Goal: Task Accomplishment & Management: Use online tool/utility

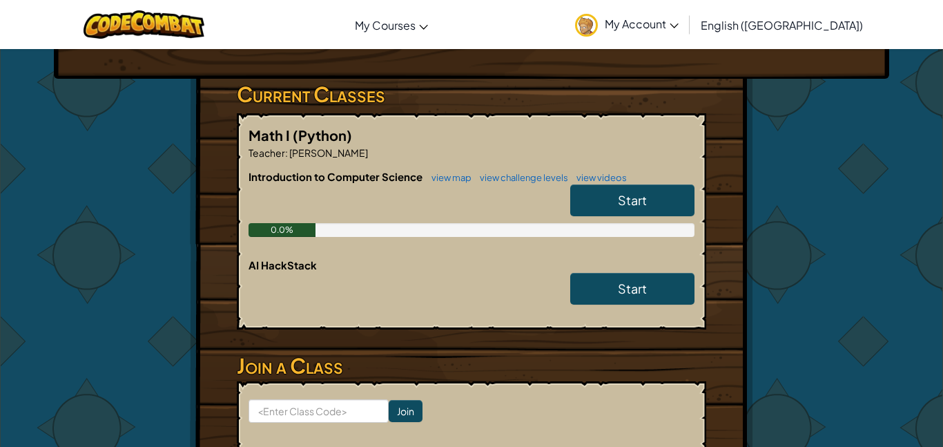
scroll to position [222, 0]
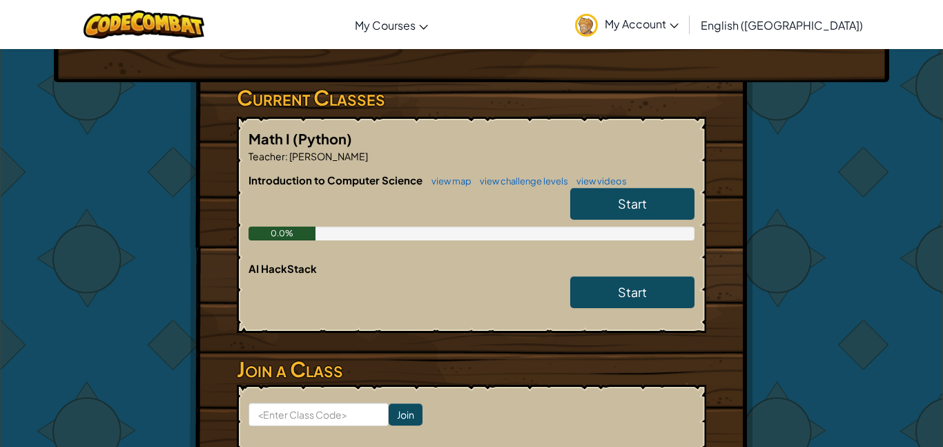
click at [647, 188] on link "Start" at bounding box center [632, 204] width 124 height 32
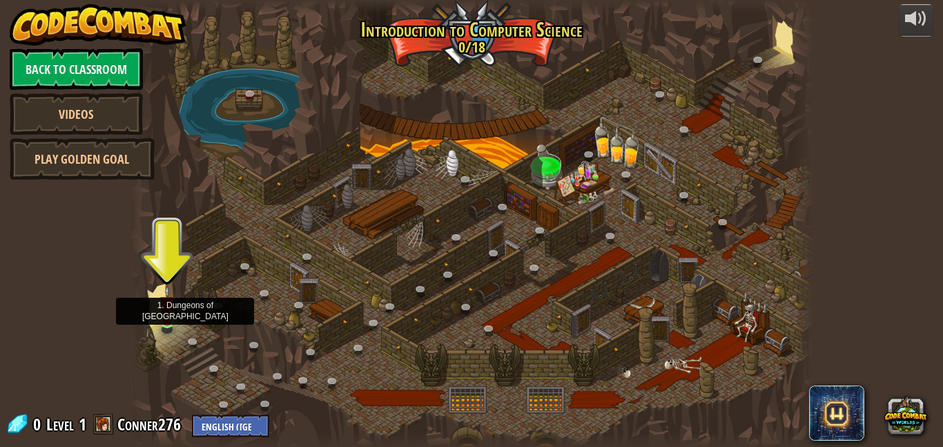
click at [160, 312] on img at bounding box center [167, 303] width 16 height 37
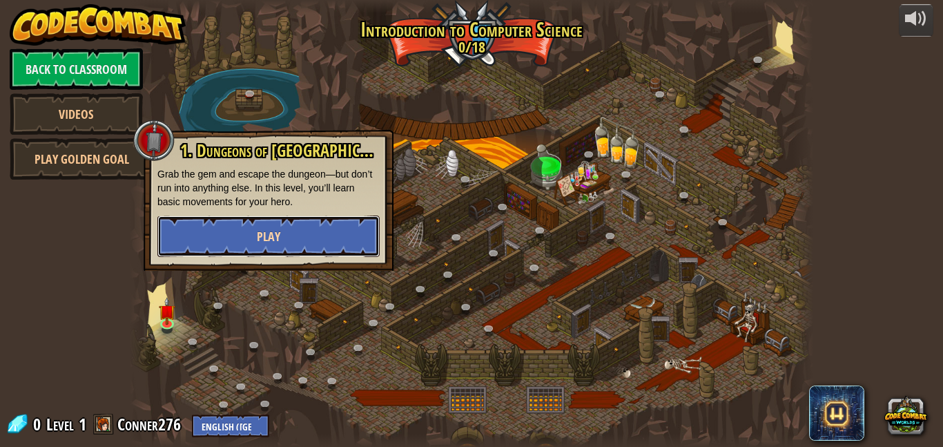
click at [282, 244] on button "Play" at bounding box center [268, 235] width 222 height 41
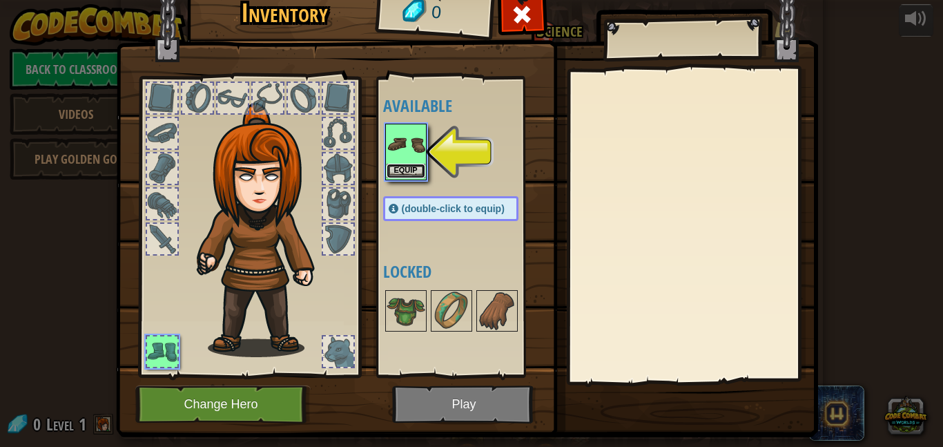
click at [411, 170] on button "Equip" at bounding box center [406, 171] width 39 height 14
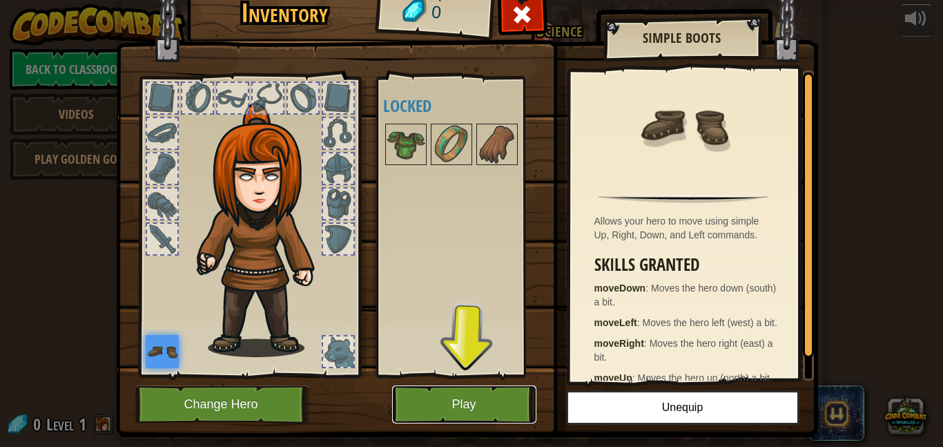
click at [478, 396] on button "Play" at bounding box center [464, 404] width 144 height 38
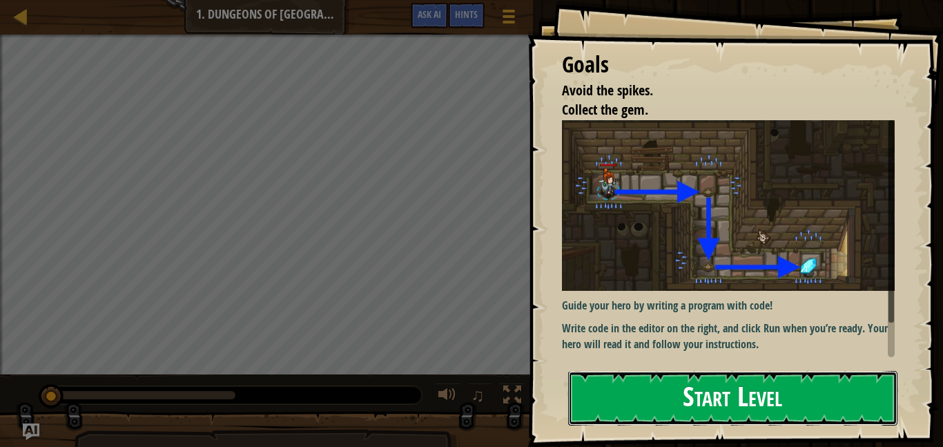
click at [635, 403] on button "Start Level" at bounding box center [732, 398] width 329 height 55
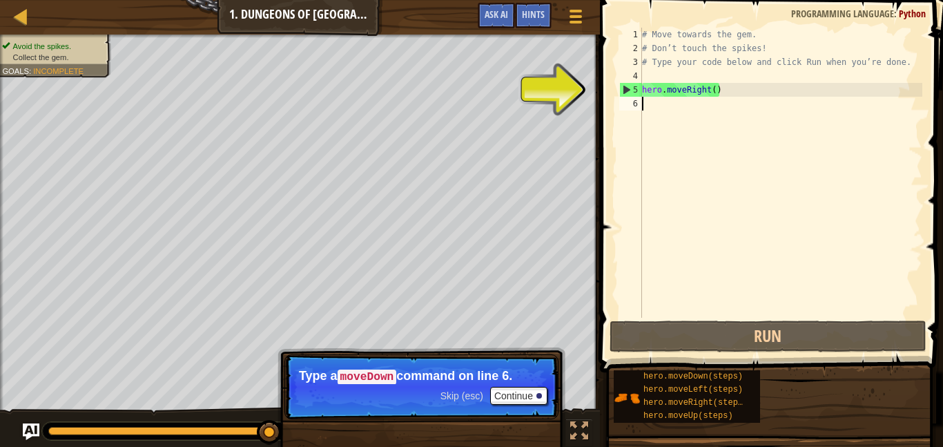
scroll to position [6, 0]
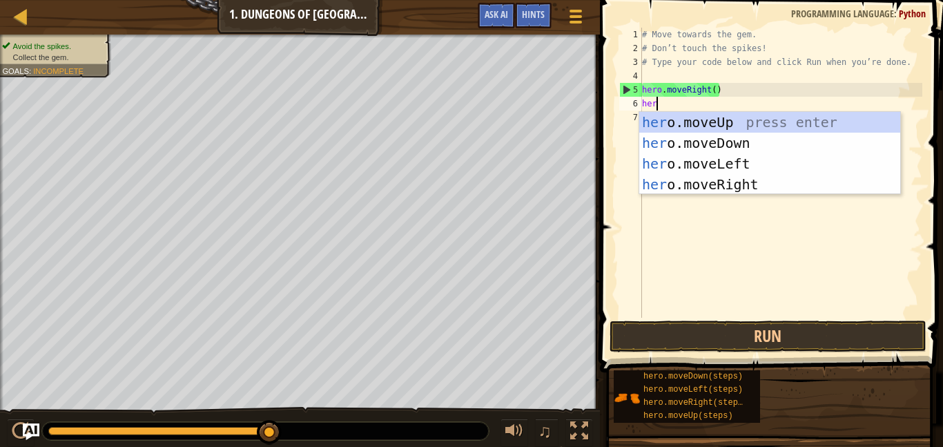
type textarea "hero"
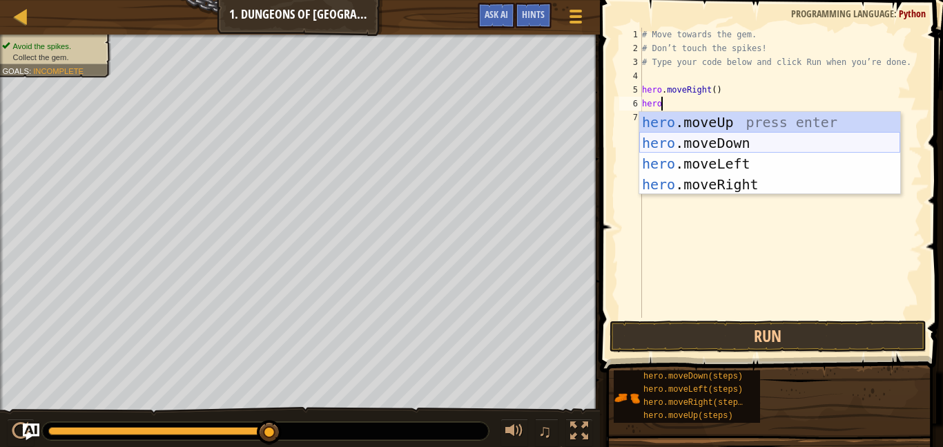
click at [746, 140] on div "hero .moveUp press enter hero .moveDown press enter hero .moveLeft press enter …" at bounding box center [769, 174] width 261 height 124
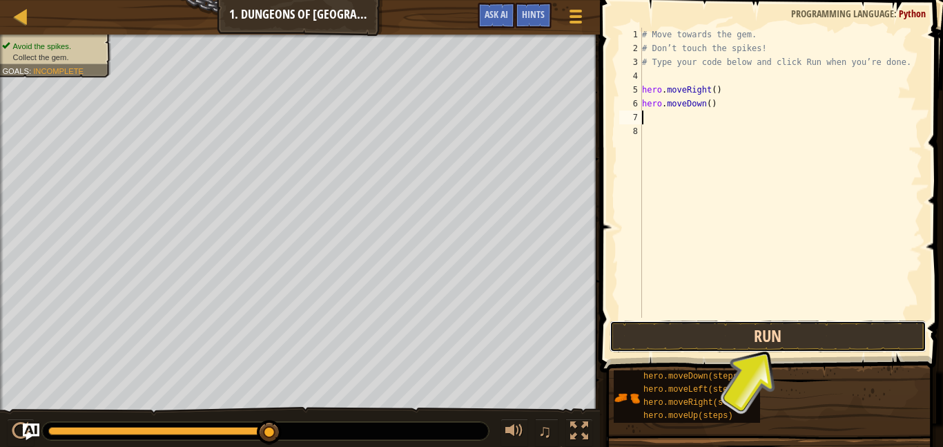
click at [772, 332] on button "Run" at bounding box center [767, 336] width 317 height 32
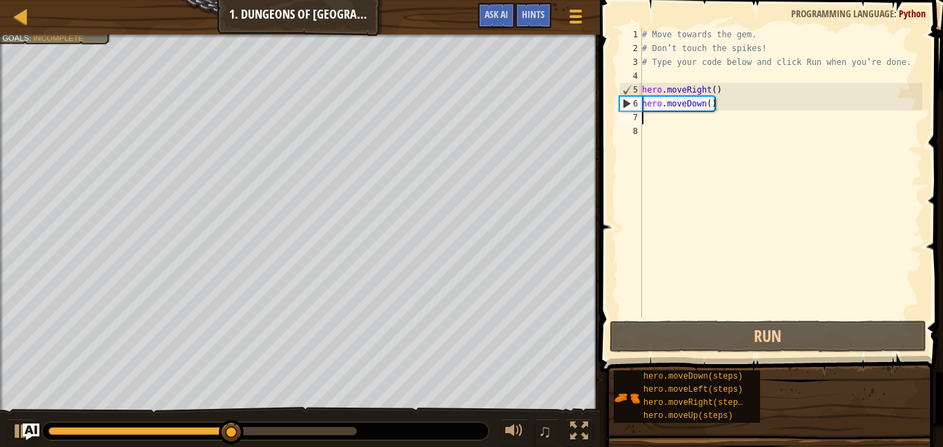
type textarea "m"
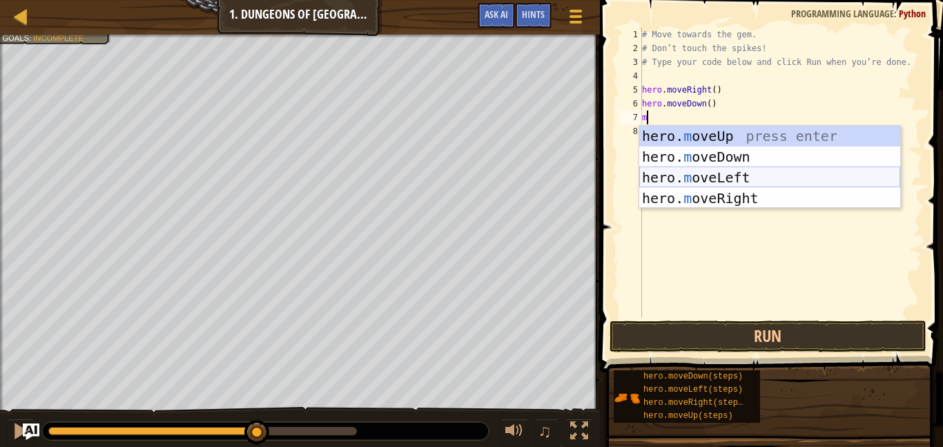
click at [742, 176] on div "hero. m oveUp press enter hero. m oveDown press enter hero. m oveLeft press ent…" at bounding box center [769, 188] width 261 height 124
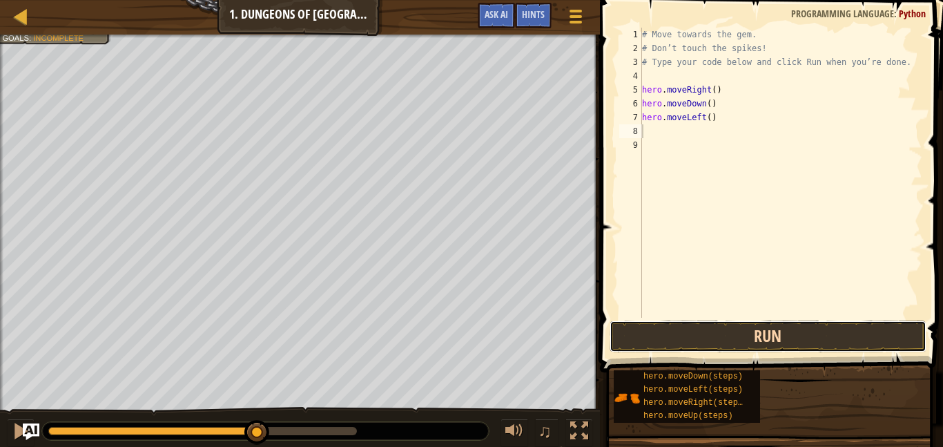
click at [642, 322] on button "Run" at bounding box center [767, 336] width 317 height 32
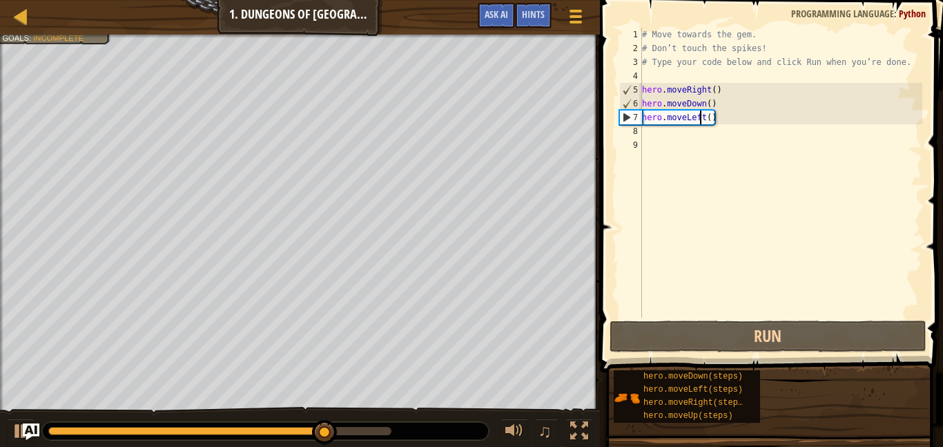
click at [699, 119] on div "# Move towards the gem. # Don’t touch the spikes! # Type your code below and cl…" at bounding box center [780, 187] width 283 height 318
click at [701, 119] on div "# Move towards the gem. # Don’t touch the spikes! # Type your code below and cl…" at bounding box center [780, 187] width 283 height 318
click at [704, 119] on div "# Move towards the gem. # Don’t touch the spikes! # Type your code below and cl…" at bounding box center [780, 187] width 283 height 318
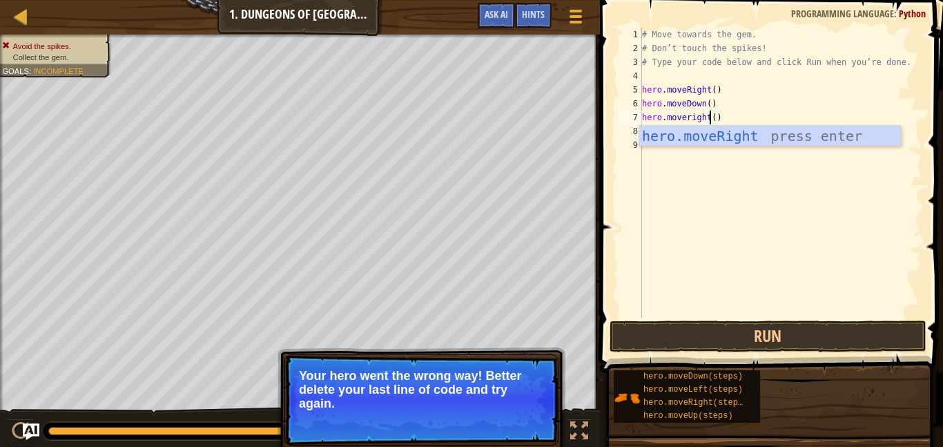
type textarea "hero.moveRight"
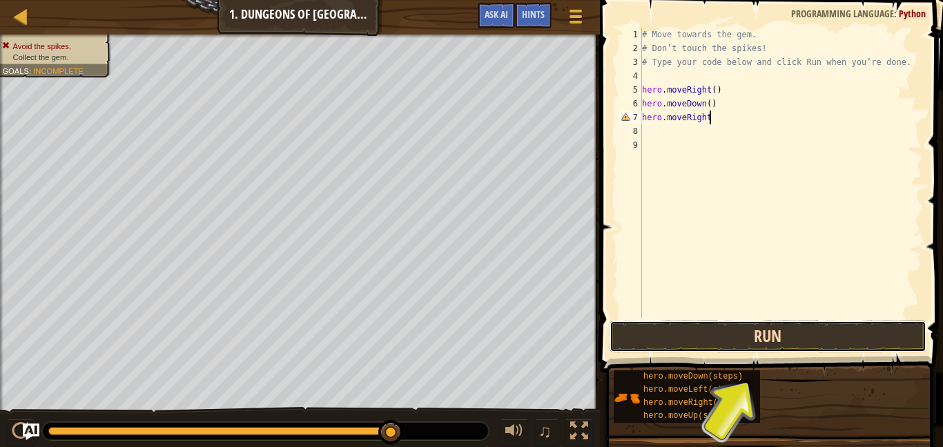
click at [760, 324] on button "Run" at bounding box center [767, 336] width 317 height 32
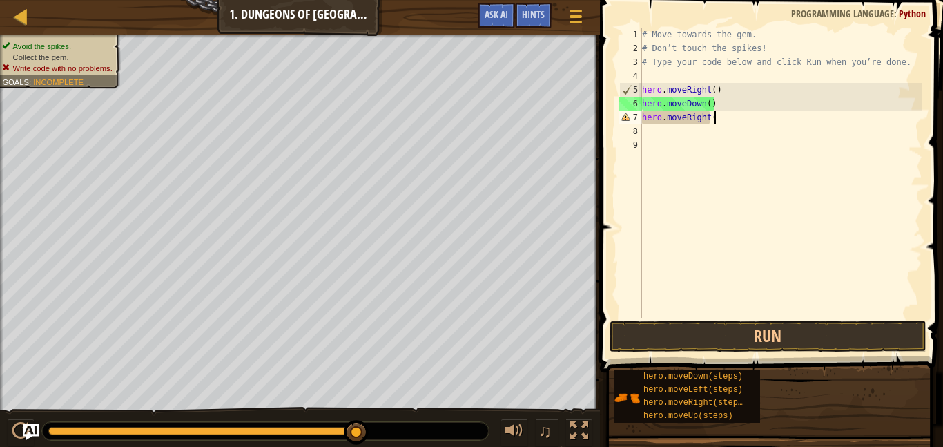
type textarea "hero.moveRight()"
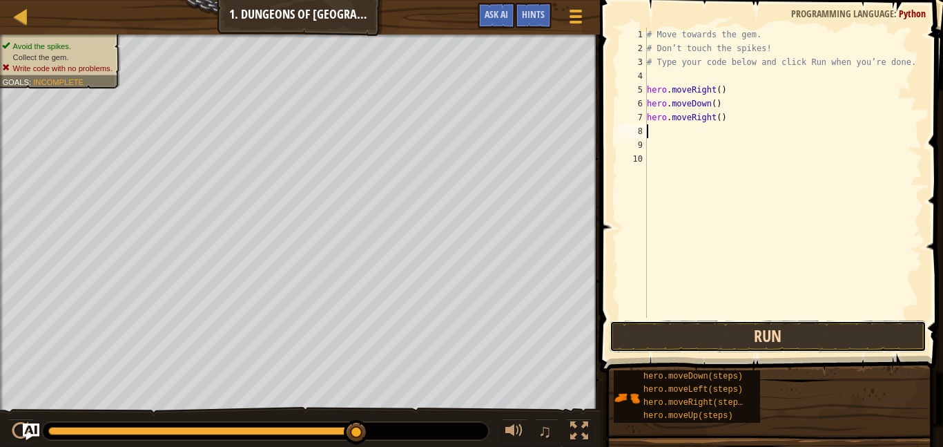
click at [767, 340] on button "Run" at bounding box center [767, 336] width 317 height 32
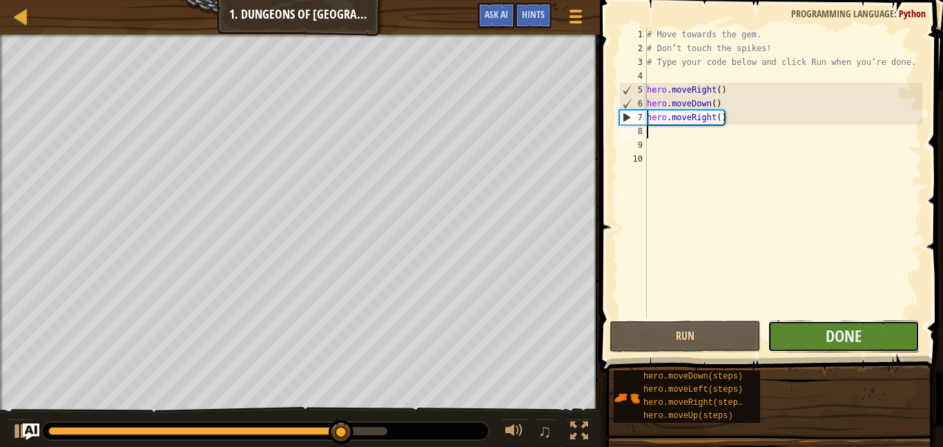
click at [791, 332] on button "Done" at bounding box center [843, 336] width 151 height 32
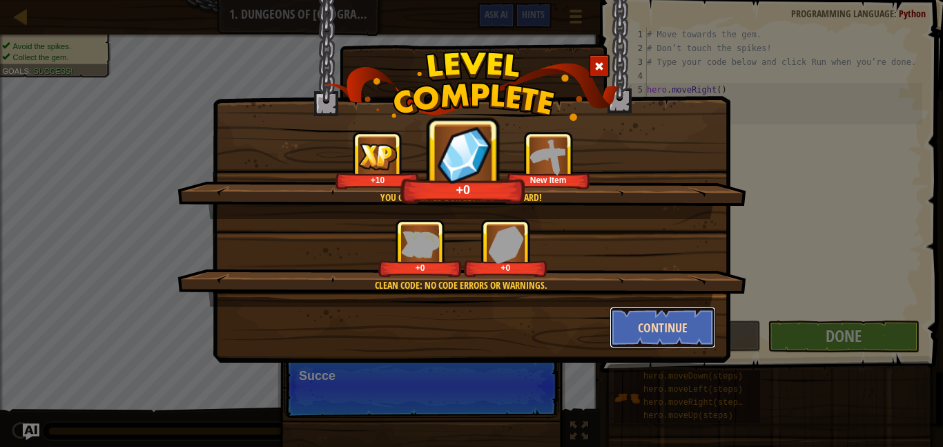
click at [632, 338] on button "Continue" at bounding box center [662, 326] width 107 height 41
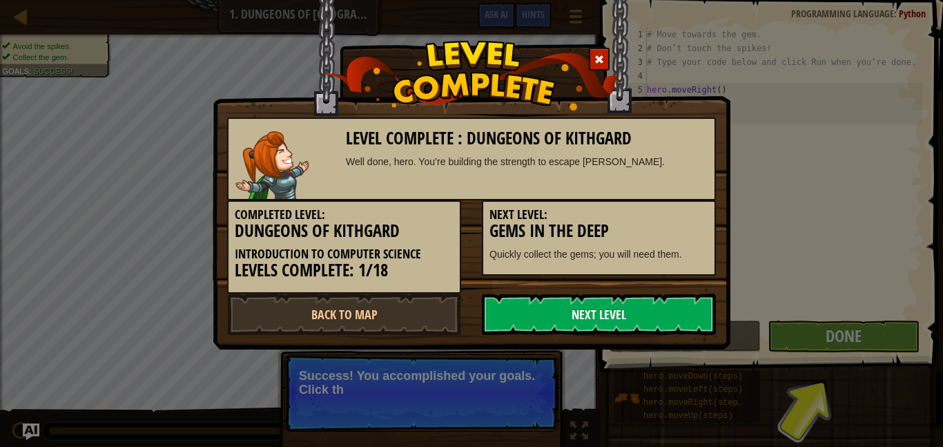
click at [652, 326] on link "Next Level" at bounding box center [599, 313] width 234 height 41
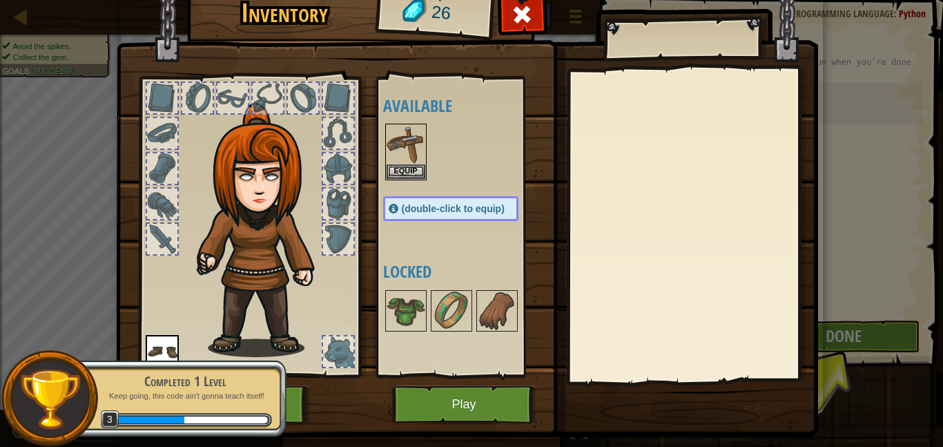
click at [332, 221] on img at bounding box center [265, 230] width 148 height 254
click at [164, 246] on div at bounding box center [162, 239] width 30 height 30
click at [268, 209] on img at bounding box center [265, 230] width 148 height 254
click at [229, 101] on div at bounding box center [232, 98] width 30 height 30
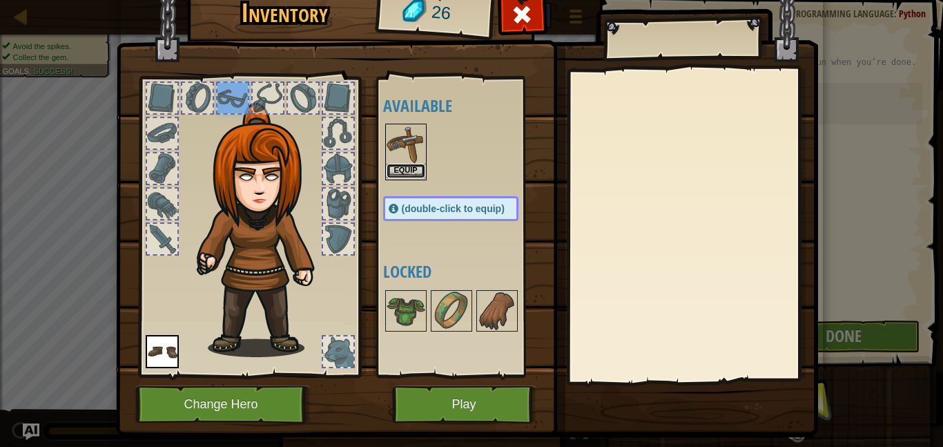
click at [408, 168] on button "Equip" at bounding box center [406, 171] width 39 height 14
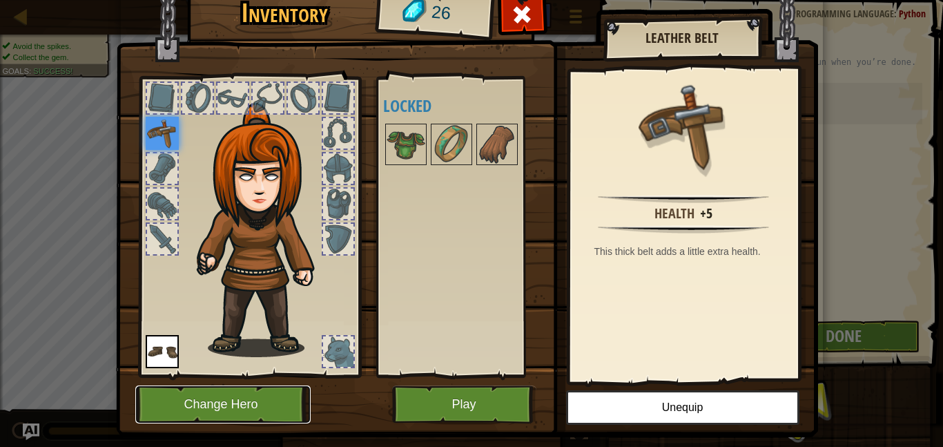
click at [255, 394] on button "Change Hero" at bounding box center [222, 404] width 175 height 38
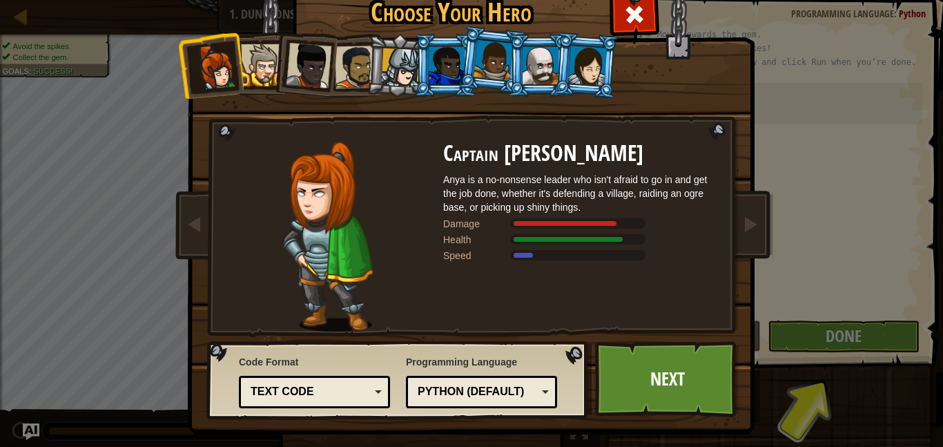
click at [404, 68] on div at bounding box center [400, 67] width 39 height 39
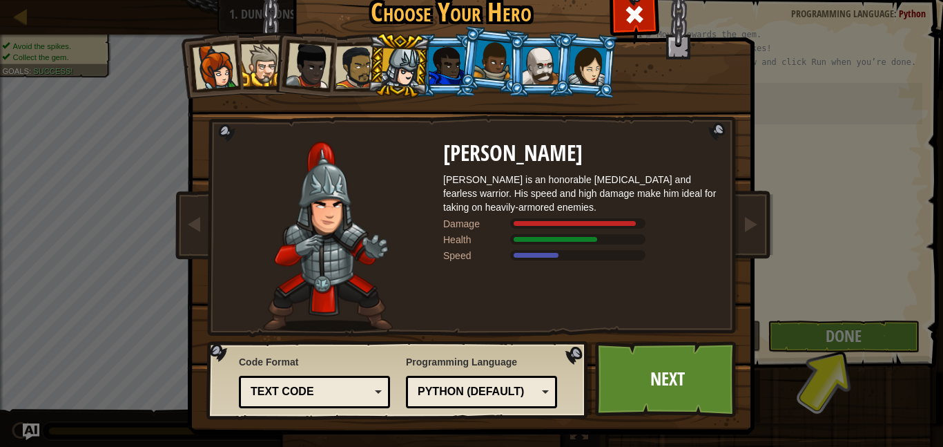
click at [222, 59] on div at bounding box center [216, 67] width 46 height 46
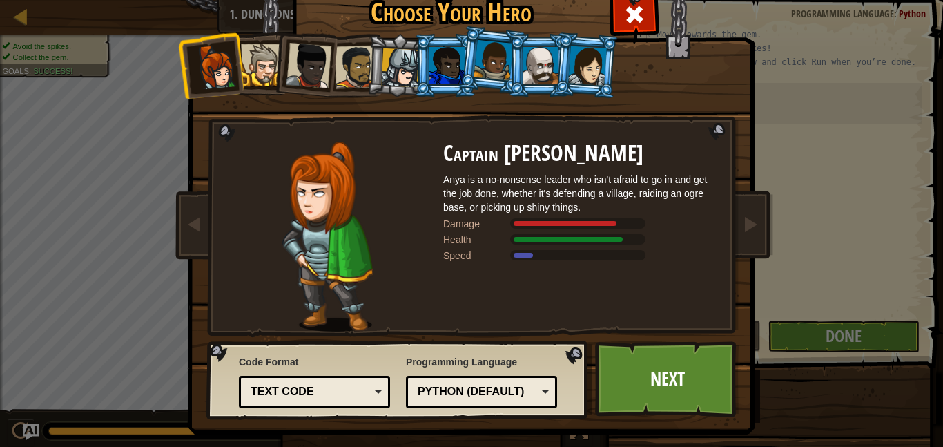
click at [389, 69] on div at bounding box center [400, 67] width 39 height 39
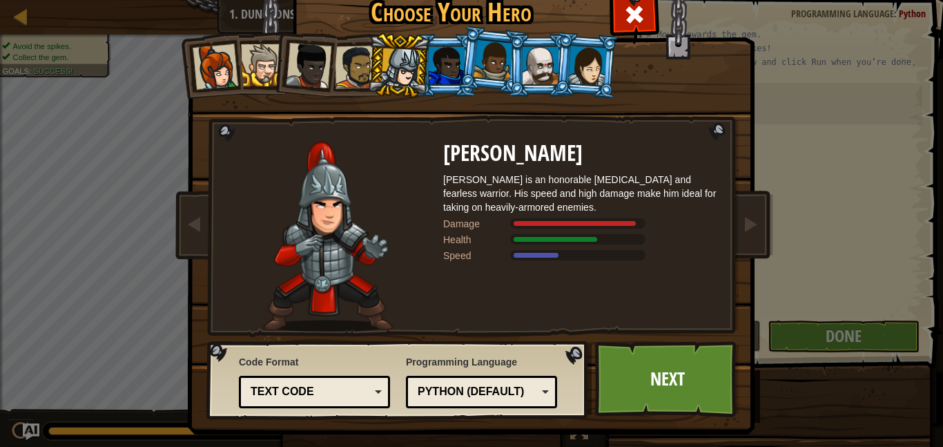
click at [215, 66] on div at bounding box center [216, 67] width 46 height 46
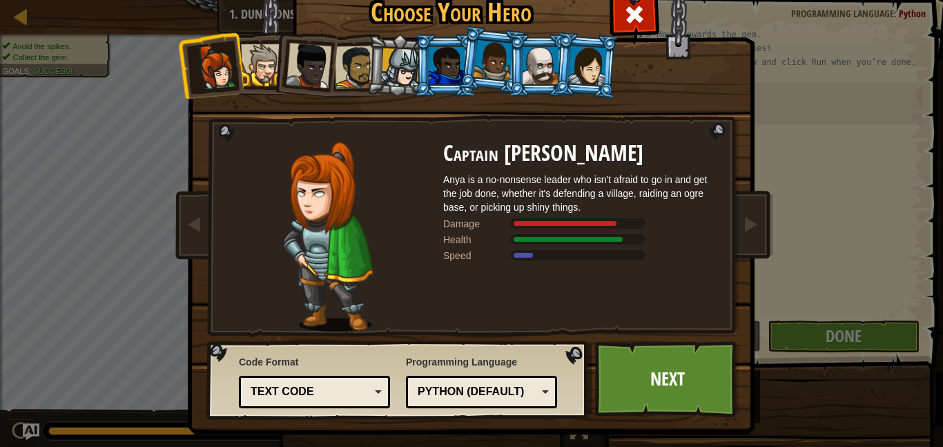
click at [388, 68] on div at bounding box center [400, 67] width 39 height 39
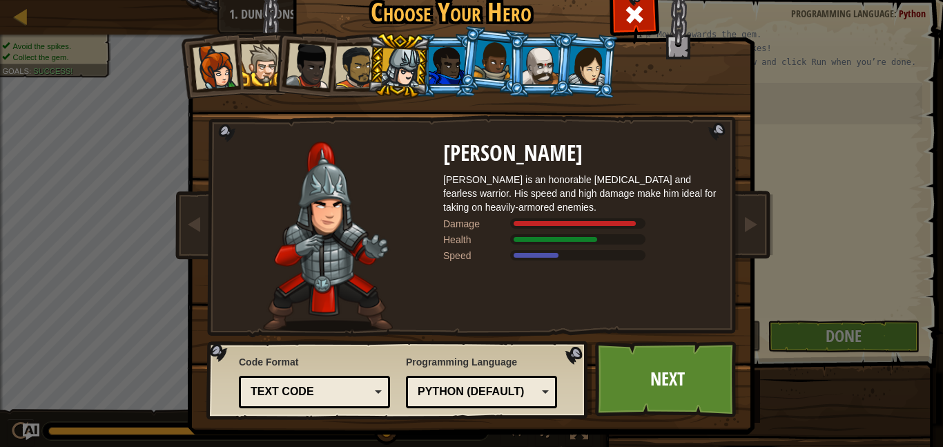
click at [445, 64] on div at bounding box center [447, 65] width 36 height 37
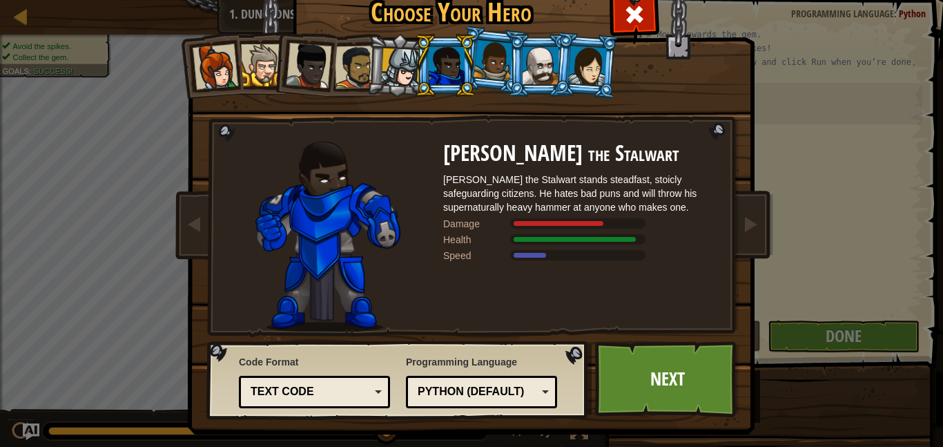
click at [499, 59] on div at bounding box center [492, 60] width 39 height 41
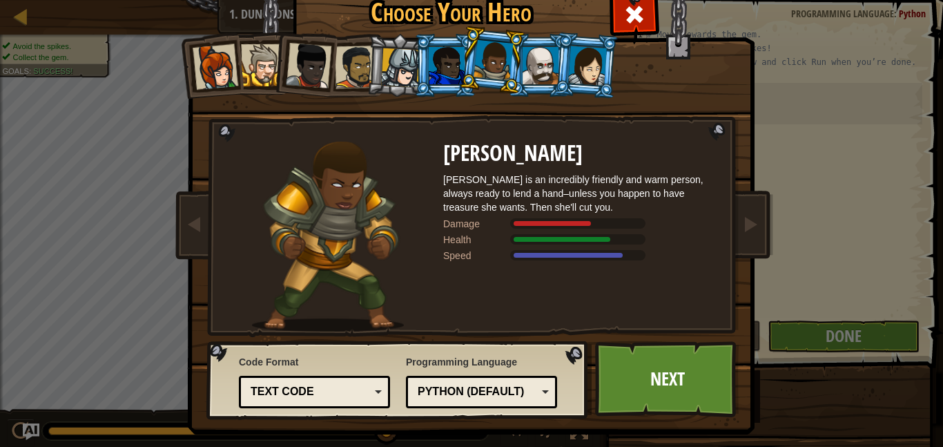
click at [537, 61] on div at bounding box center [541, 65] width 36 height 37
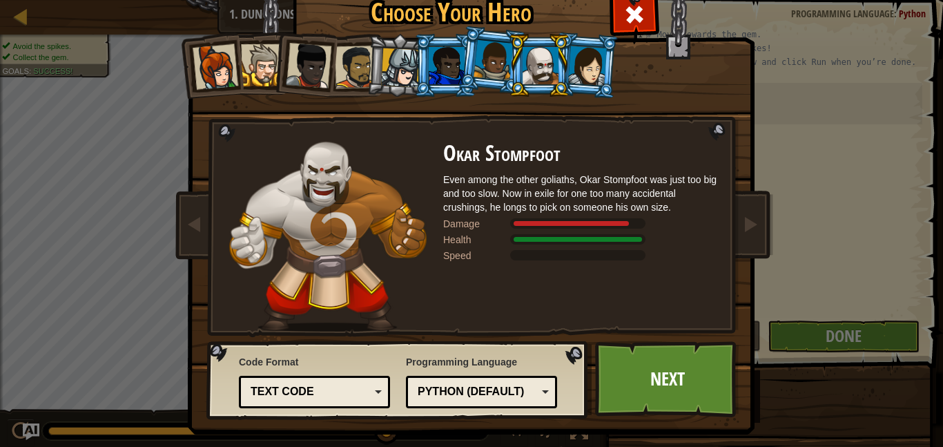
click at [572, 66] on div at bounding box center [587, 65] width 39 height 39
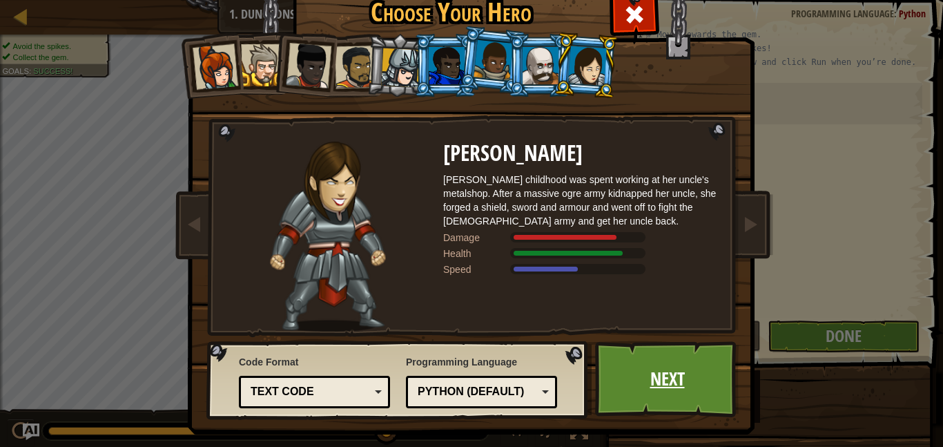
click at [632, 387] on link "Next" at bounding box center [667, 379] width 144 height 76
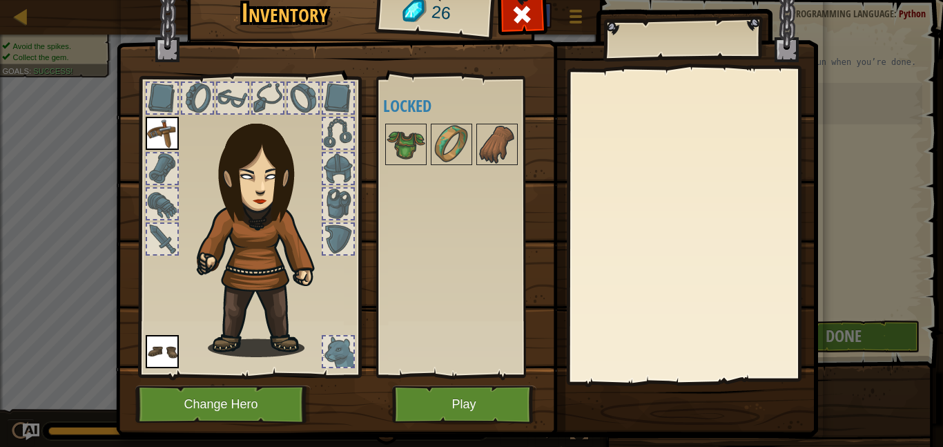
click at [164, 163] on div at bounding box center [162, 168] width 30 height 30
click at [169, 184] on div at bounding box center [162, 168] width 33 height 33
click at [473, 404] on button "Play" at bounding box center [464, 404] width 144 height 38
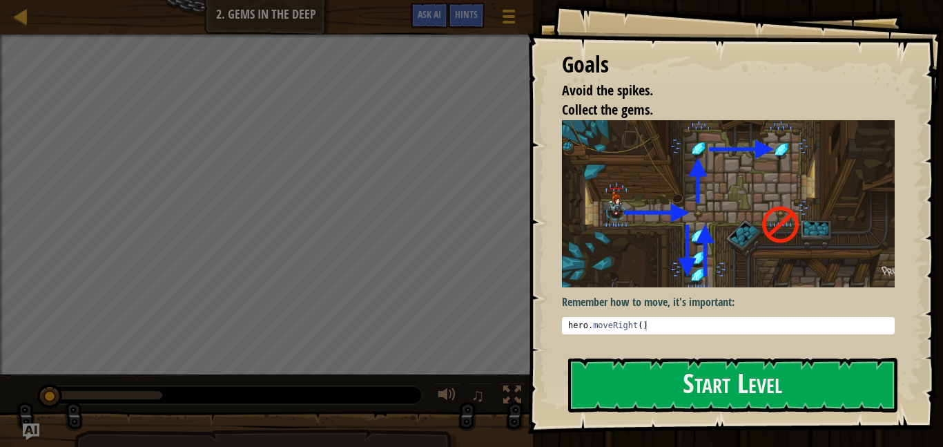
click at [752, 413] on div "Goals Avoid the spikes. Collect the gems. Remember how to move, it's important:…" at bounding box center [735, 216] width 416 height 433
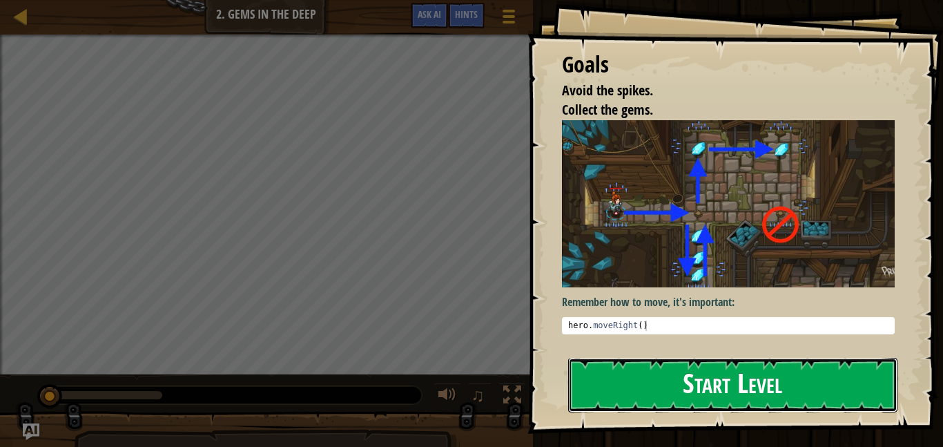
click at [721, 384] on button "Start Level" at bounding box center [732, 385] width 329 height 55
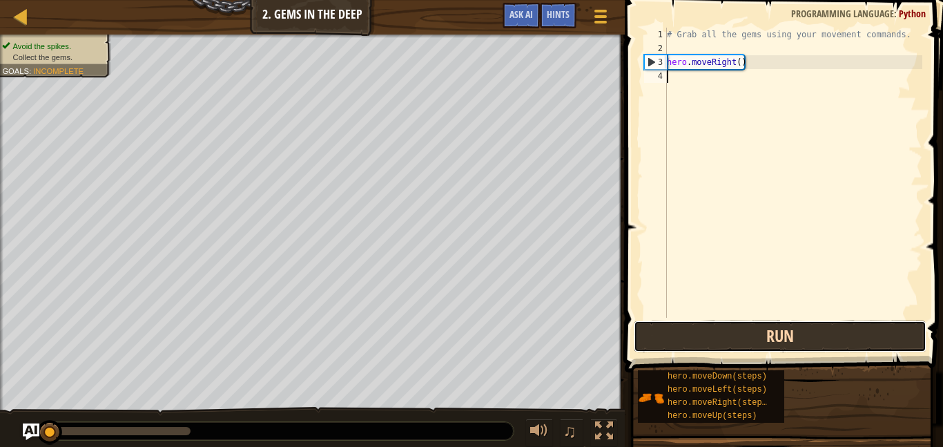
click at [678, 324] on button "Run" at bounding box center [780, 336] width 293 height 32
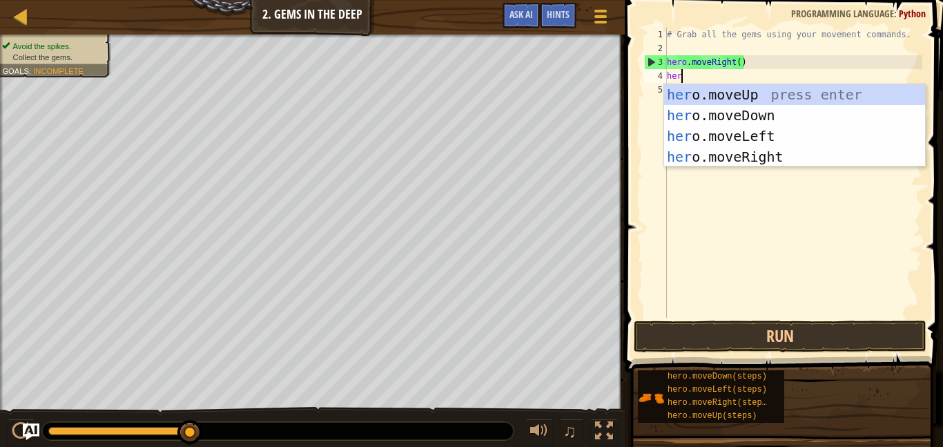
type textarea "hero"
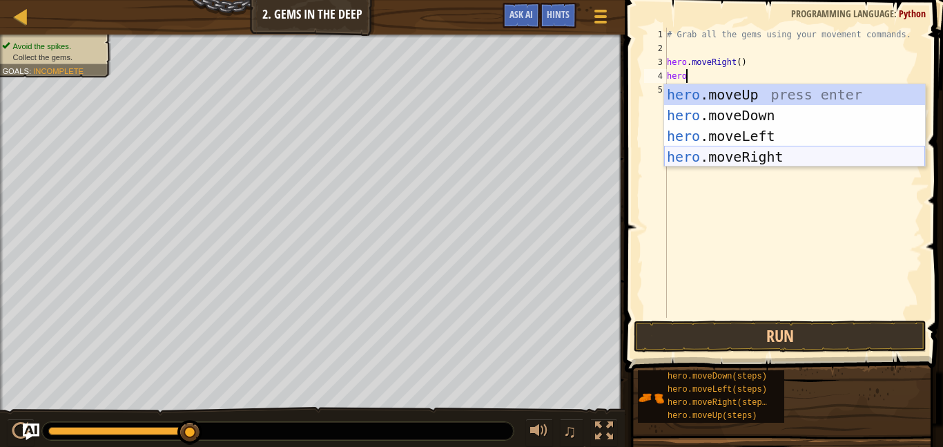
click at [772, 151] on div "hero .moveUp press enter hero .moveDown press enter hero .moveLeft press enter …" at bounding box center [794, 146] width 261 height 124
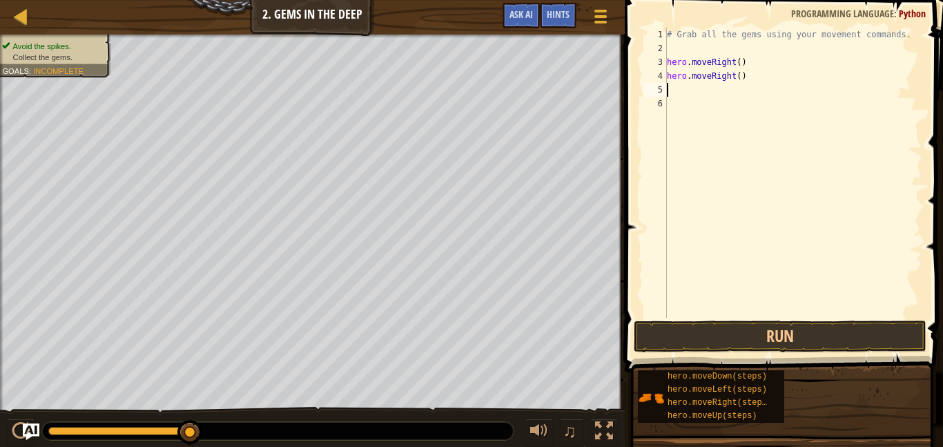
scroll to position [6, 0]
click at [852, 335] on button "Run" at bounding box center [780, 336] width 293 height 32
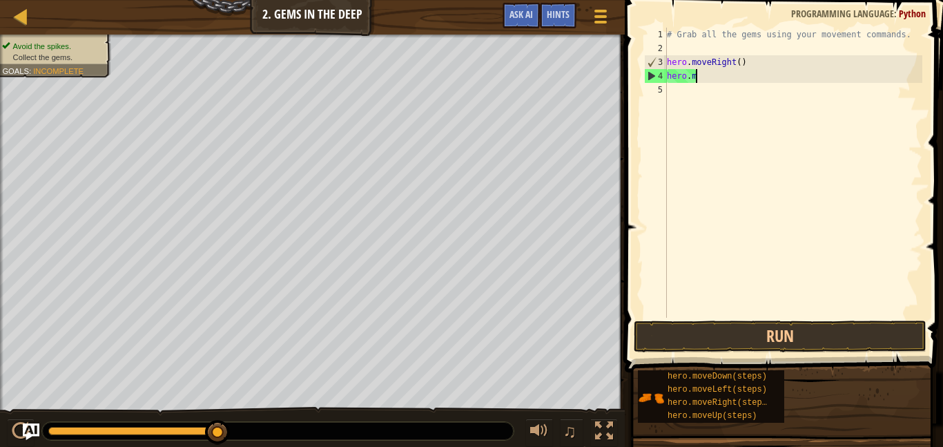
type textarea "hero."
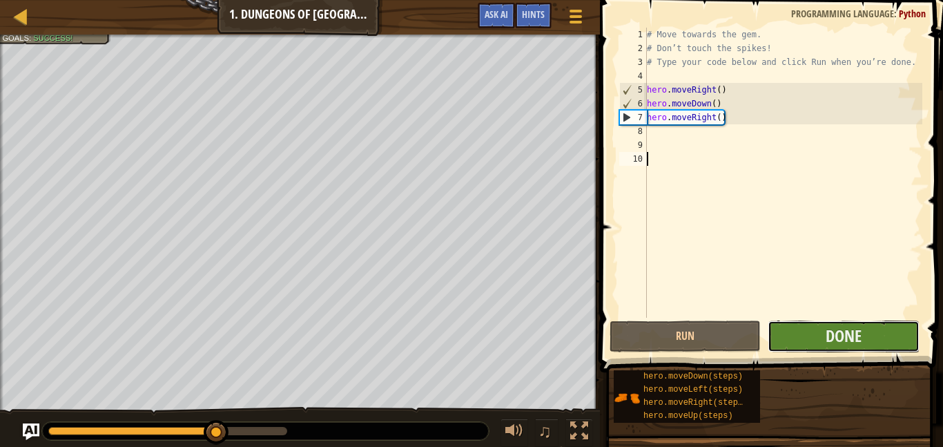
click at [863, 343] on button "Done" at bounding box center [843, 336] width 151 height 32
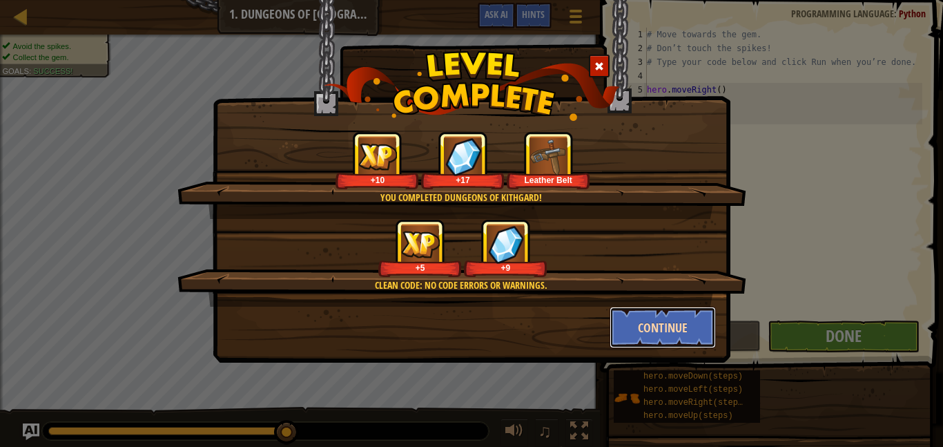
click at [662, 332] on button "Continue" at bounding box center [662, 326] width 107 height 41
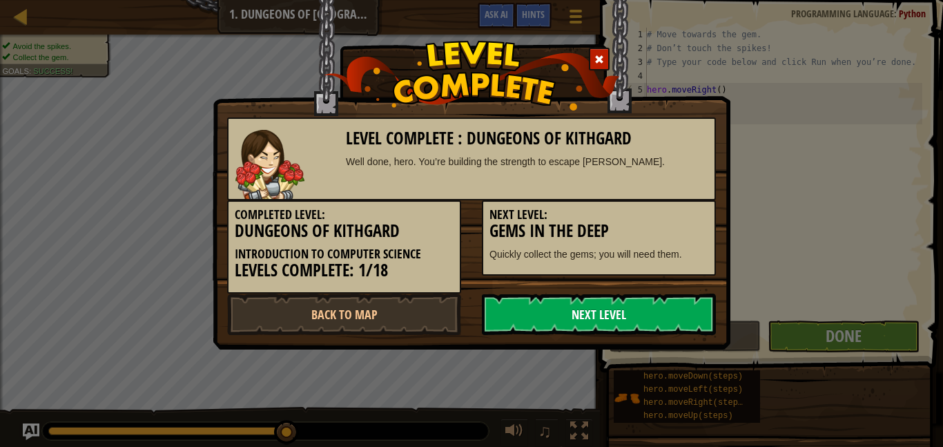
click at [604, 320] on link "Next Level" at bounding box center [599, 313] width 234 height 41
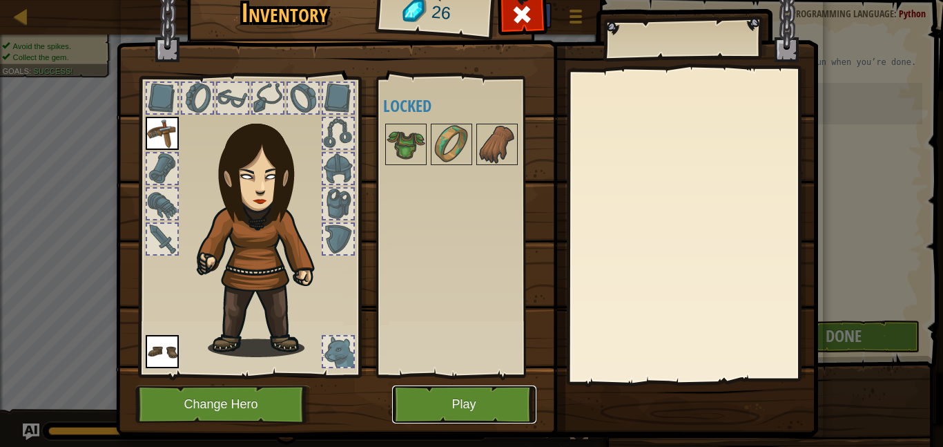
click at [405, 406] on button "Play" at bounding box center [464, 404] width 144 height 38
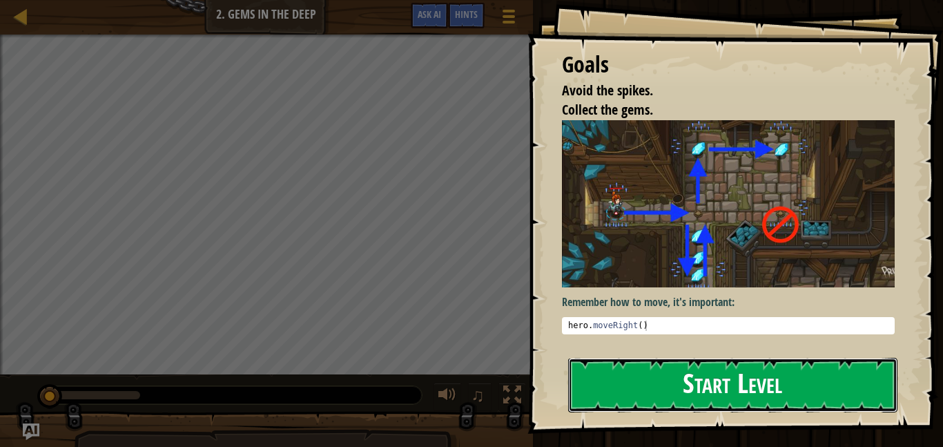
click at [609, 391] on button "Start Level" at bounding box center [732, 385] width 329 height 55
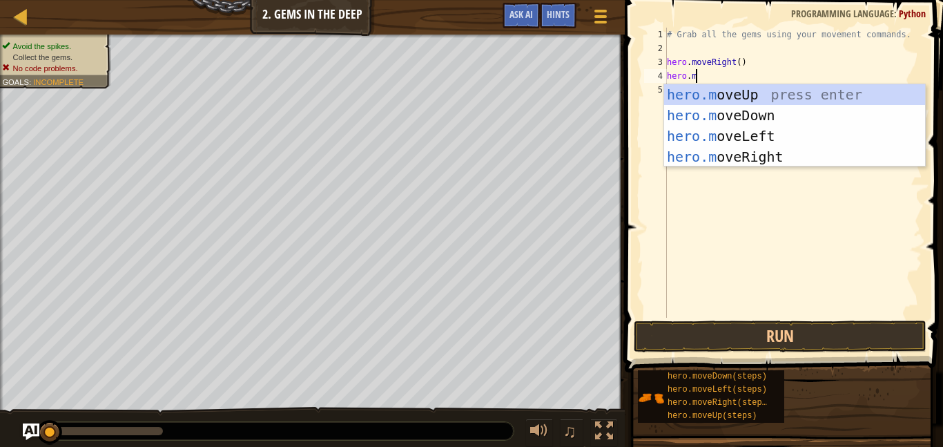
scroll to position [6, 4]
type textarea "[DOMAIN_NAME]"
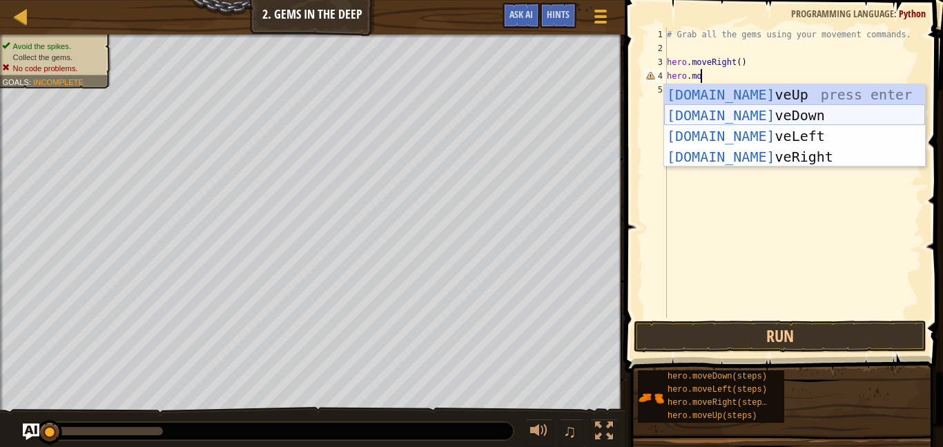
click at [810, 111] on div "[DOMAIN_NAME] veUp press enter [DOMAIN_NAME] veDown press enter [DOMAIN_NAME] v…" at bounding box center [794, 146] width 261 height 124
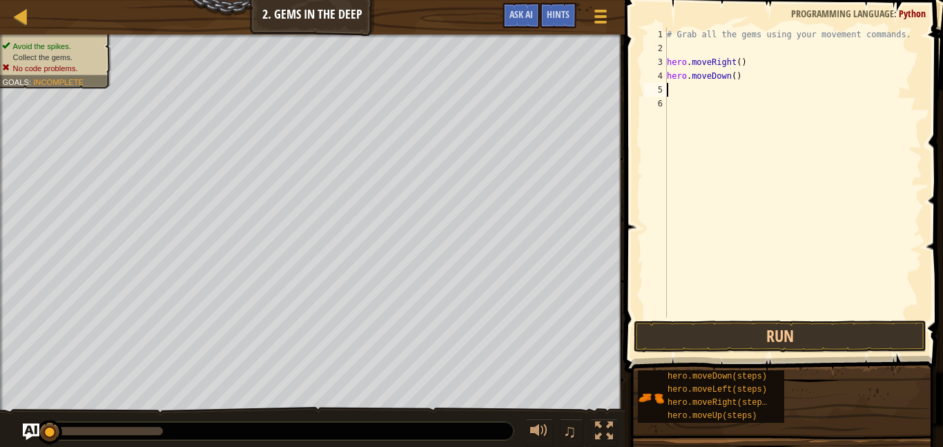
scroll to position [6, 0]
click at [719, 339] on button "Run" at bounding box center [780, 336] width 293 height 32
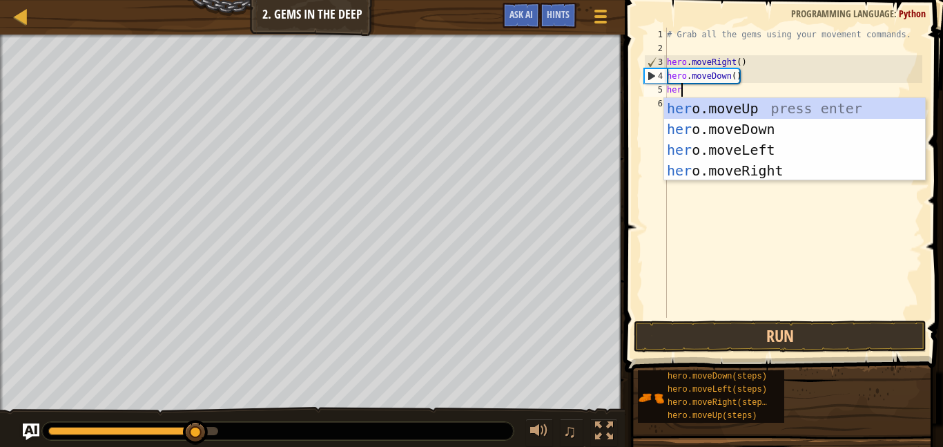
type textarea "hero"
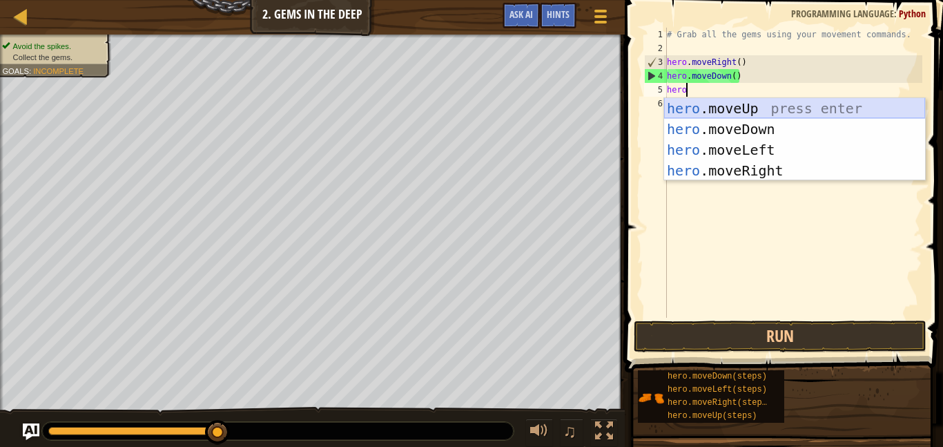
click at [739, 110] on div "hero .moveUp press enter hero .moveDown press enter hero .moveLeft press enter …" at bounding box center [794, 160] width 261 height 124
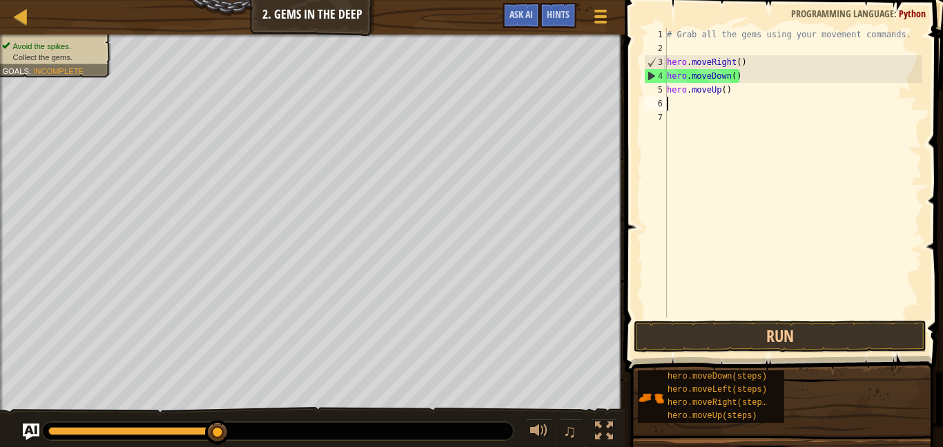
scroll to position [6, 0]
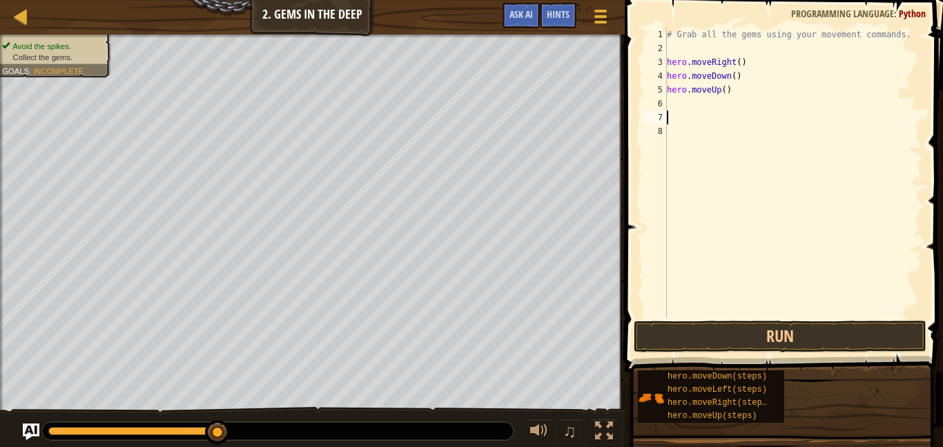
type textarea "\"
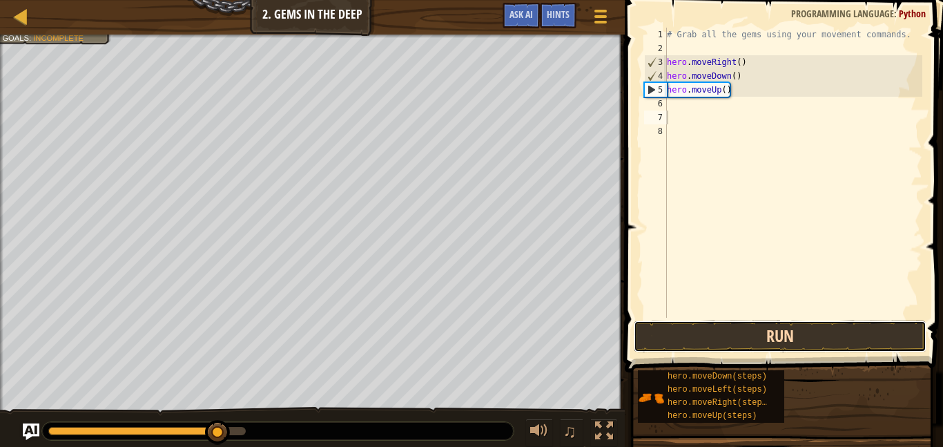
click at [713, 330] on button "Run" at bounding box center [780, 336] width 293 height 32
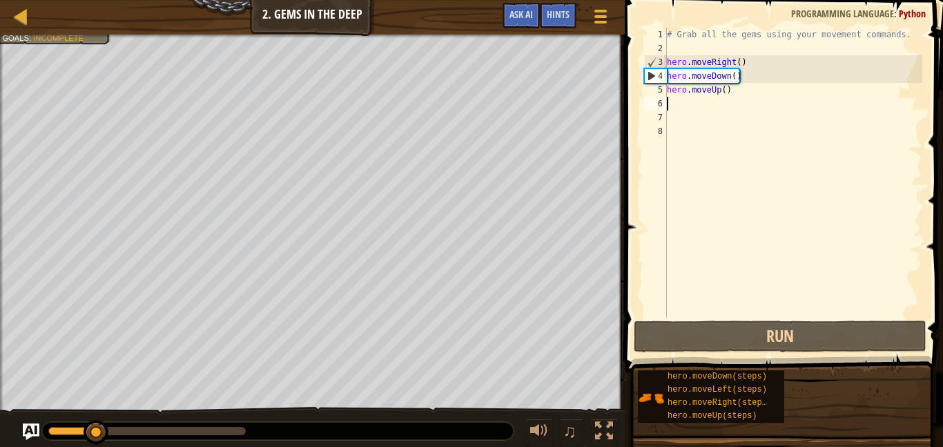
click at [694, 107] on div "# Grab all the gems using your movement commands. hero . moveRight ( ) hero . m…" at bounding box center [793, 187] width 258 height 318
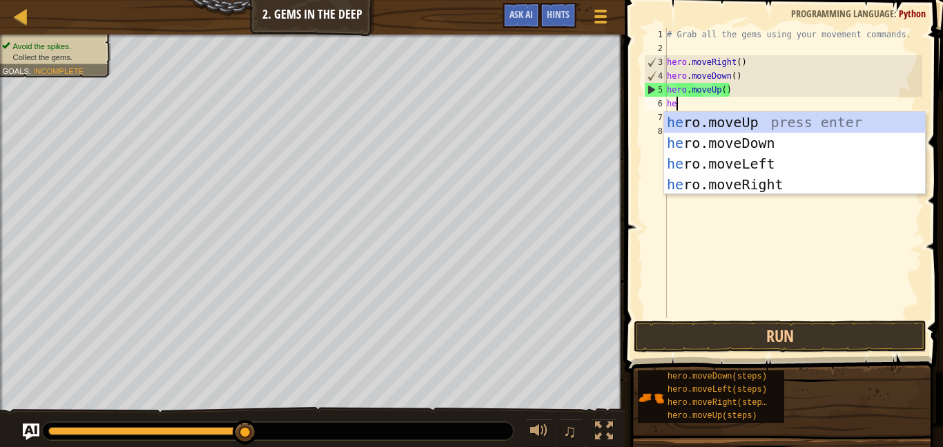
type textarea "her"
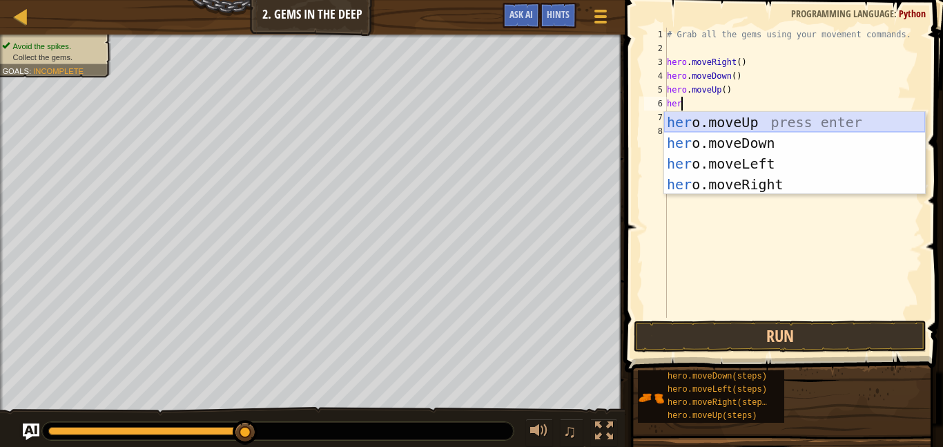
click at [700, 118] on div "her o.moveUp press enter her o.moveDown press enter her o.moveLeft press enter …" at bounding box center [794, 174] width 261 height 124
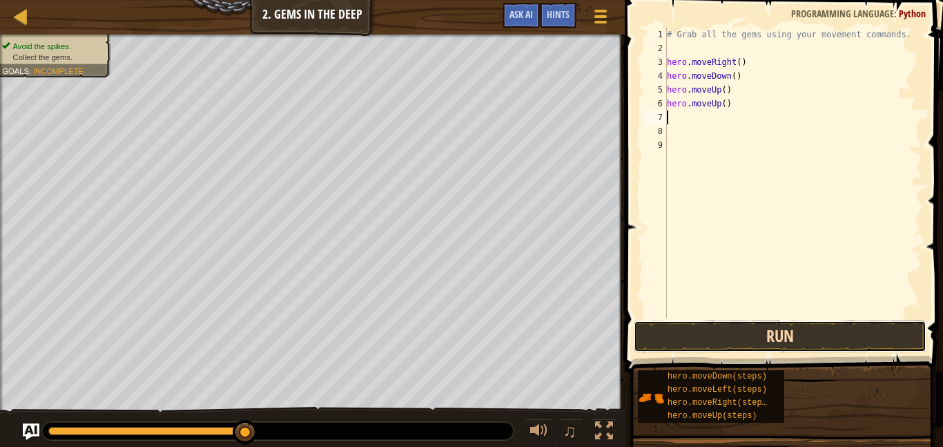
click at [792, 334] on button "Run" at bounding box center [780, 336] width 293 height 32
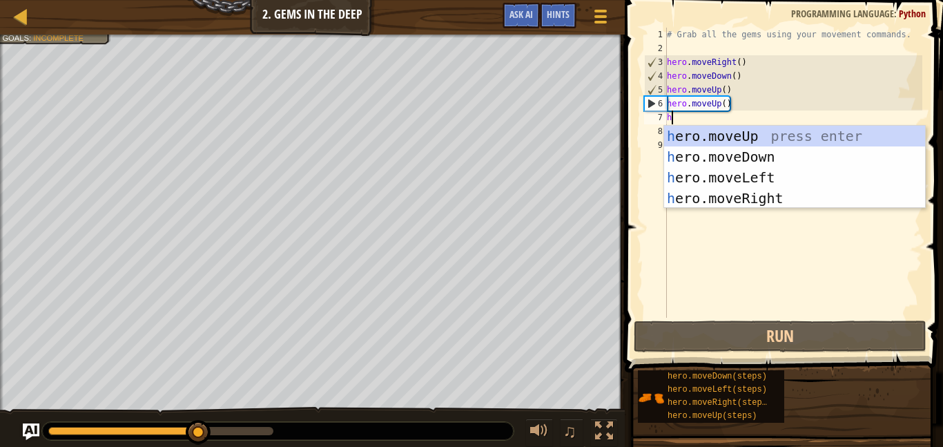
type textarea "her"
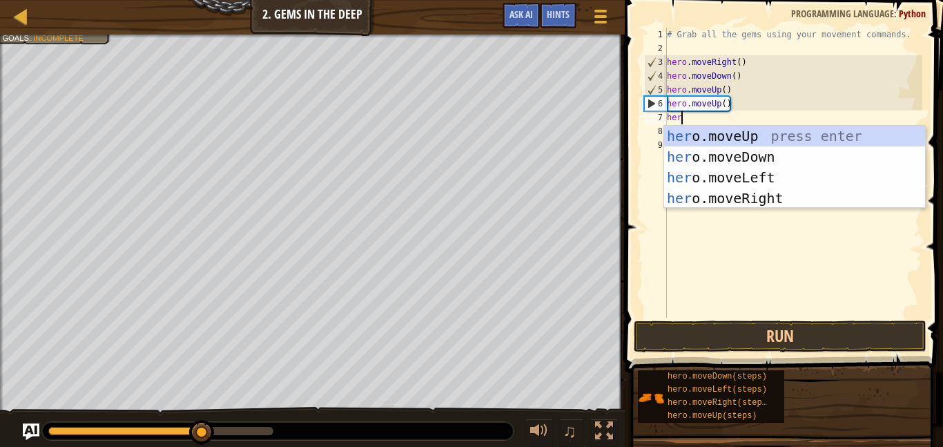
scroll to position [6, 1]
click at [801, 195] on div "her o.moveUp press enter her o.moveDown press enter her o.moveLeft press enter …" at bounding box center [794, 188] width 261 height 124
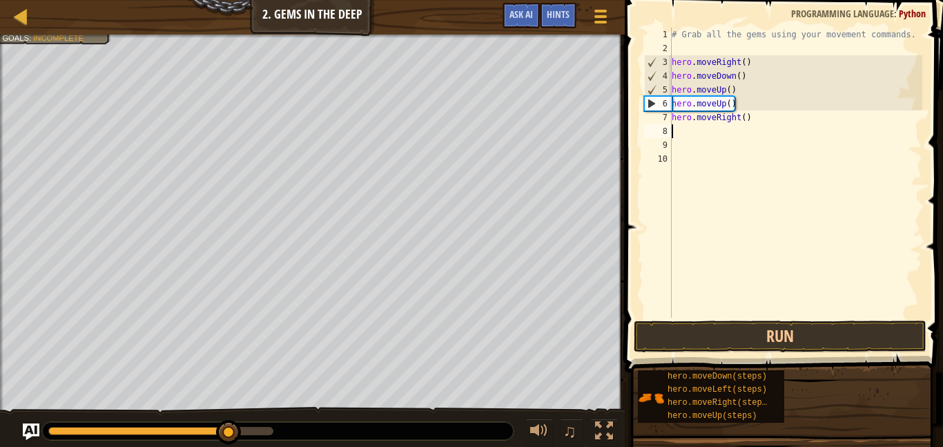
scroll to position [6, 0]
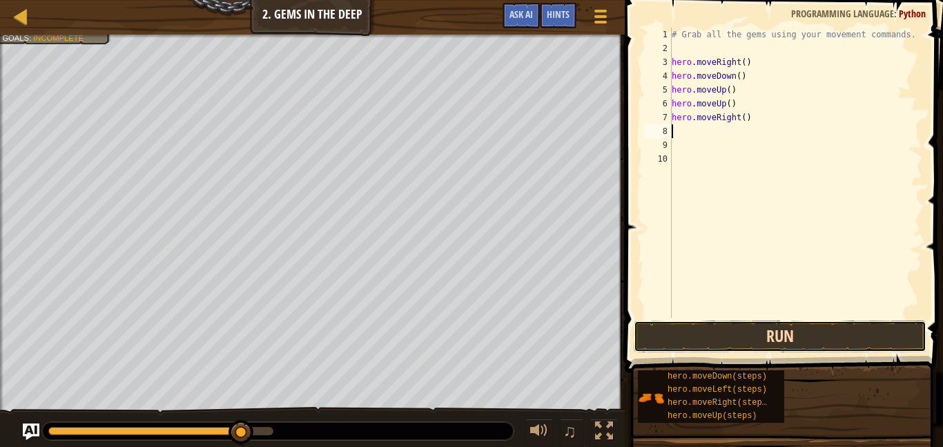
click at [795, 333] on button "Run" at bounding box center [780, 336] width 293 height 32
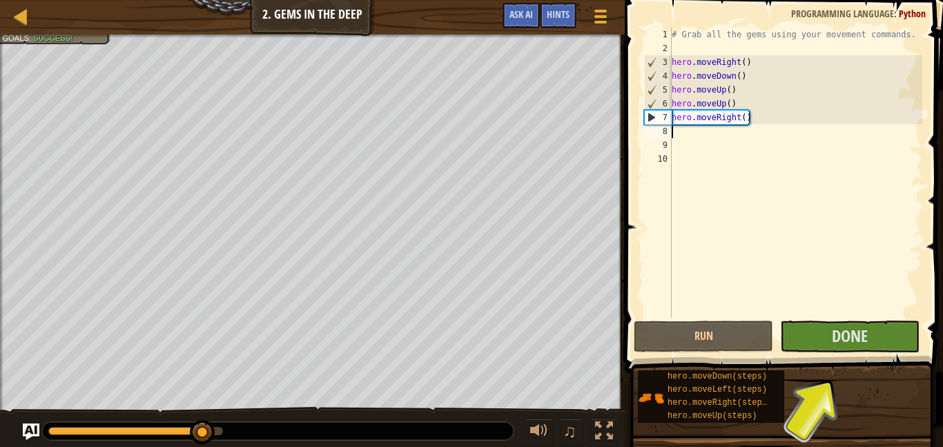
type textarea "e"
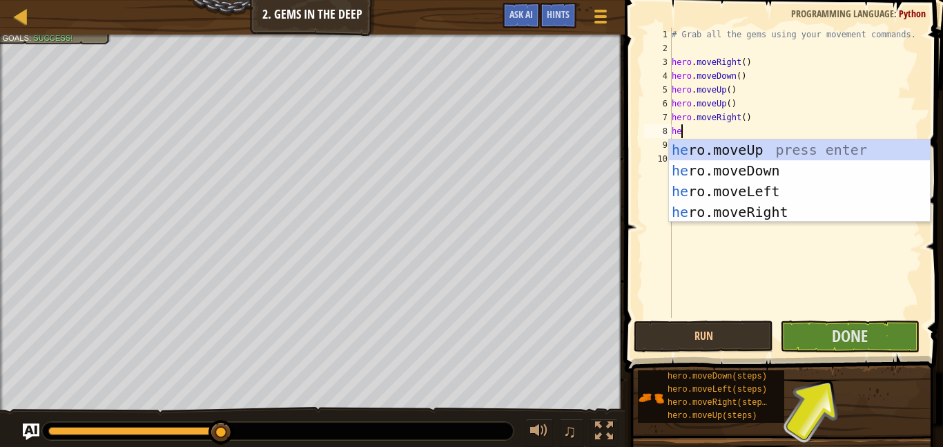
type textarea "her"
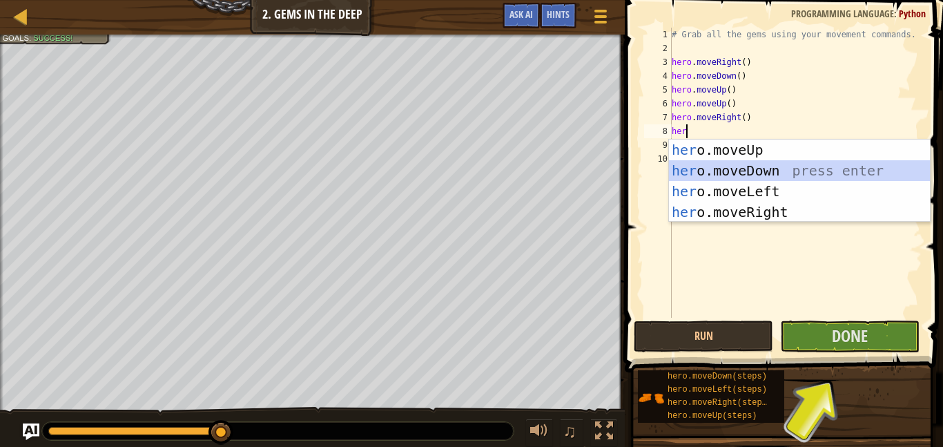
click at [765, 172] on div "her o.moveUp press enter her o.moveDown press enter her o.moveLeft press enter …" at bounding box center [799, 201] width 261 height 124
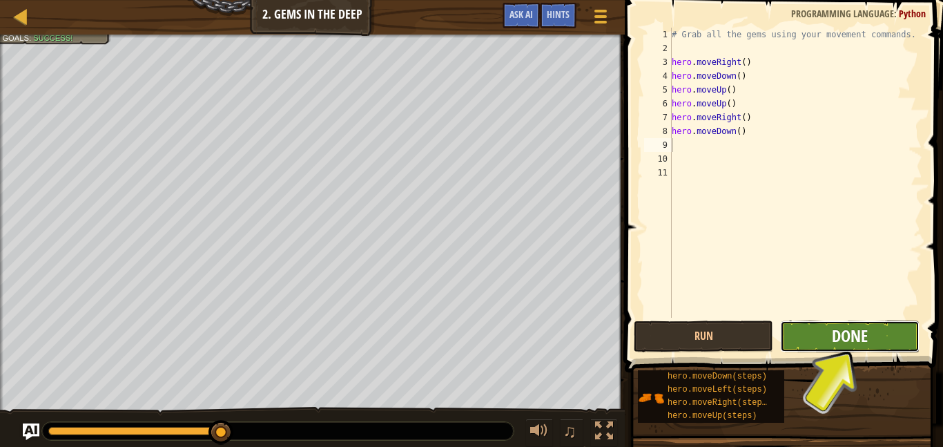
click at [855, 339] on span "Done" at bounding box center [850, 335] width 36 height 22
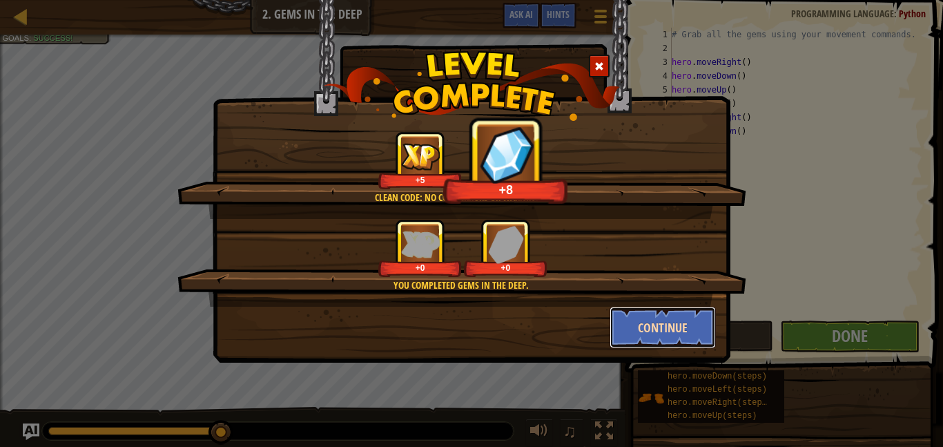
click at [667, 315] on button "Continue" at bounding box center [662, 326] width 107 height 41
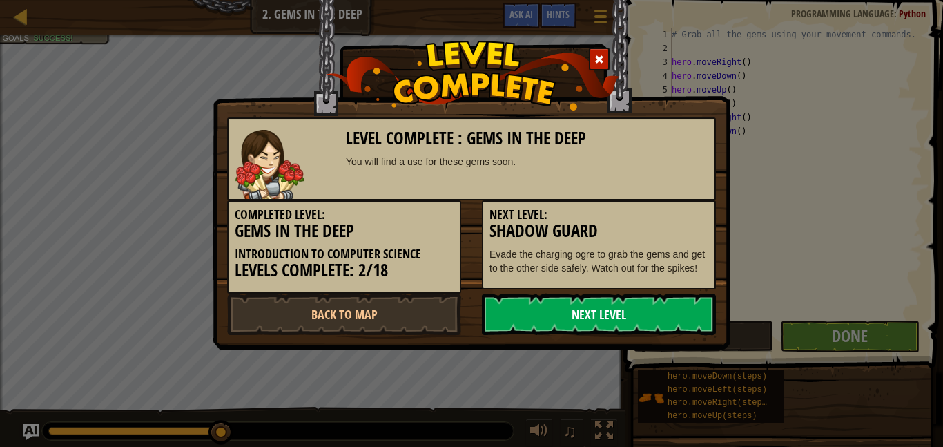
click at [545, 313] on link "Next Level" at bounding box center [599, 313] width 234 height 41
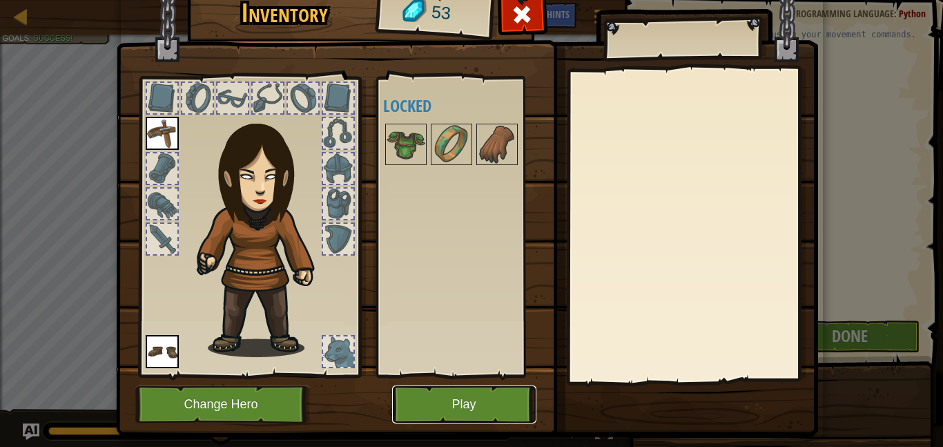
click at [486, 402] on button "Play" at bounding box center [464, 404] width 144 height 38
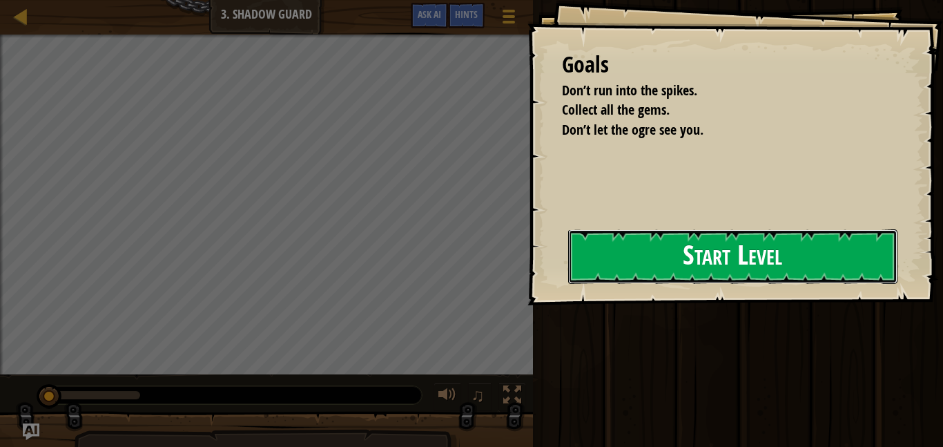
click at [568, 284] on button "Start Level" at bounding box center [732, 256] width 329 height 55
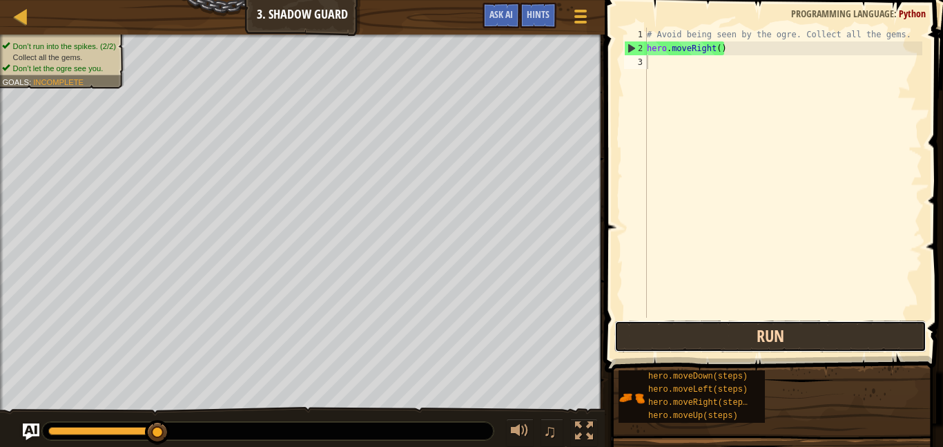
click at [626, 337] on button "Run" at bounding box center [770, 336] width 312 height 32
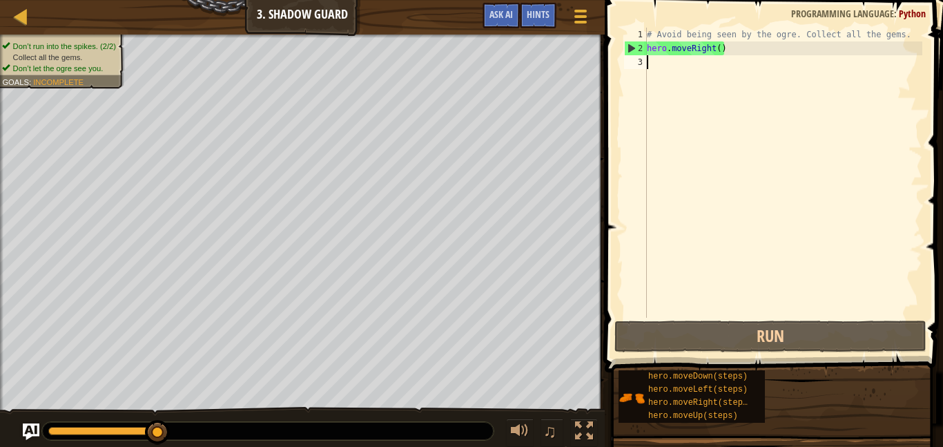
scroll to position [6, 0]
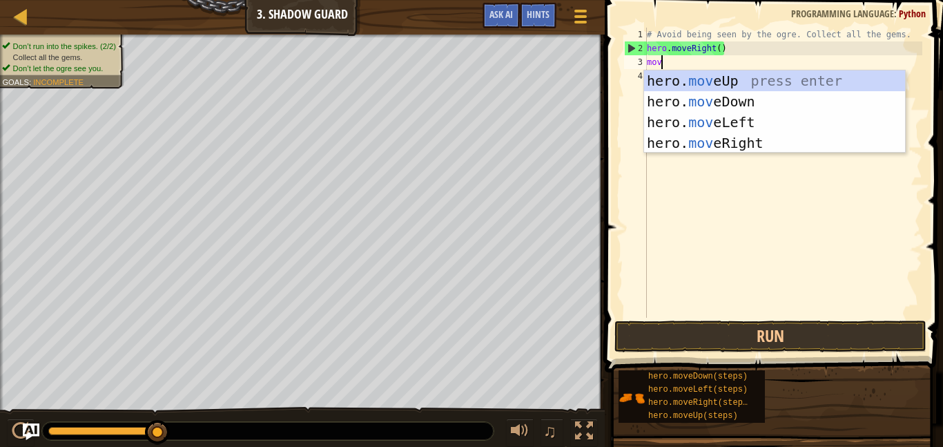
type textarea "move"
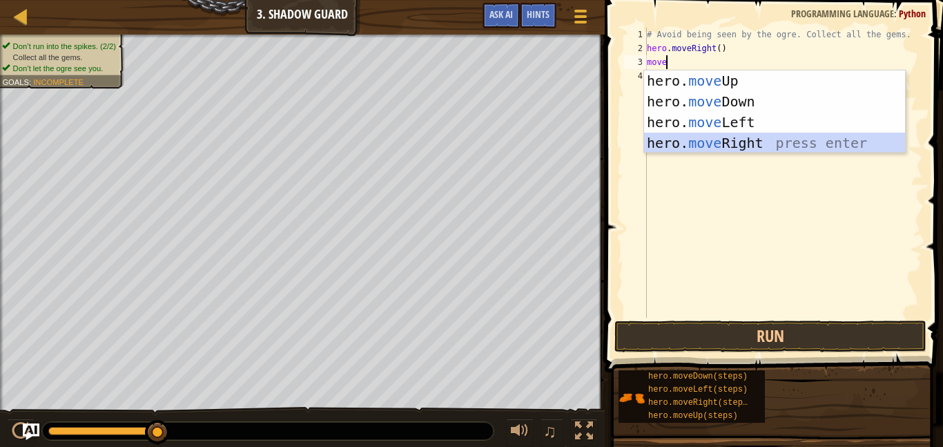
click at [791, 137] on div "hero. move Up press enter hero. move Down press enter hero. move Left press ent…" at bounding box center [774, 132] width 261 height 124
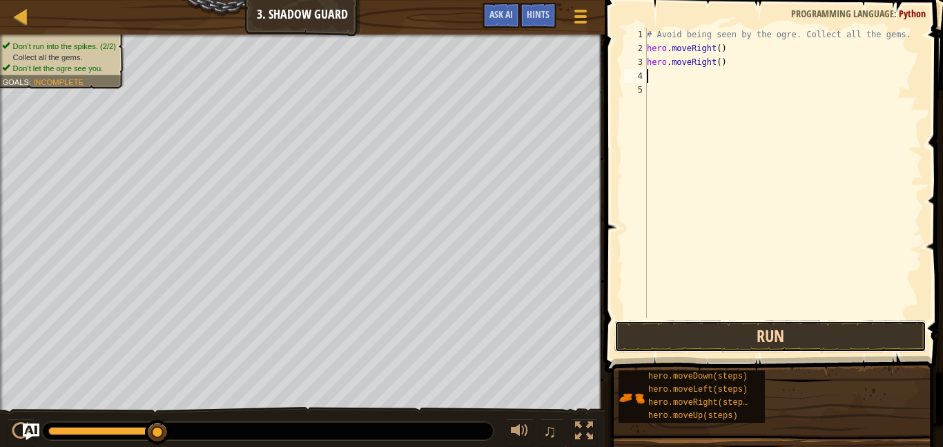
click at [807, 336] on button "Run" at bounding box center [770, 336] width 312 height 32
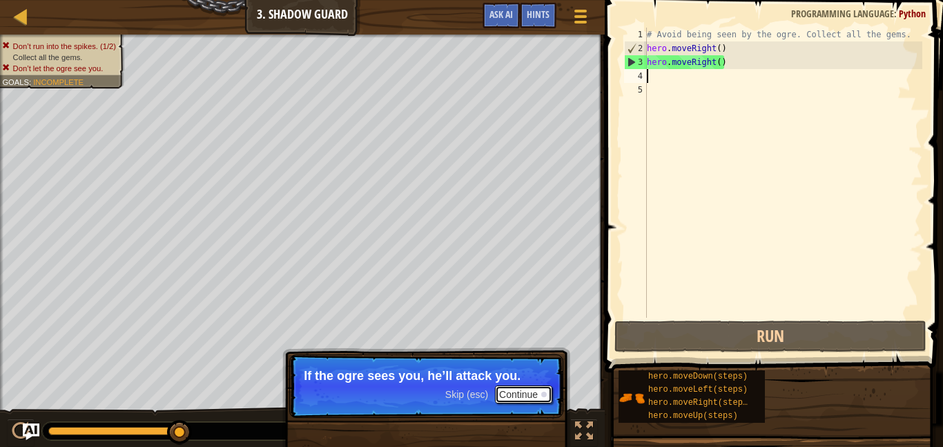
click at [522, 393] on button "Continue" at bounding box center [523, 394] width 57 height 18
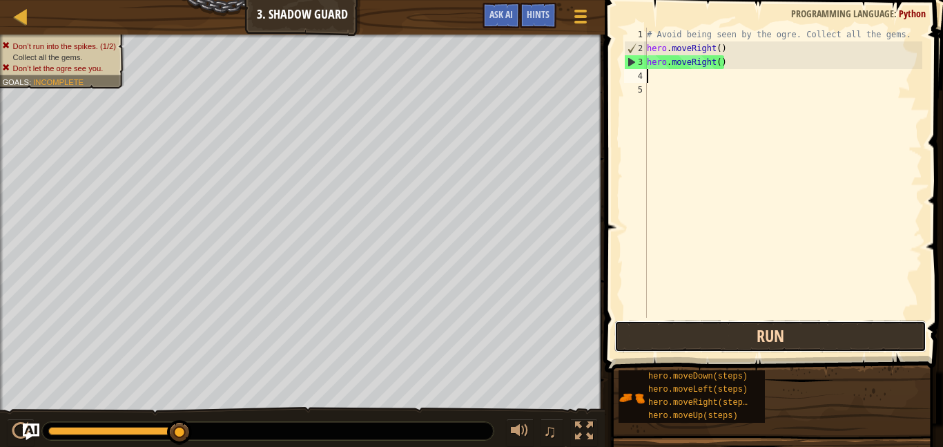
click at [792, 334] on button "Run" at bounding box center [770, 336] width 312 height 32
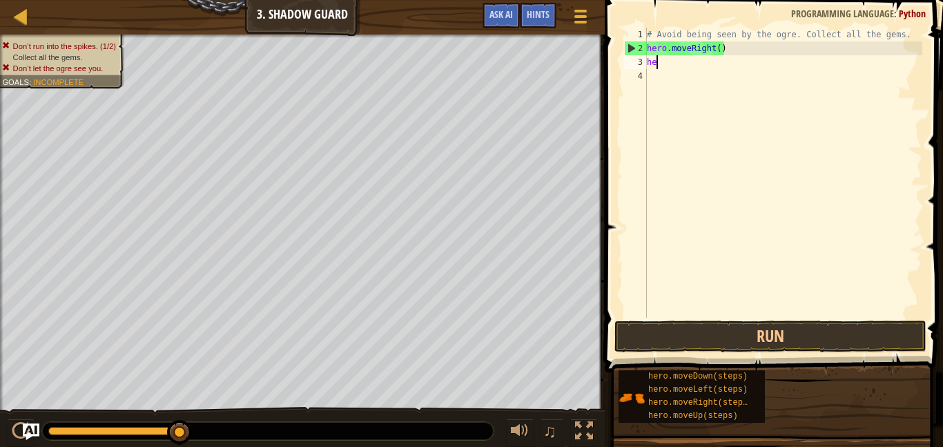
type textarea "h"
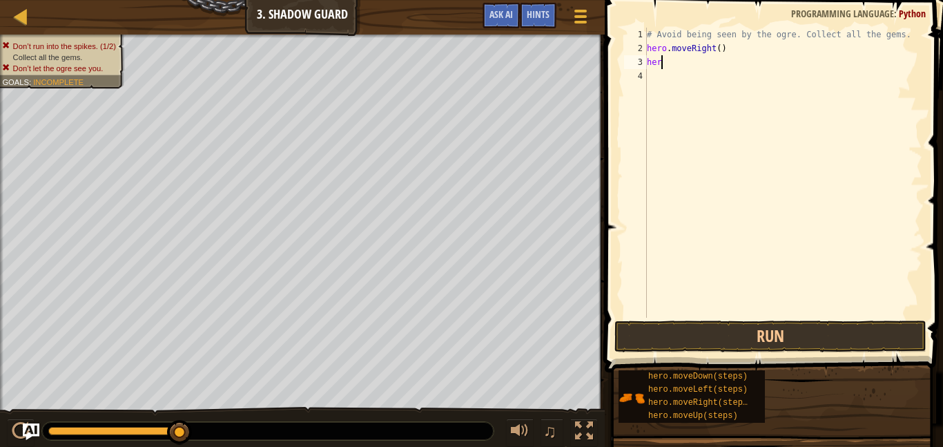
type textarea "hero"
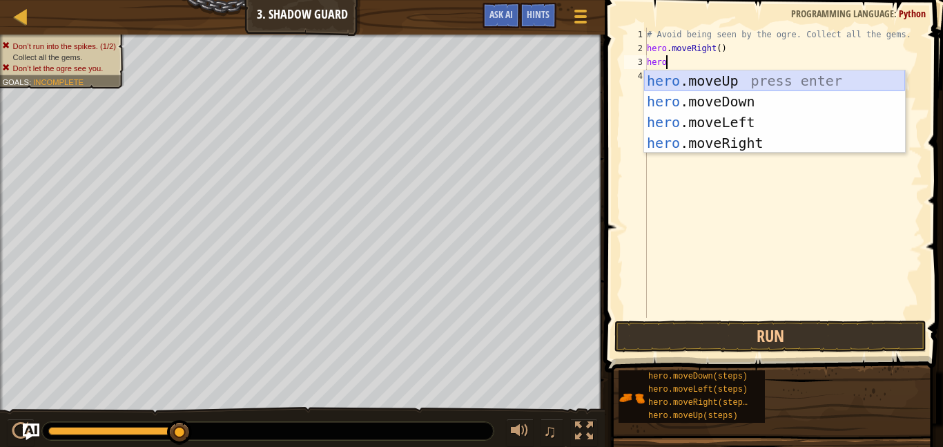
click at [724, 82] on div "hero .moveUp press enter hero .moveDown press enter hero .moveLeft press enter …" at bounding box center [774, 132] width 261 height 124
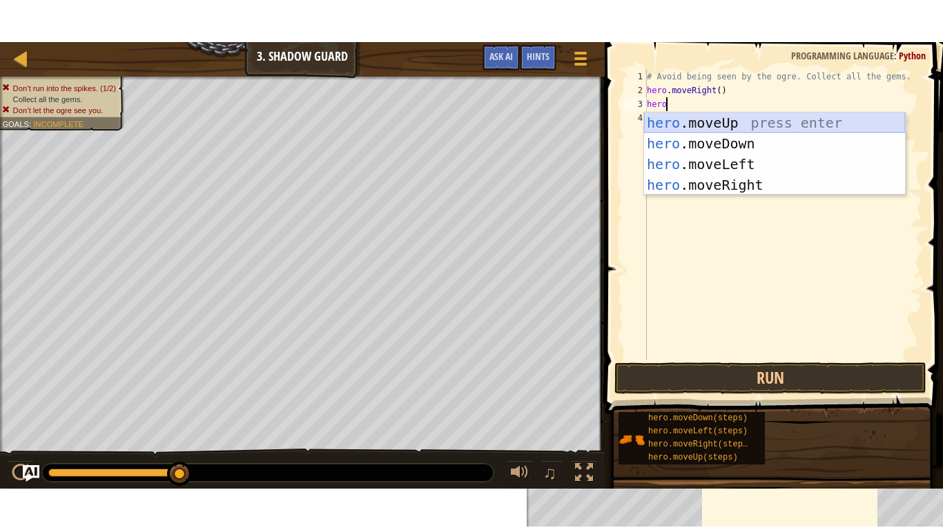
scroll to position [6, 0]
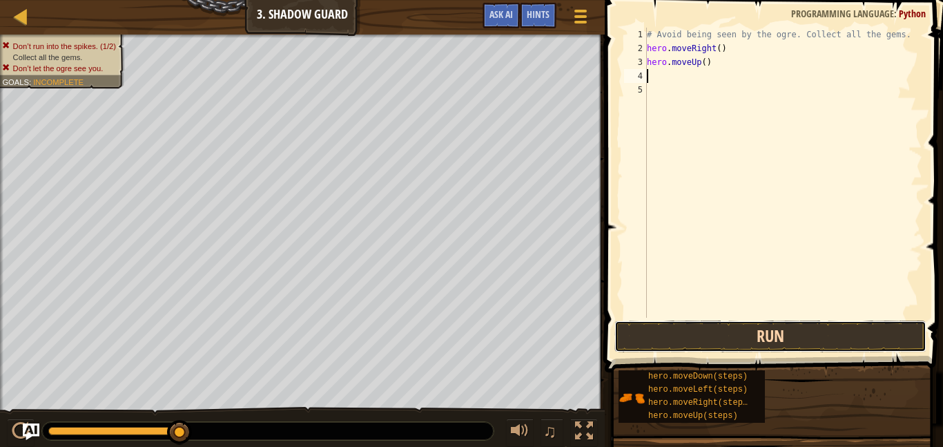
click at [750, 328] on button "Run" at bounding box center [770, 336] width 312 height 32
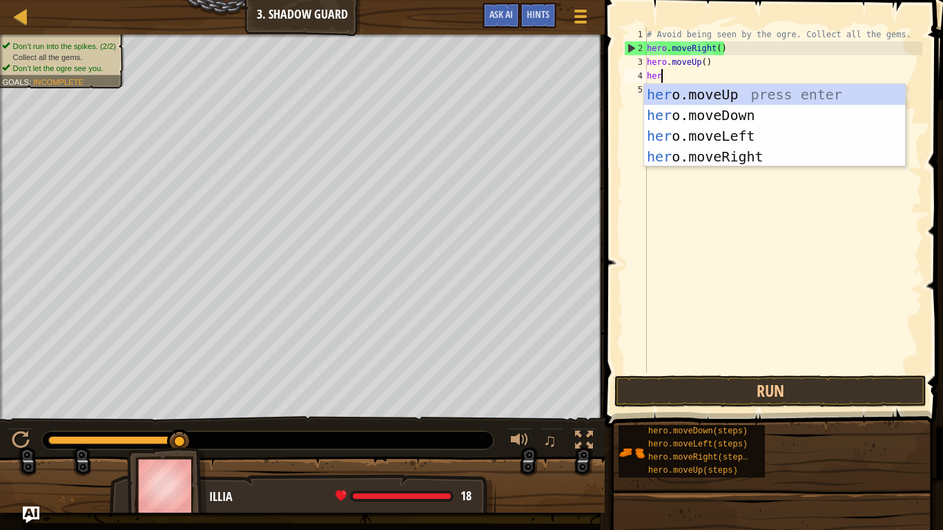
type textarea "hero"
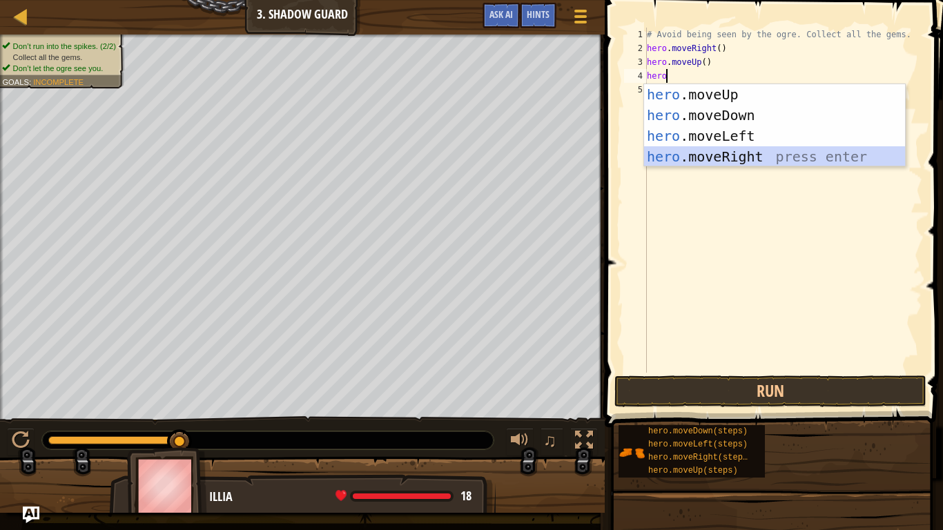
click at [674, 163] on div "hero .moveUp press enter hero .moveDown press enter hero .moveLeft press enter …" at bounding box center [774, 146] width 261 height 124
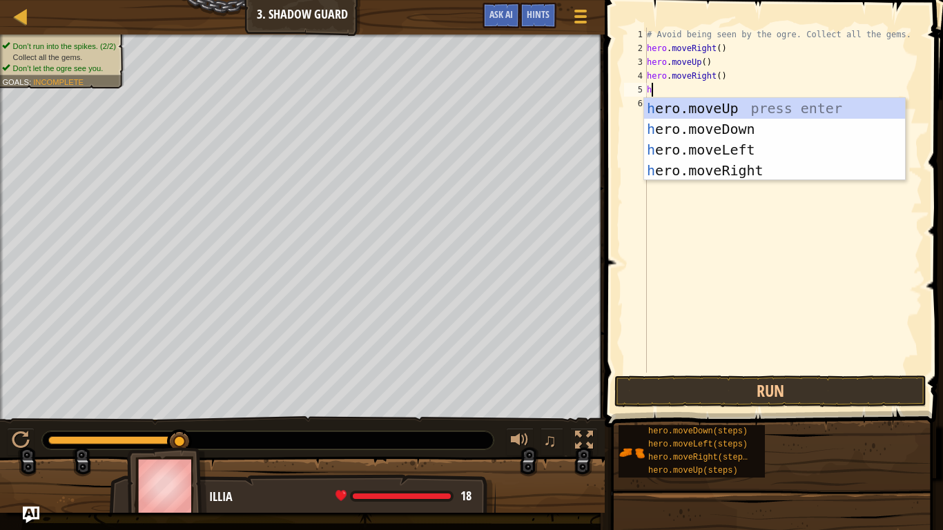
type textarea "her"
click at [766, 131] on div "her o.moveUp press enter her o.moveDown press enter her o.moveLeft press enter …" at bounding box center [774, 160] width 261 height 124
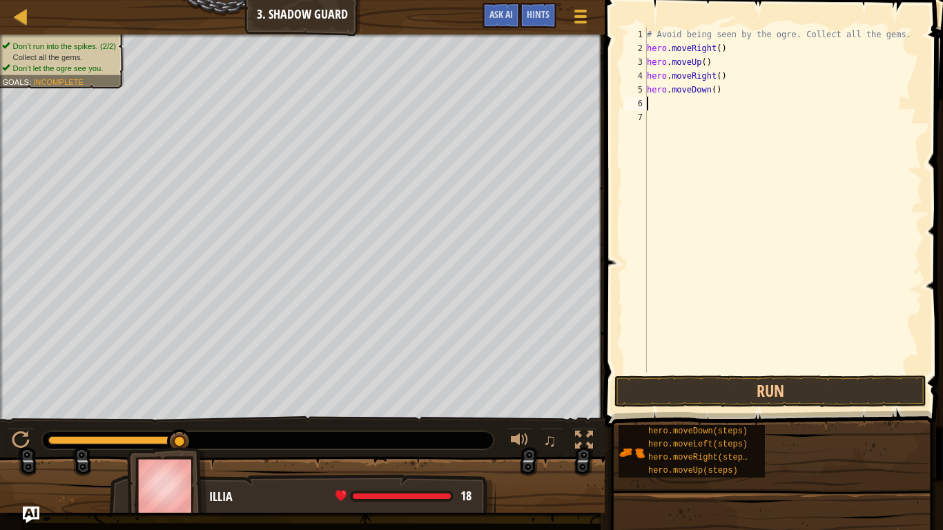
scroll to position [6, 0]
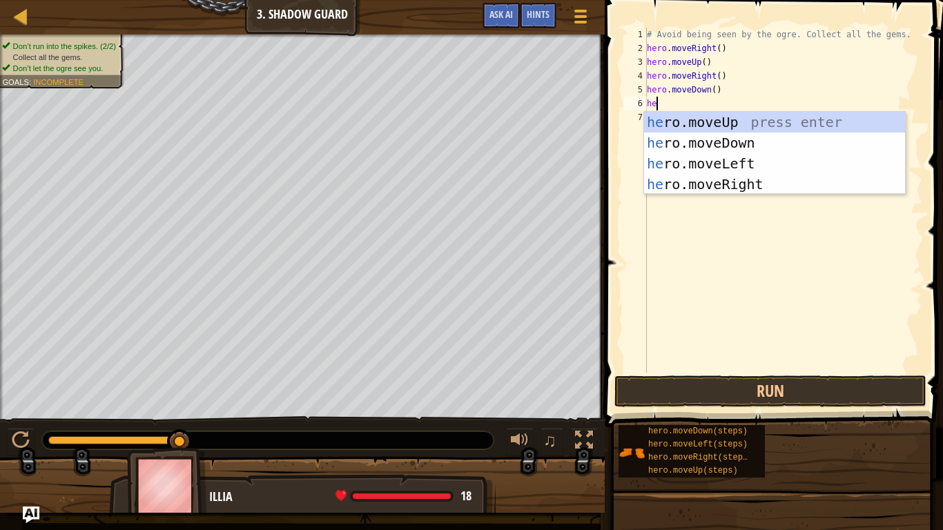
type textarea "her"
click at [739, 189] on div "her o.moveUp press enter her o.moveDown press enter her o.moveLeft press enter …" at bounding box center [774, 174] width 261 height 124
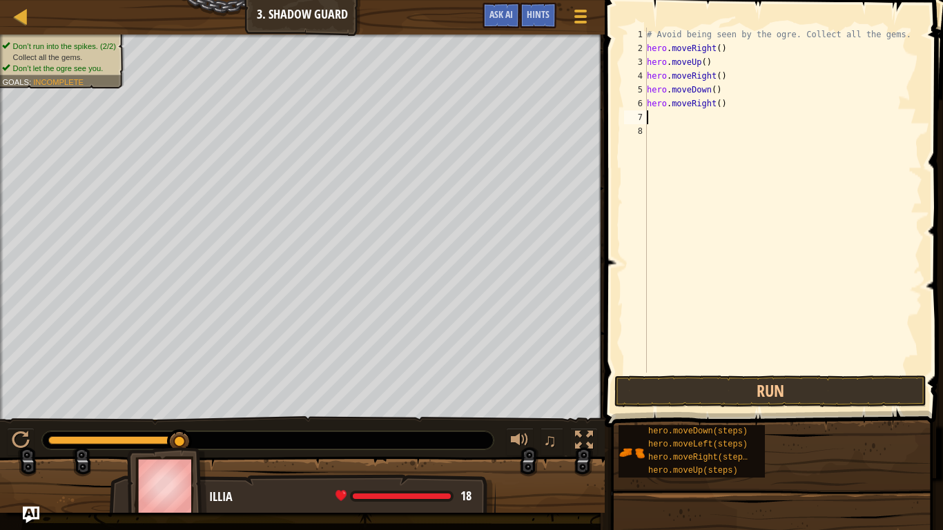
scroll to position [6, 0]
click at [772, 390] on button "Run" at bounding box center [770, 391] width 312 height 32
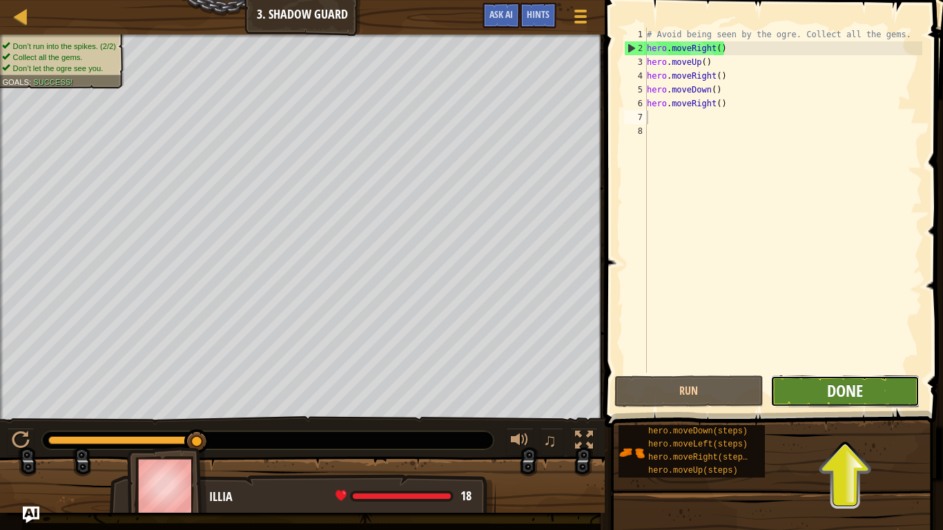
click at [836, 384] on span "Done" at bounding box center [845, 391] width 36 height 22
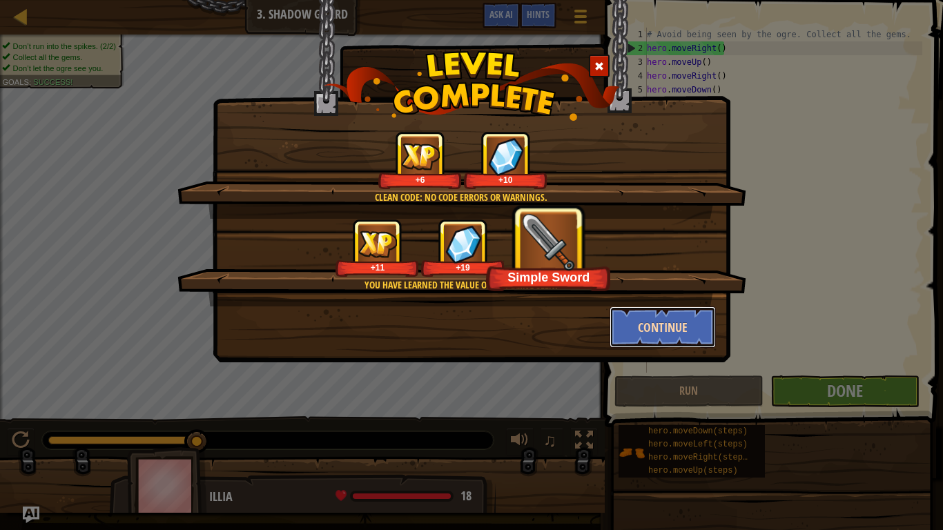
click at [656, 322] on button "Continue" at bounding box center [662, 326] width 107 height 41
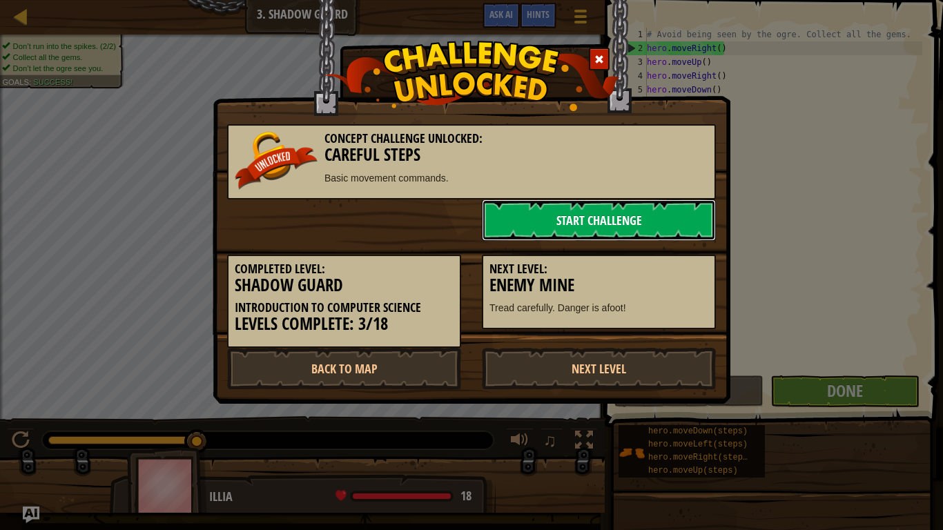
click at [647, 211] on link "Start Challenge" at bounding box center [599, 219] width 234 height 41
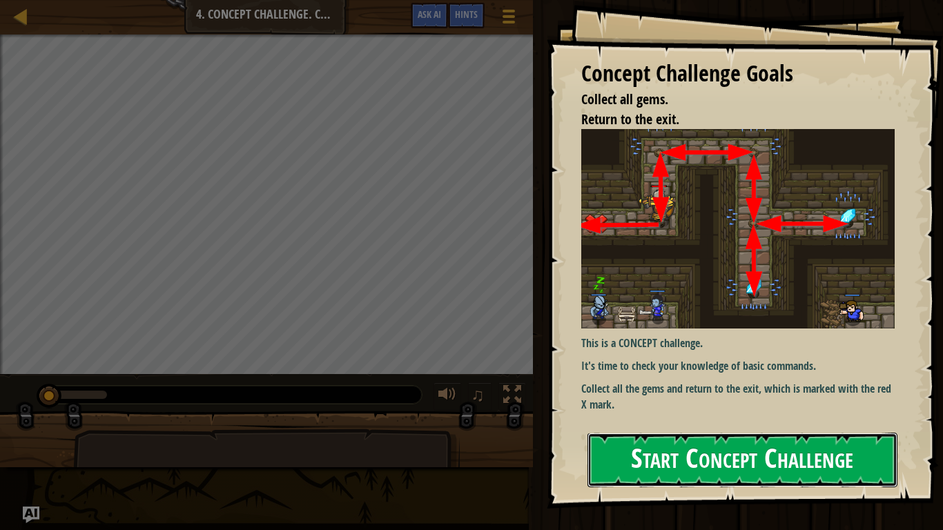
click at [744, 446] on button "Start Concept Challenge" at bounding box center [742, 460] width 310 height 55
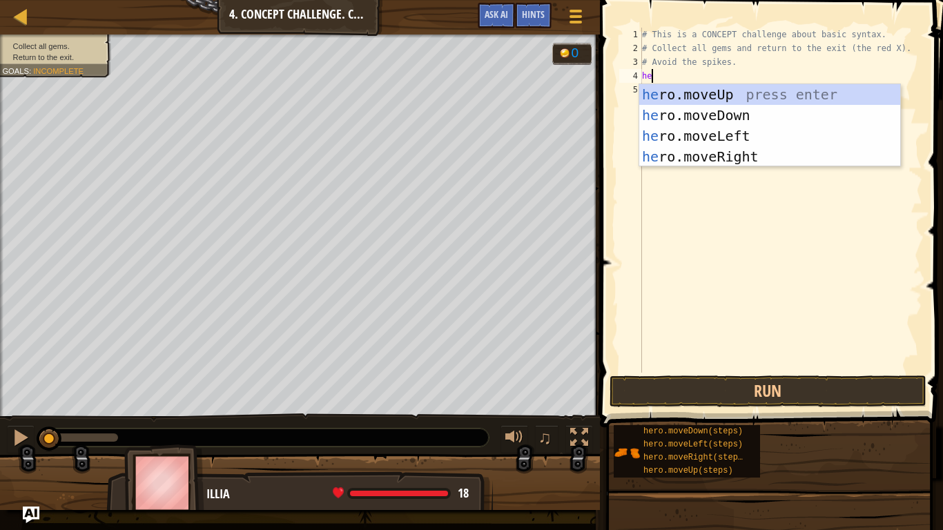
type textarea "hero"
click at [672, 88] on div "hero .moveUp press enter hero .moveDown press enter hero .moveLeft press enter …" at bounding box center [769, 146] width 261 height 124
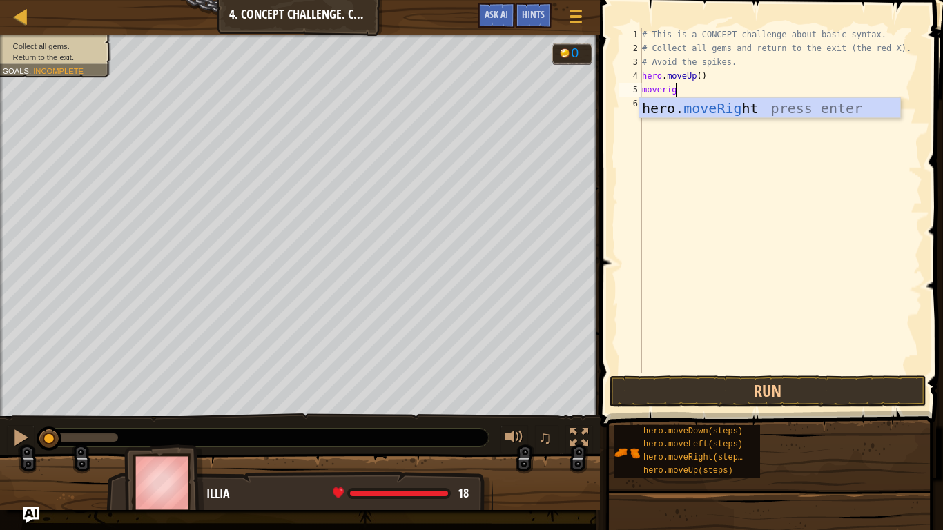
scroll to position [6, 6]
type textarea "moveright"
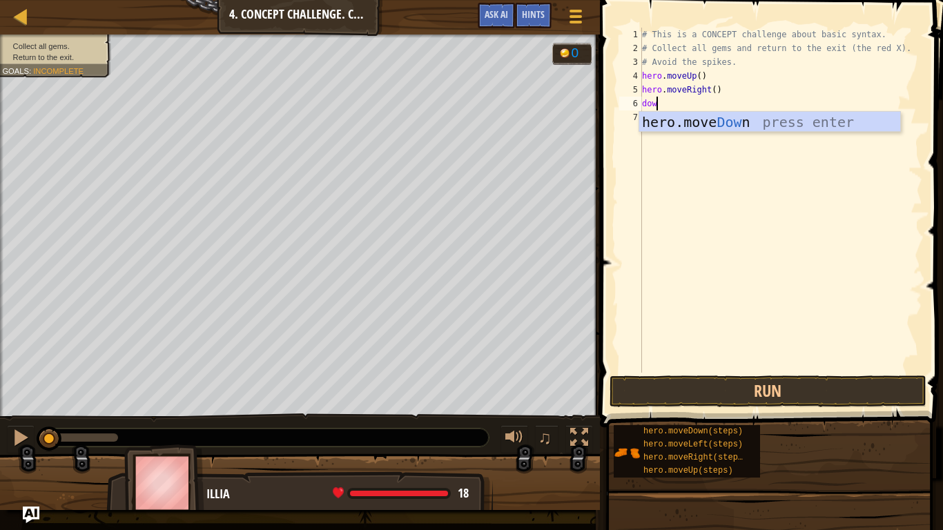
type textarea "down"
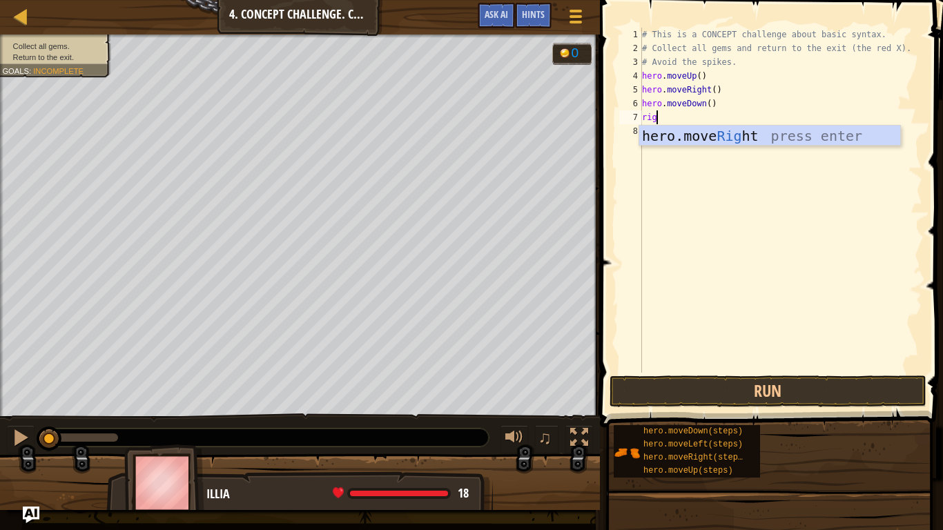
type textarea "right"
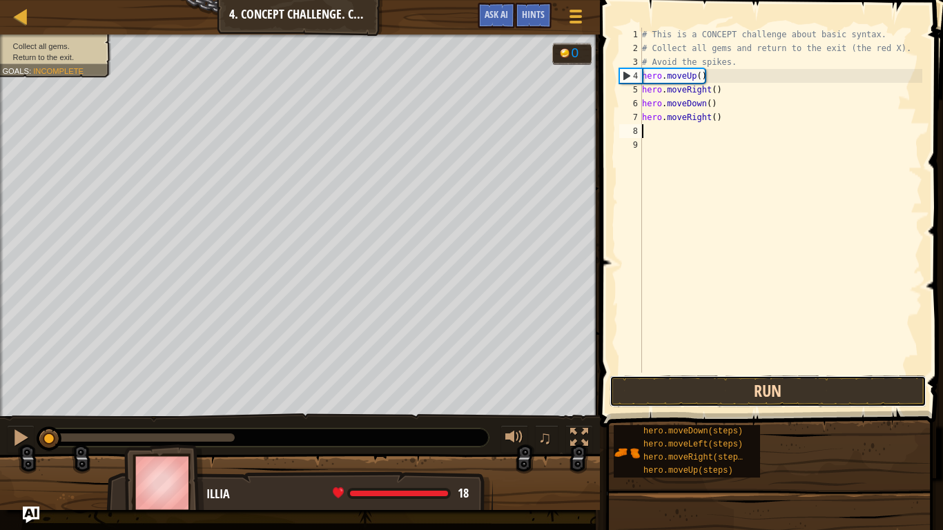
click at [741, 392] on button "Run" at bounding box center [767, 391] width 317 height 32
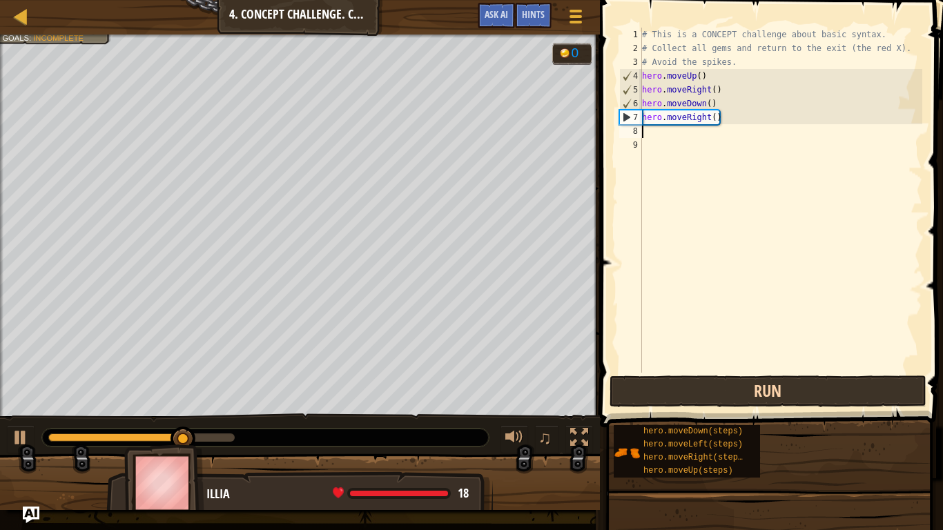
type textarea "mo"
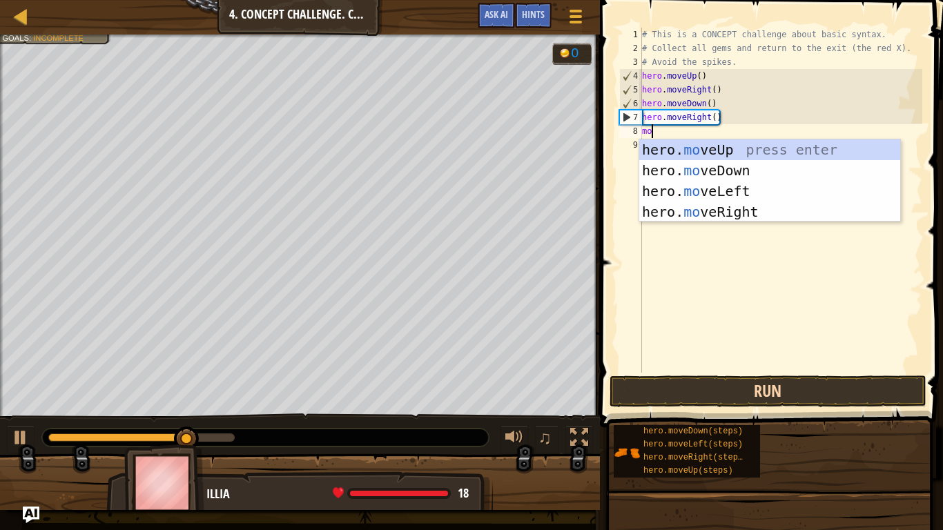
scroll to position [6, 1]
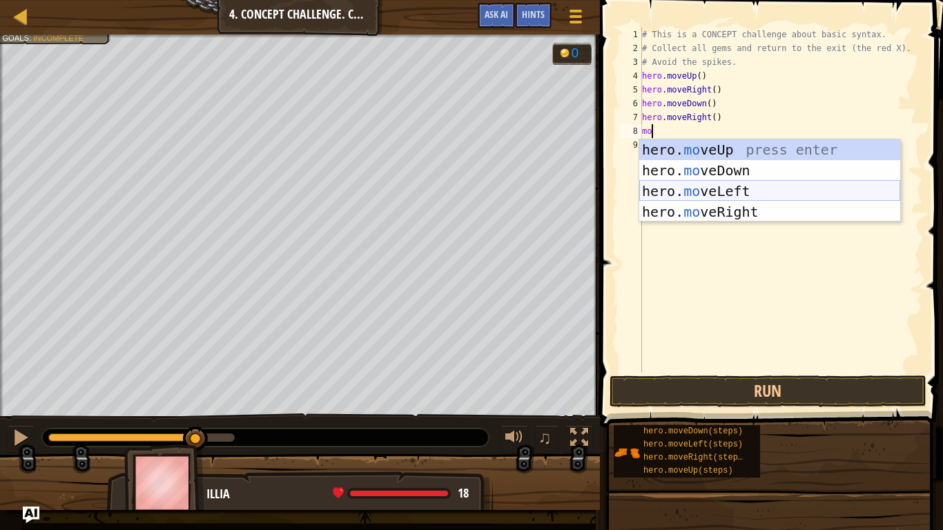
click at [731, 190] on div "hero. mo veUp press enter hero. mo veDown press enter hero. mo veLeft press ent…" at bounding box center [769, 201] width 261 height 124
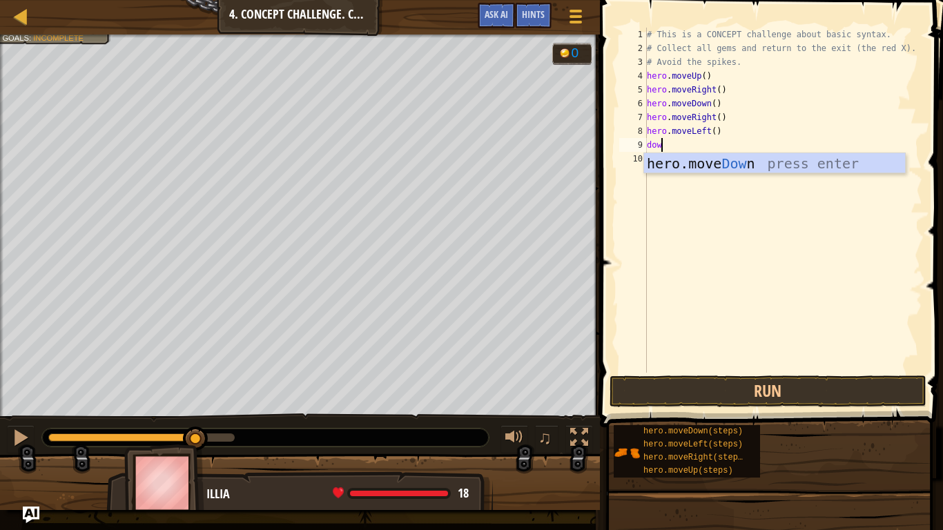
type textarea "down"
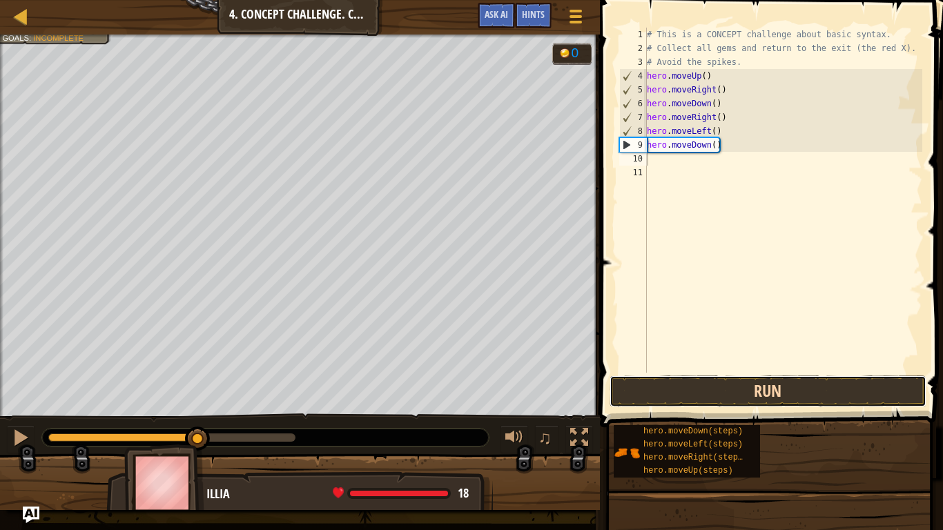
click at [877, 382] on button "Run" at bounding box center [767, 391] width 317 height 32
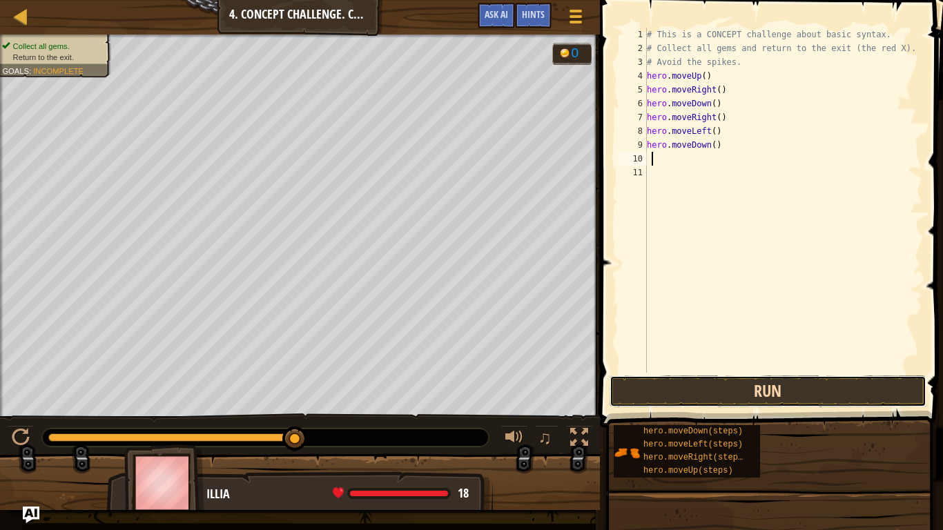
click at [620, 396] on button "Run" at bounding box center [767, 391] width 317 height 32
type textarea "up"
type textarea "uo"
type textarea "u"
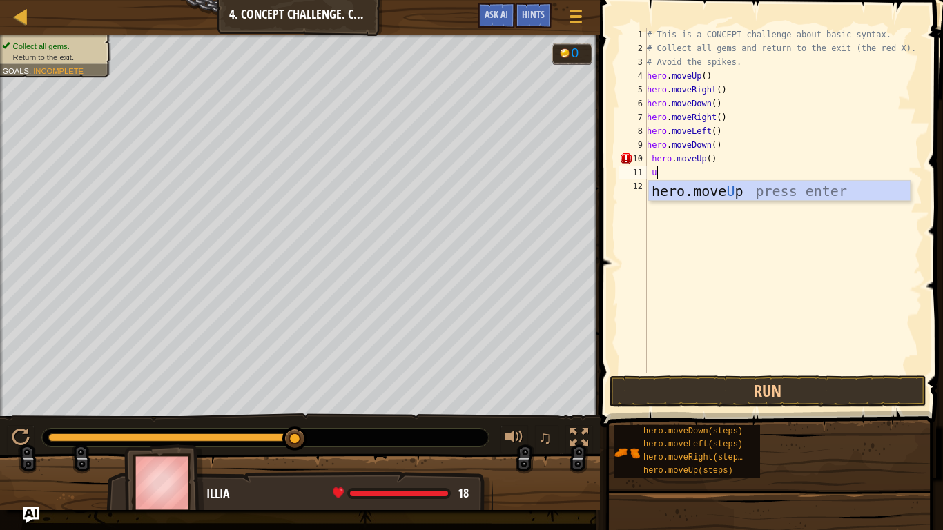
type textarea "up"
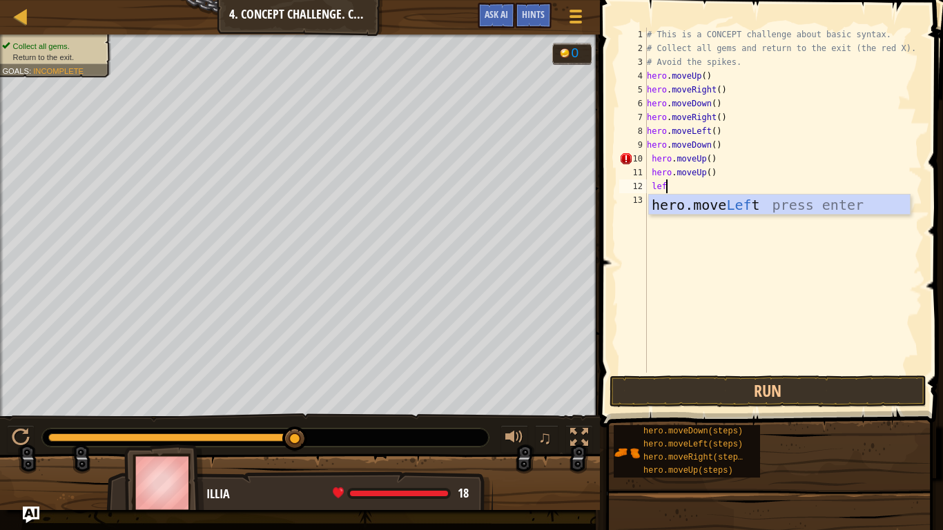
type textarea "left"
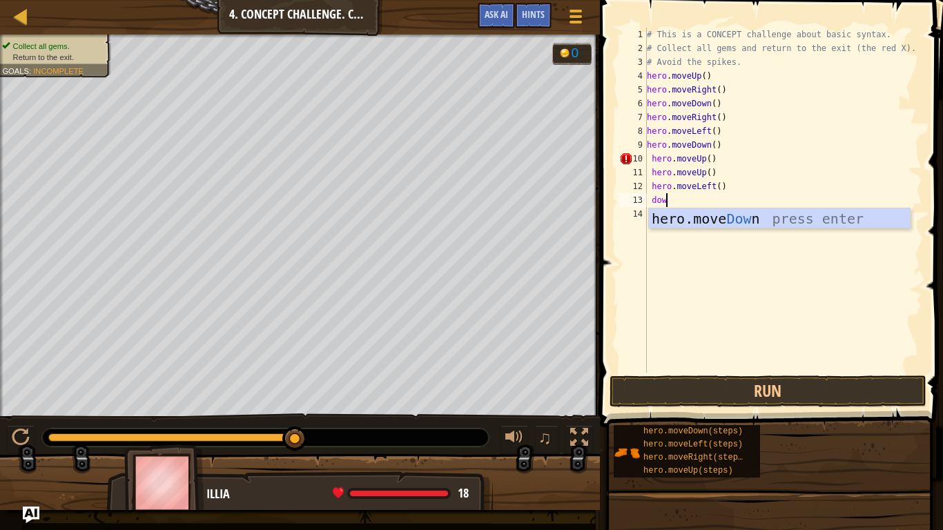
scroll to position [6, 3]
type textarea "down"
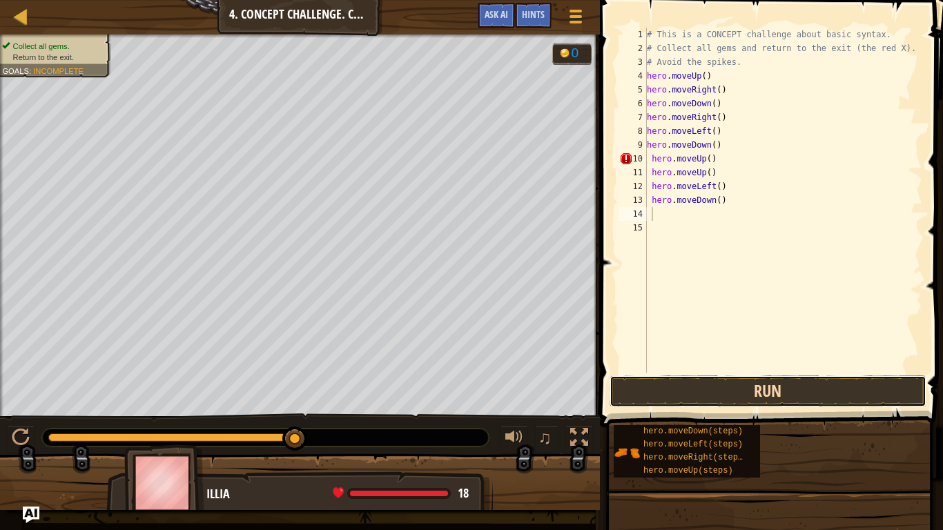
click at [805, 382] on button "Run" at bounding box center [767, 391] width 317 height 32
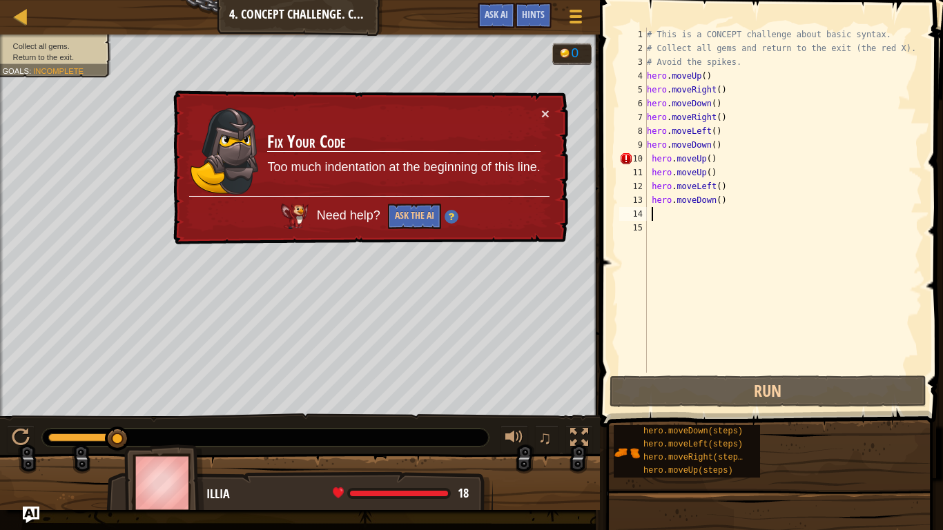
click at [716, 167] on div "# This is a CONCEPT challenge about basic syntax. # Collect all gems and return…" at bounding box center [783, 214] width 278 height 373
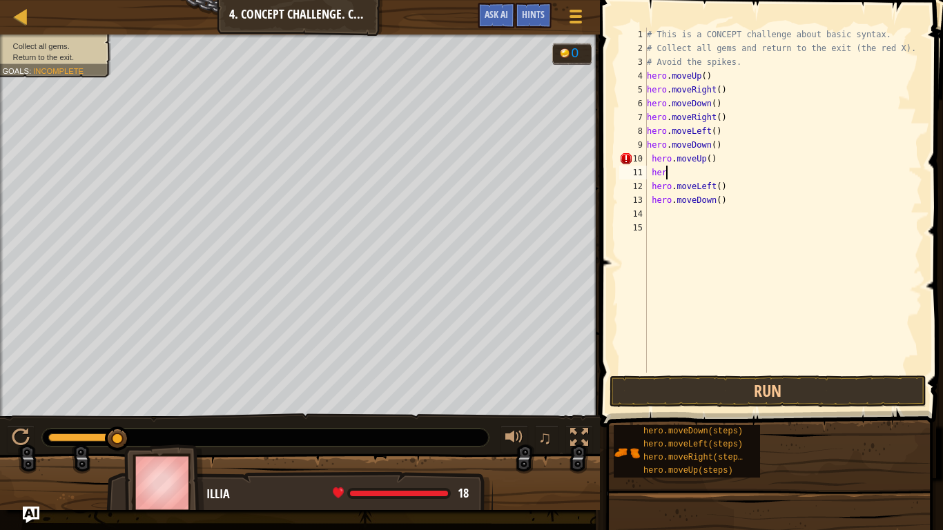
type textarea "h"
click at [769, 389] on button "Run" at bounding box center [767, 391] width 317 height 32
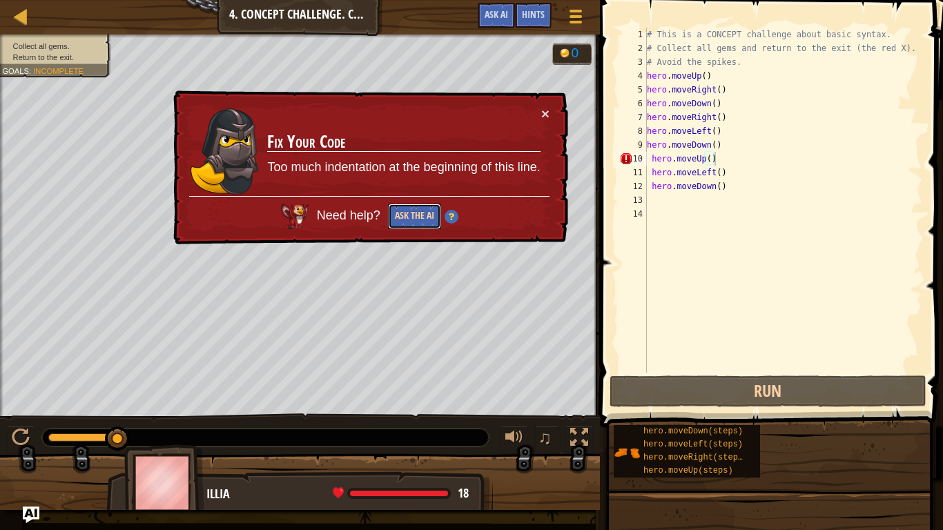
click at [416, 213] on button "Ask the AI" at bounding box center [414, 217] width 53 height 26
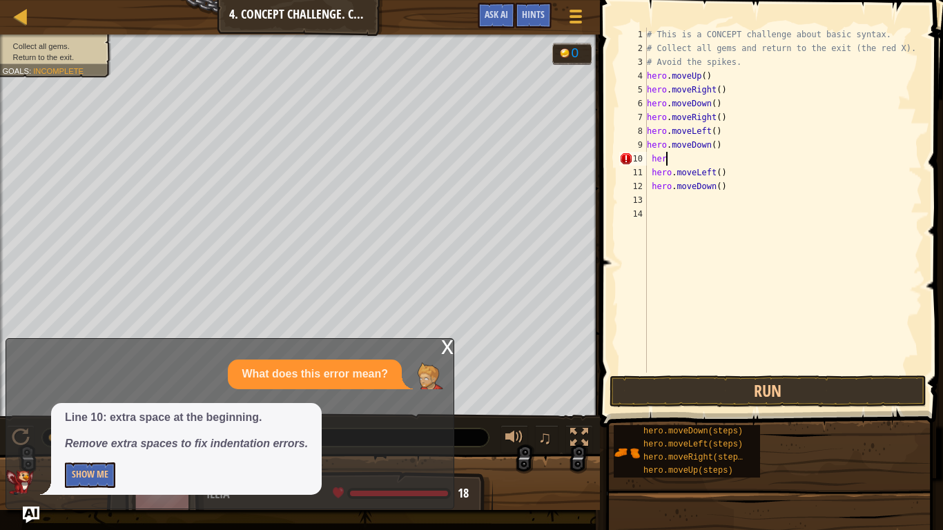
type textarea "h"
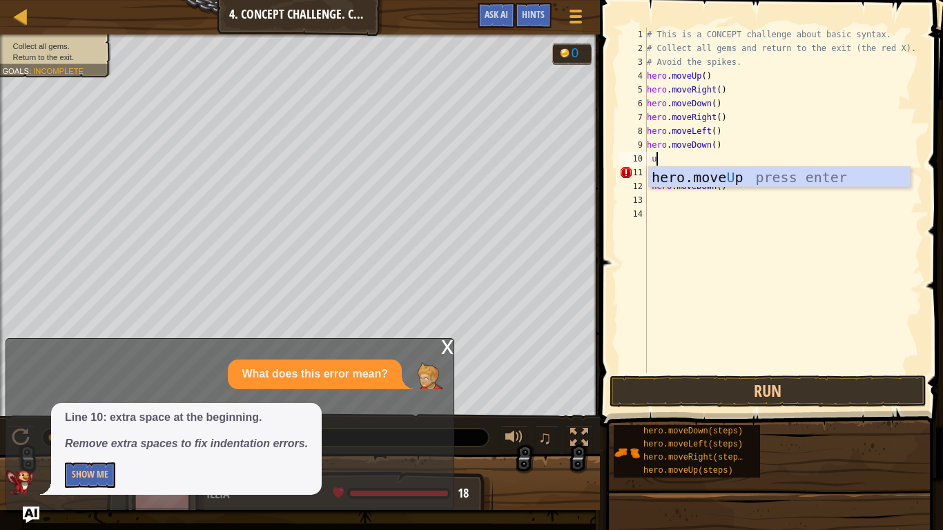
type textarea "up"
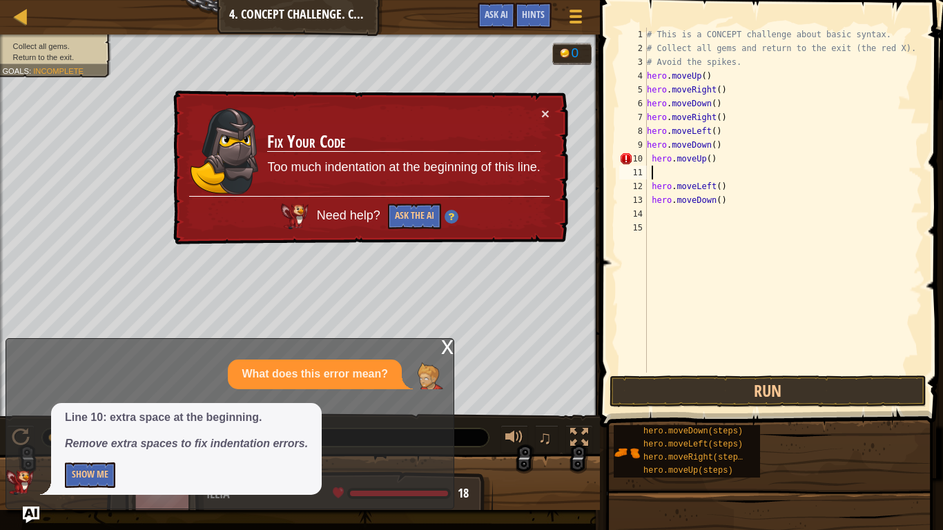
click at [654, 156] on div "# This is a CONCEPT challenge about basic syntax. # Collect all gems and return…" at bounding box center [783, 214] width 278 height 373
click at [652, 156] on div "# This is a CONCEPT challenge about basic syntax. # Collect all gems and return…" at bounding box center [783, 214] width 278 height 373
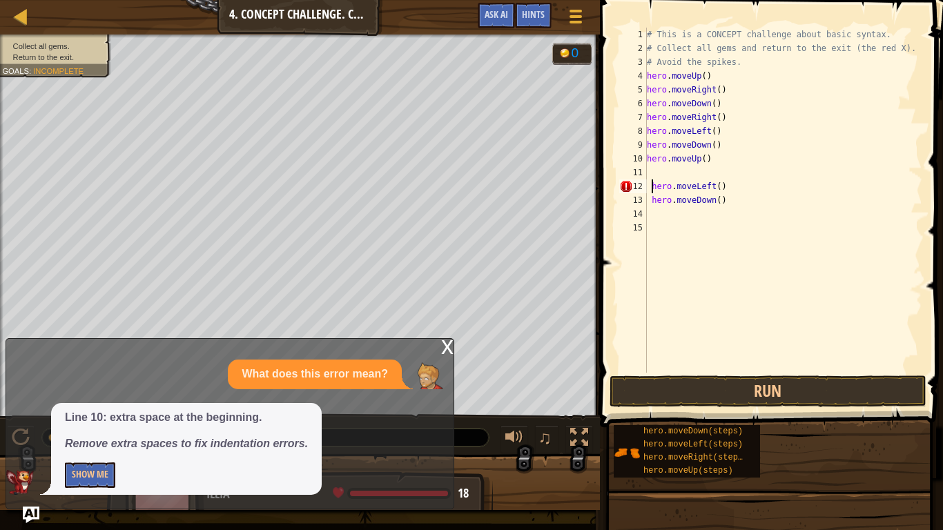
click at [651, 179] on div "# This is a CONCEPT challenge about basic syntax. # Collect all gems and return…" at bounding box center [783, 214] width 278 height 373
click at [654, 195] on div "# This is a CONCEPT challenge about basic syntax. # Collect all gems and return…" at bounding box center [783, 214] width 278 height 373
click at [754, 379] on button "Run" at bounding box center [767, 391] width 317 height 32
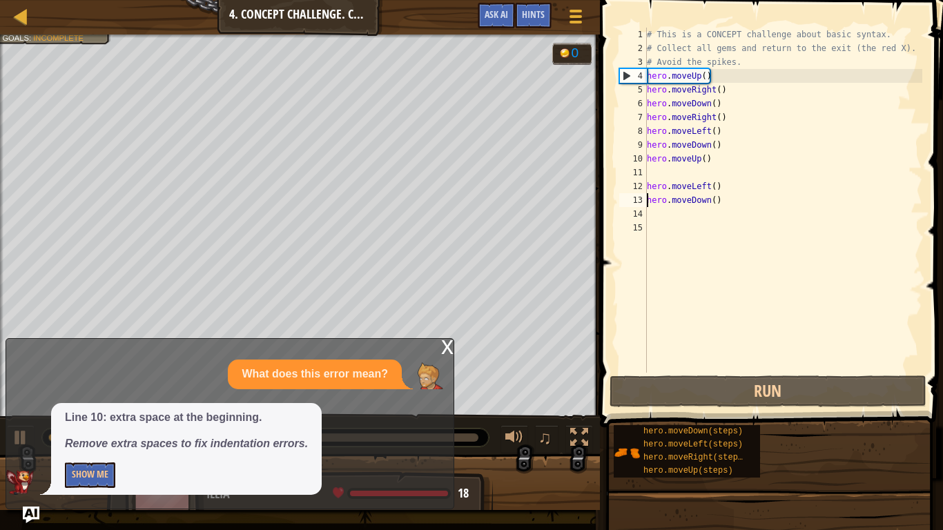
click at [446, 349] on div "x" at bounding box center [447, 346] width 12 height 14
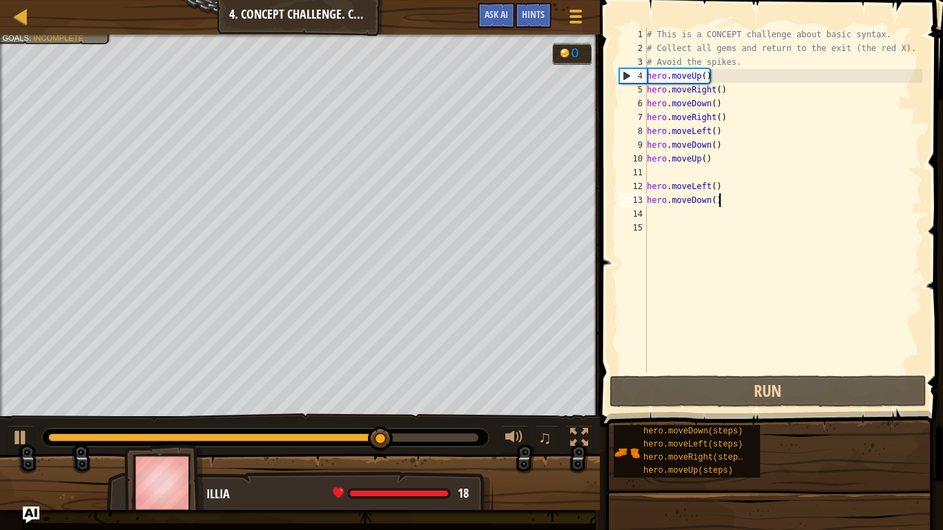
click at [743, 201] on div "# This is a CONCEPT challenge about basic syntax. # Collect all gems and return…" at bounding box center [783, 214] width 278 height 373
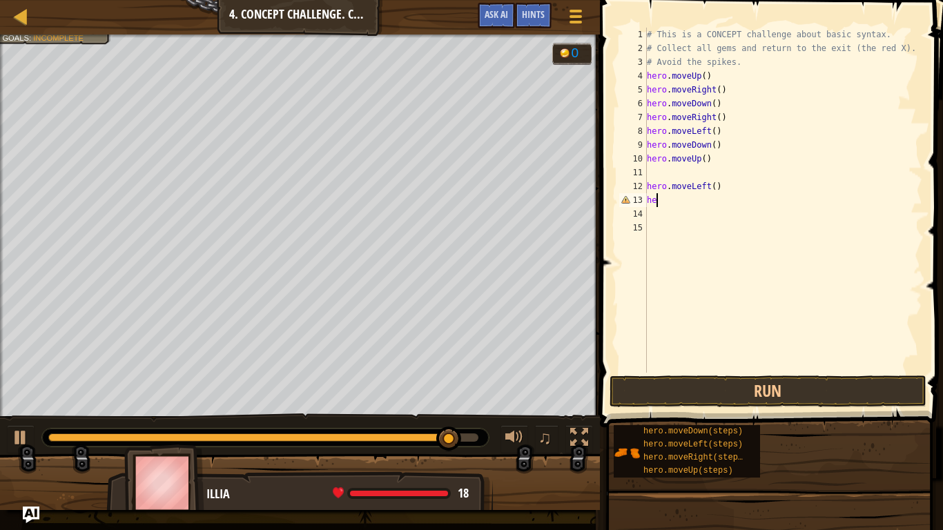
type textarea "h"
type textarea "hero.moveUp()"
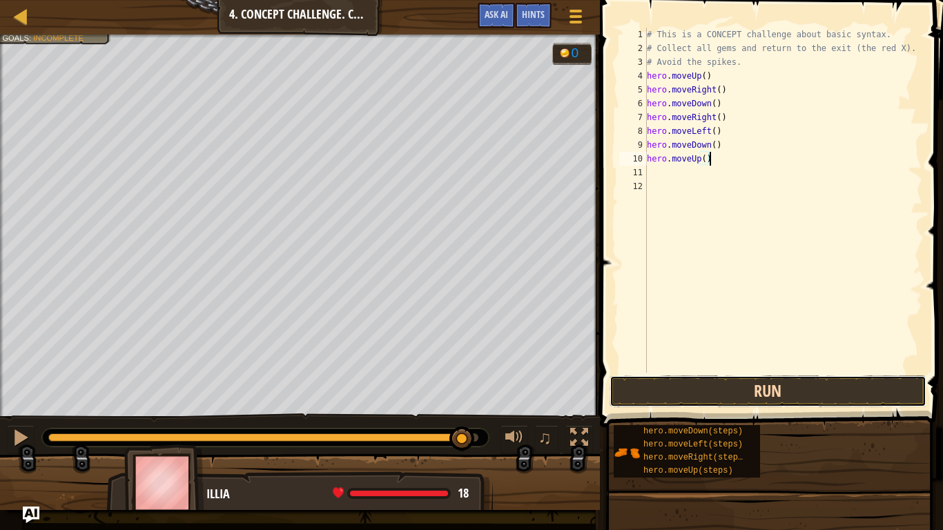
click at [722, 391] on button "Run" at bounding box center [767, 391] width 317 height 32
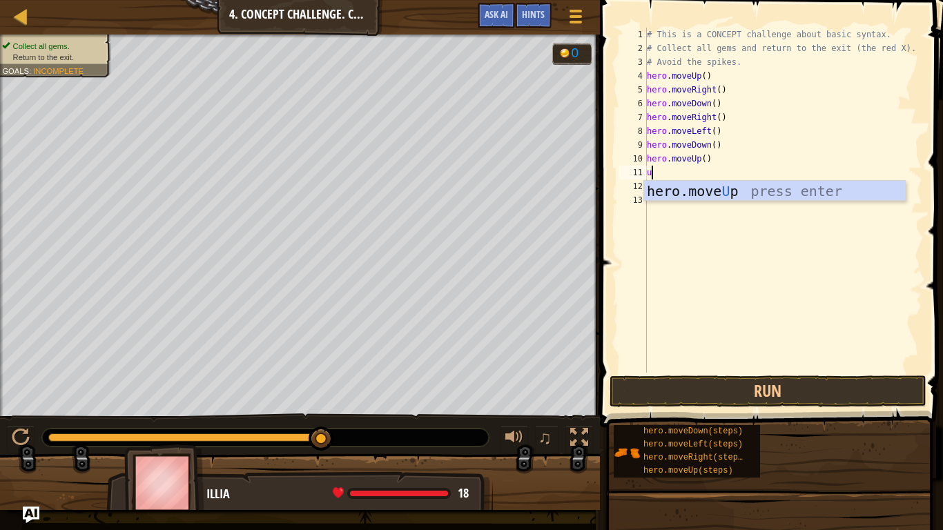
type textarea "up"
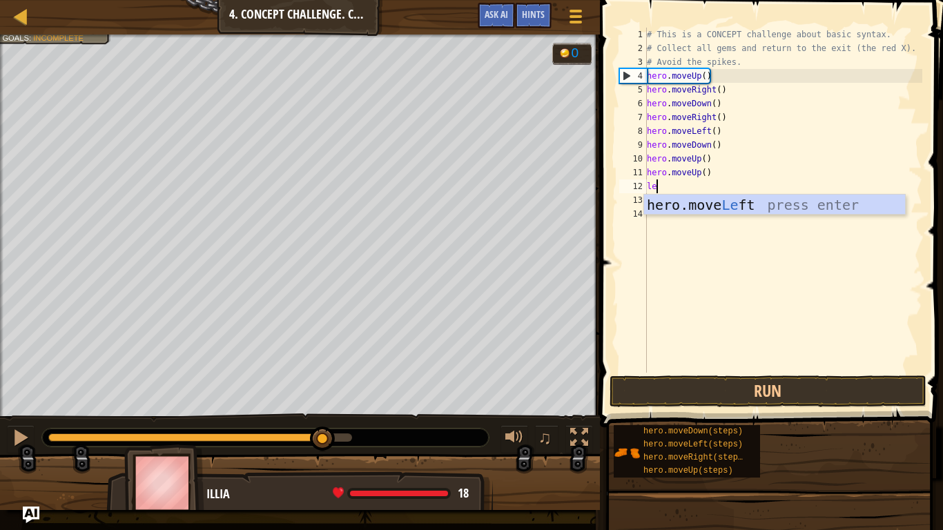
type textarea "left"
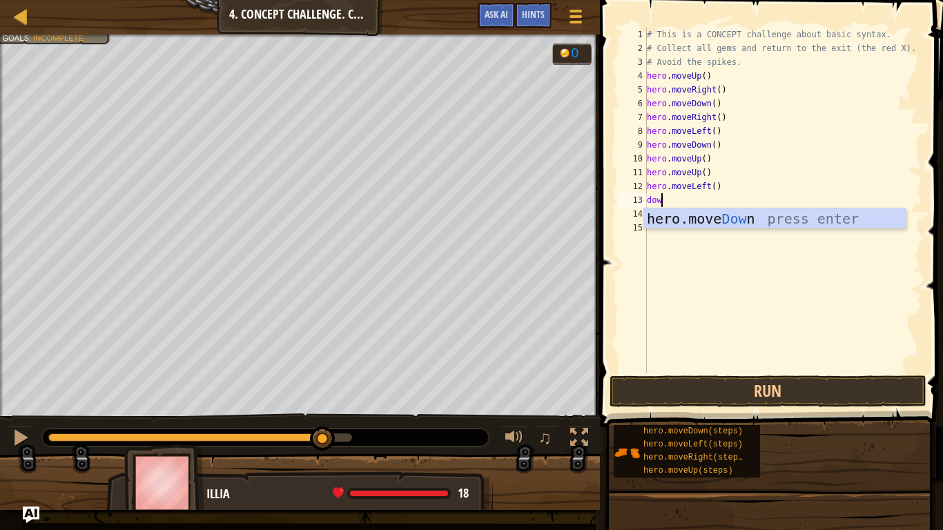
type textarea "down"
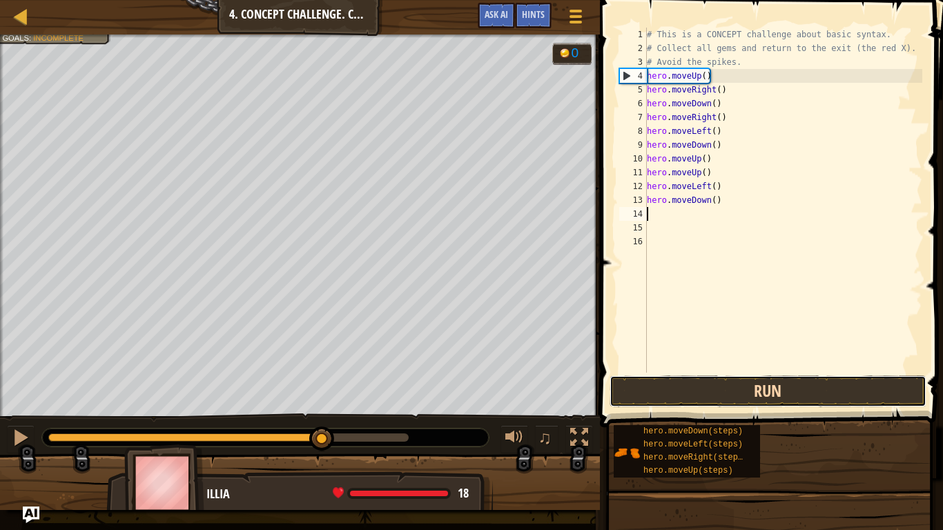
click at [850, 390] on button "Run" at bounding box center [767, 391] width 317 height 32
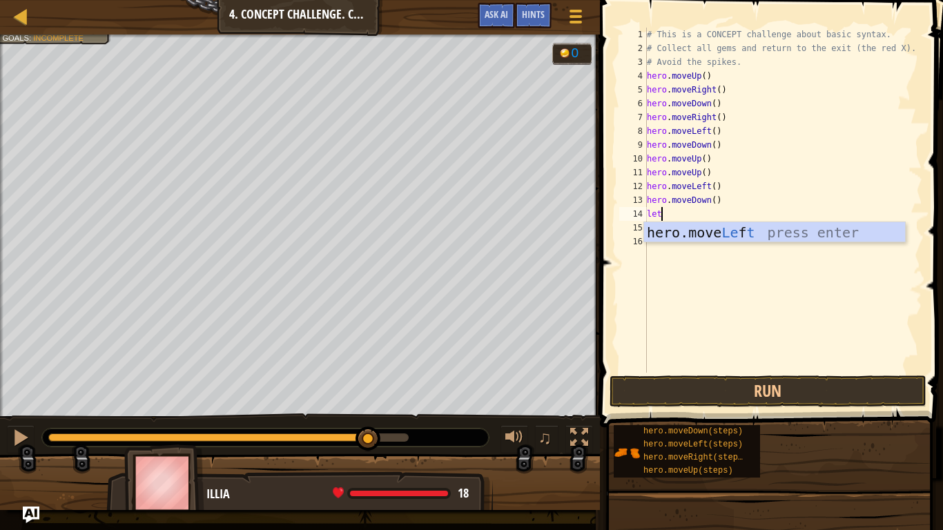
scroll to position [6, 2]
type textarea "left"
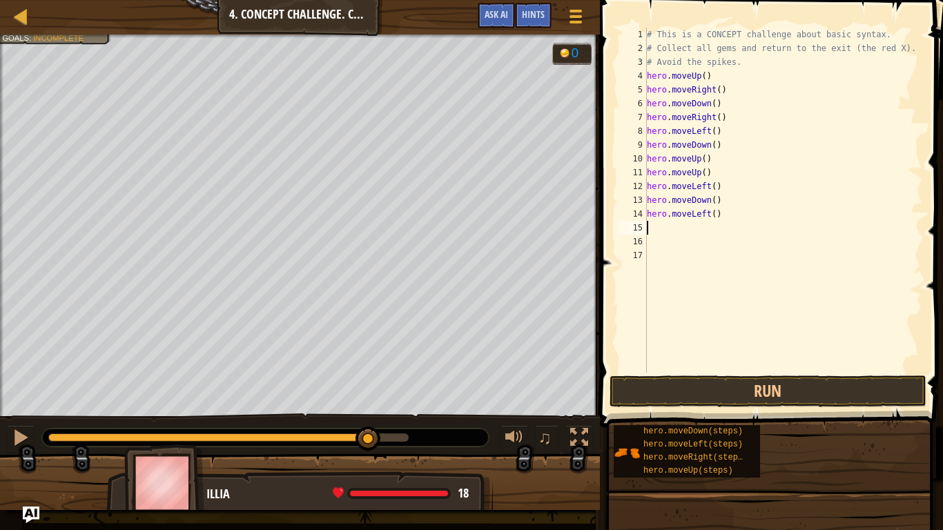
scroll to position [6, 0]
click at [744, 389] on button "Run" at bounding box center [767, 391] width 317 height 32
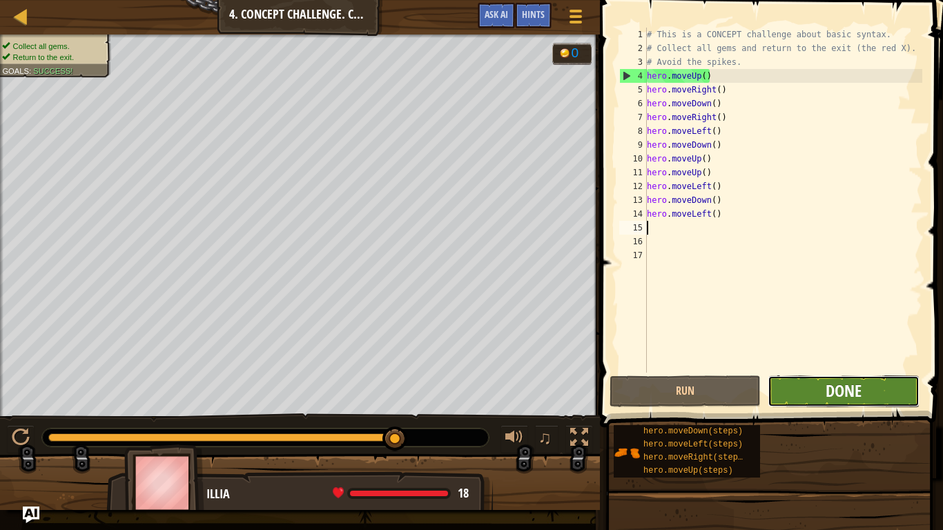
click at [855, 396] on span "Done" at bounding box center [844, 391] width 36 height 22
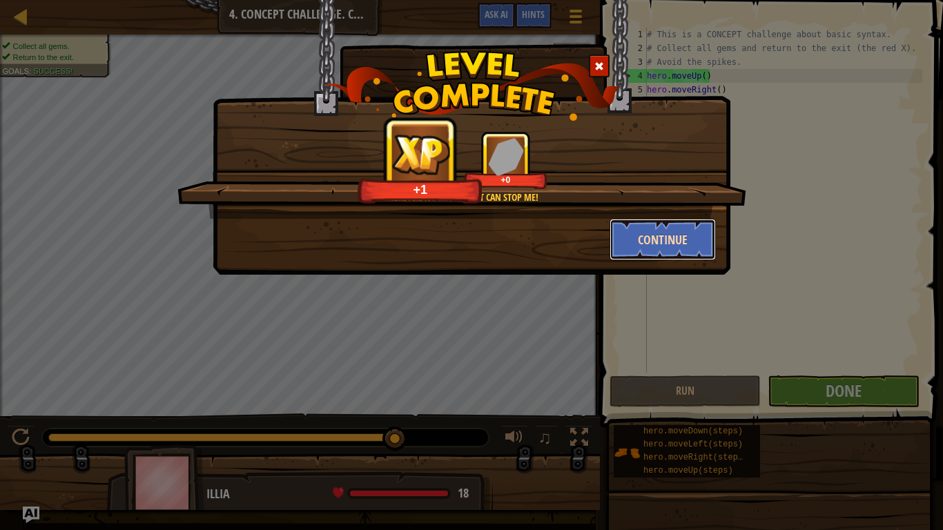
click at [653, 226] on button "Continue" at bounding box center [662, 239] width 107 height 41
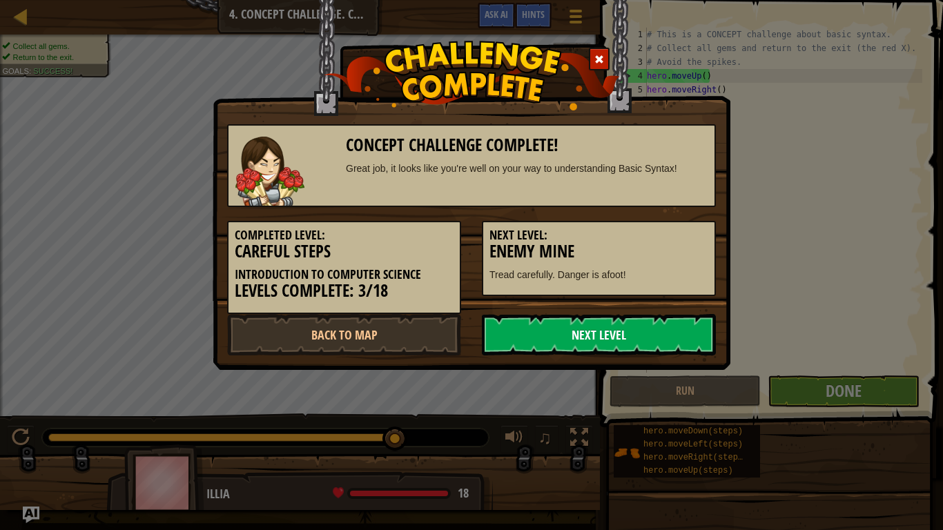
click at [571, 336] on link "Next Level" at bounding box center [599, 334] width 234 height 41
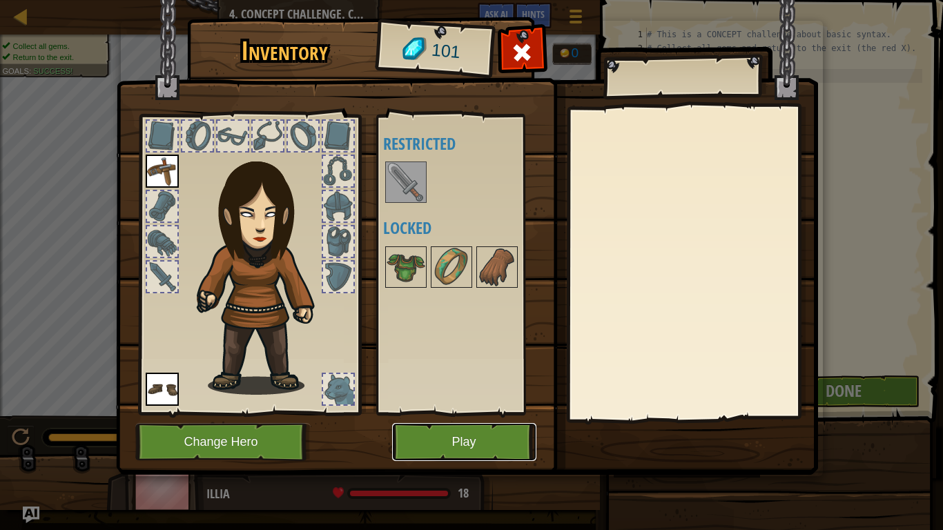
click at [502, 436] on button "Play" at bounding box center [464, 442] width 144 height 38
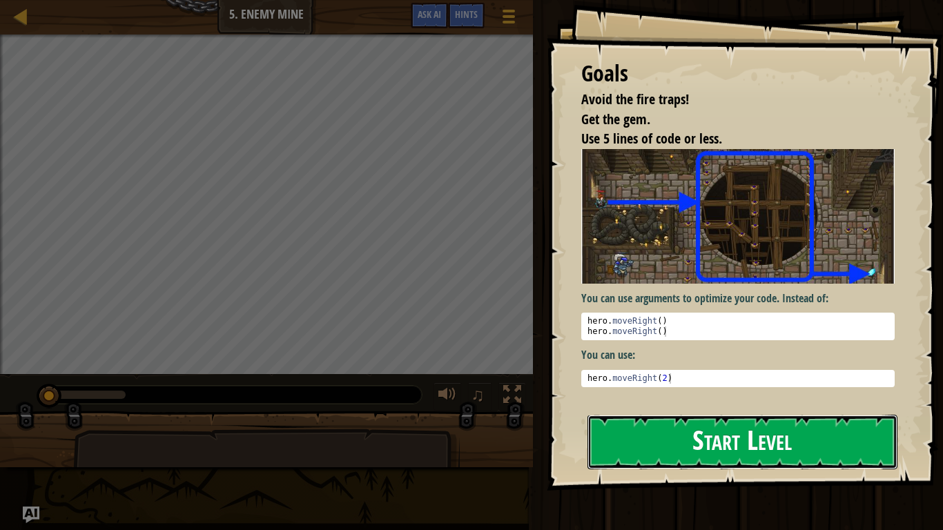
click at [681, 422] on button "Start Level" at bounding box center [742, 442] width 310 height 55
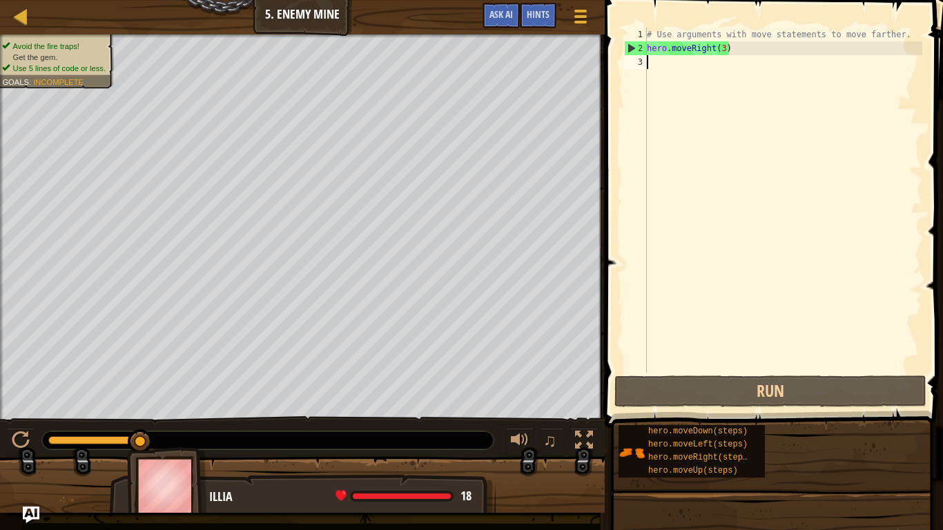
scroll to position [6, 0]
type textarea "up"
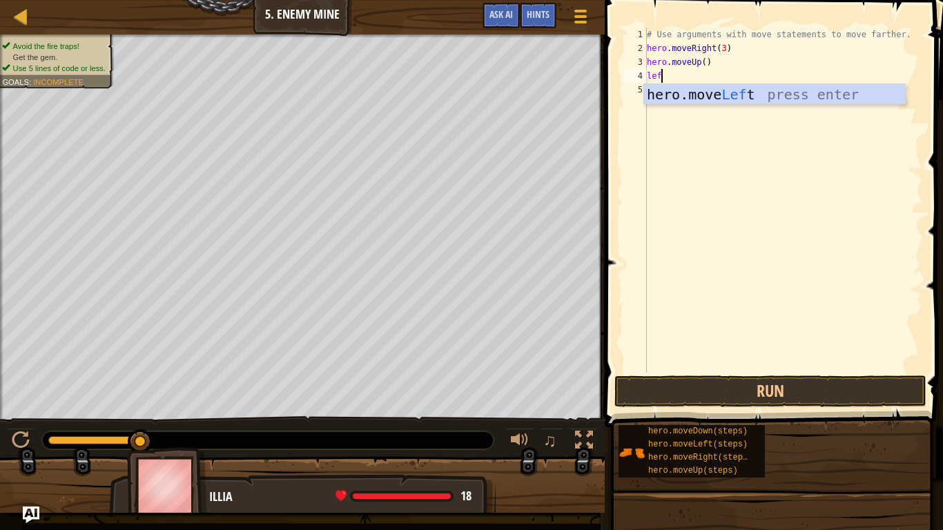
type textarea "left"
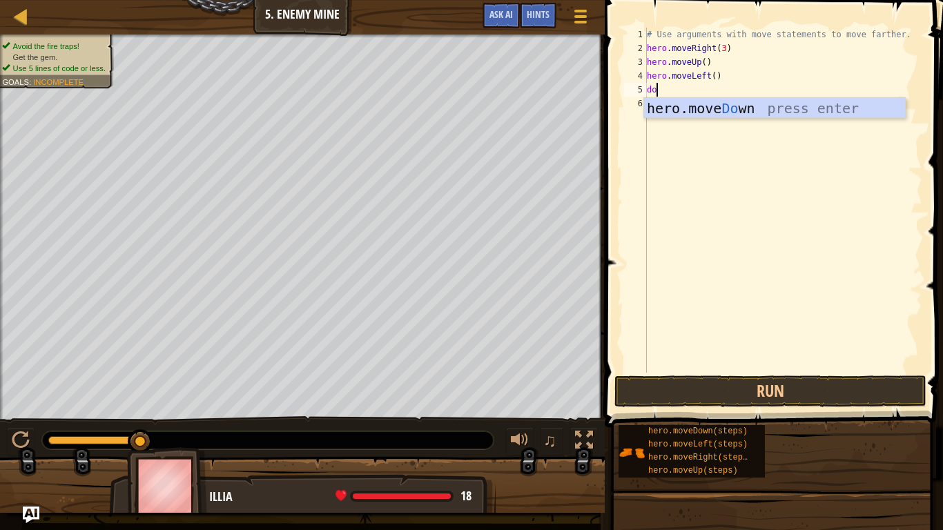
type textarea "down"
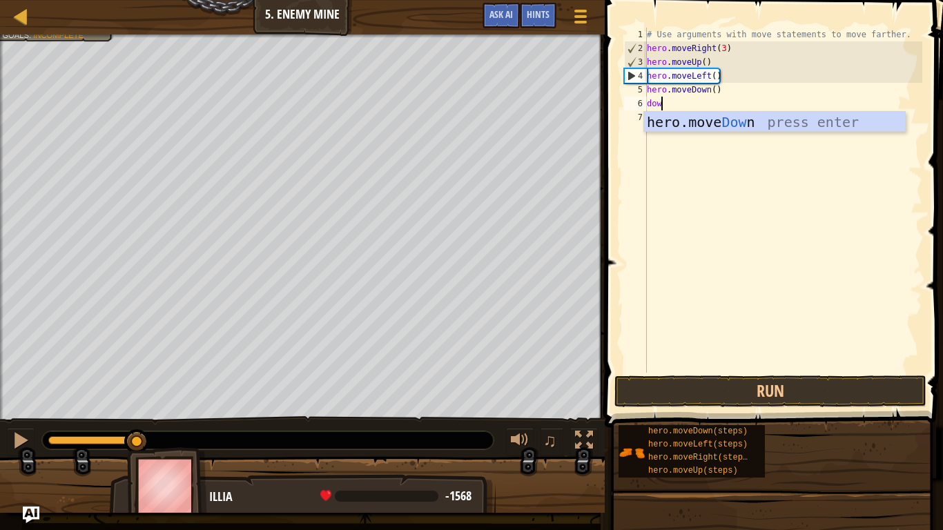
type textarea "down"
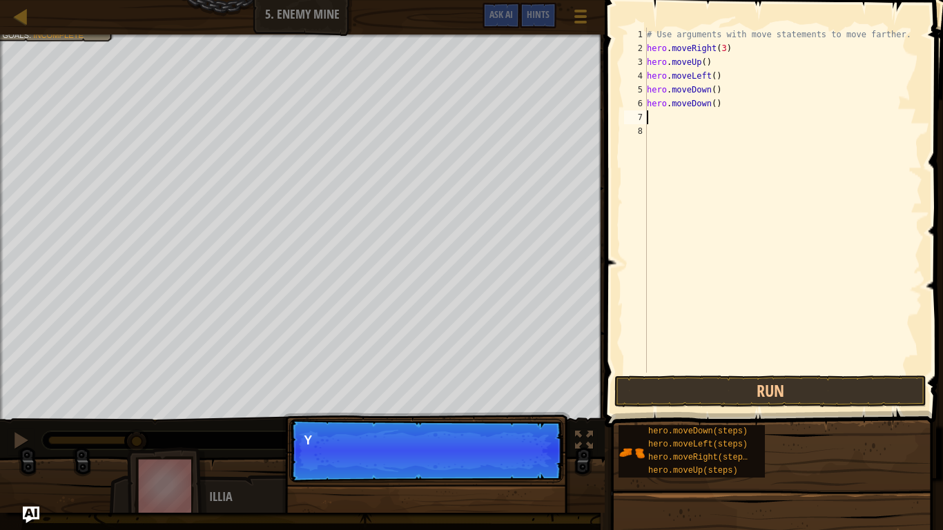
type textarea "d"
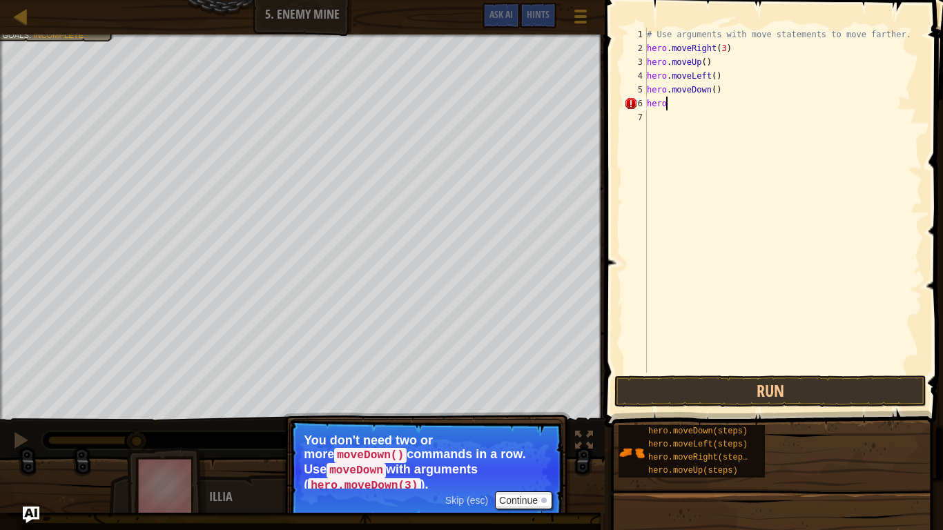
type textarea "h"
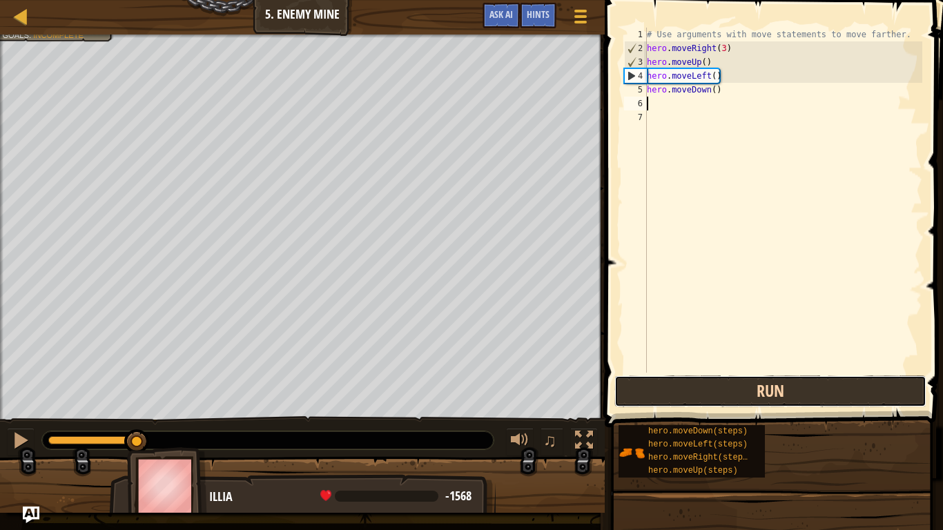
click at [687, 402] on button "Run" at bounding box center [770, 391] width 312 height 32
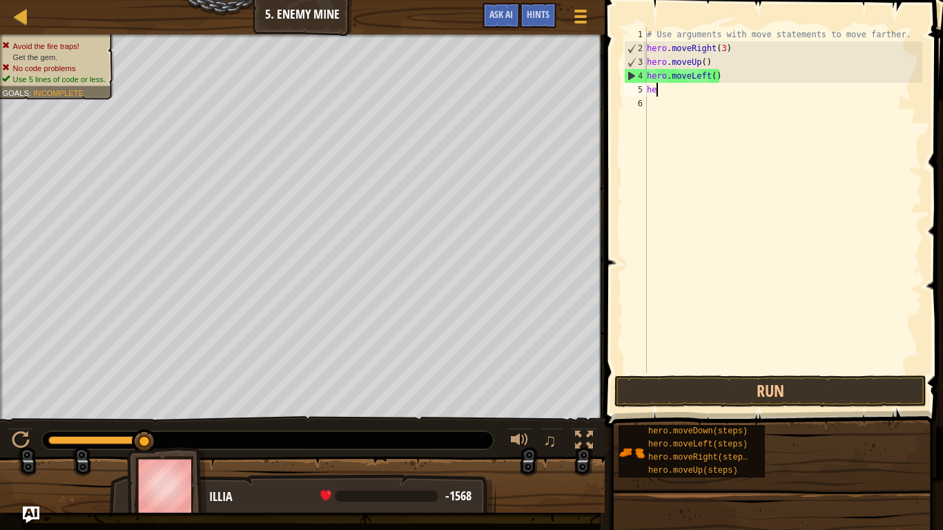
type textarea "h"
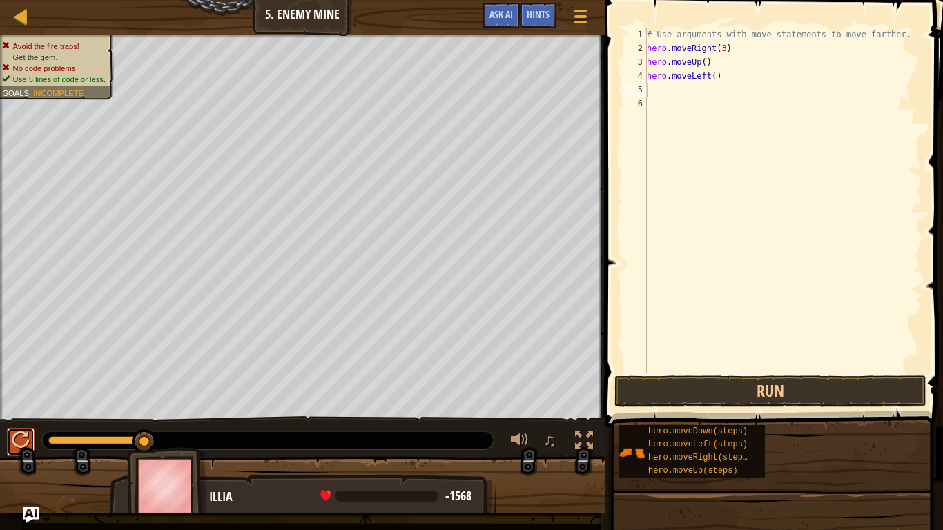
click at [28, 433] on div at bounding box center [21, 440] width 18 height 18
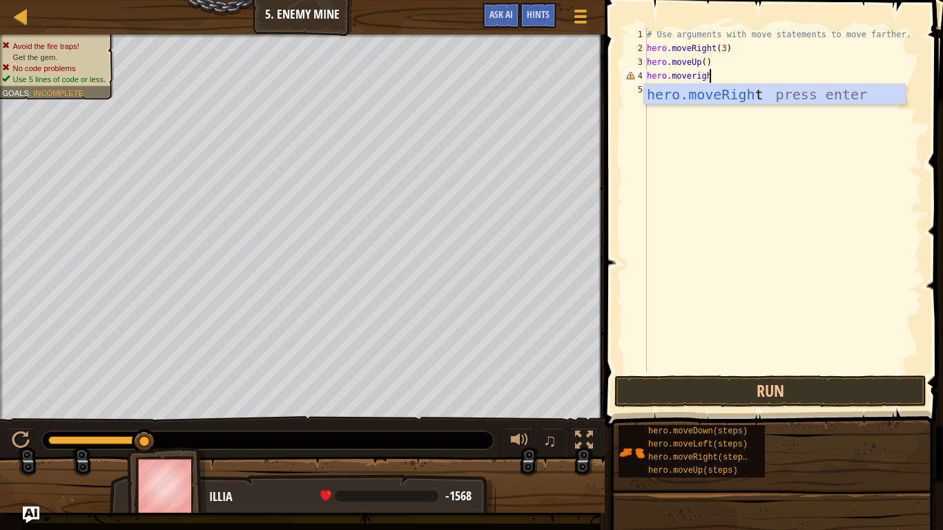
type textarea "hero.moveright"
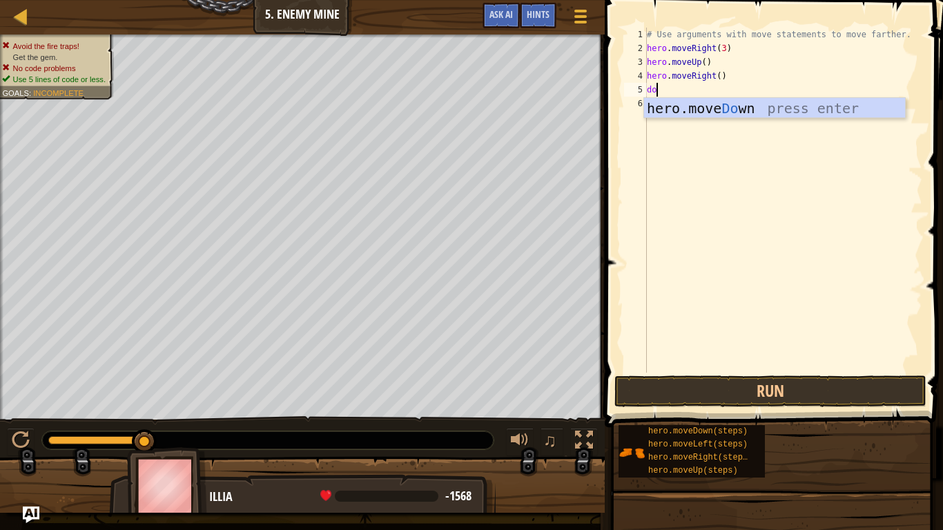
type textarea "down"
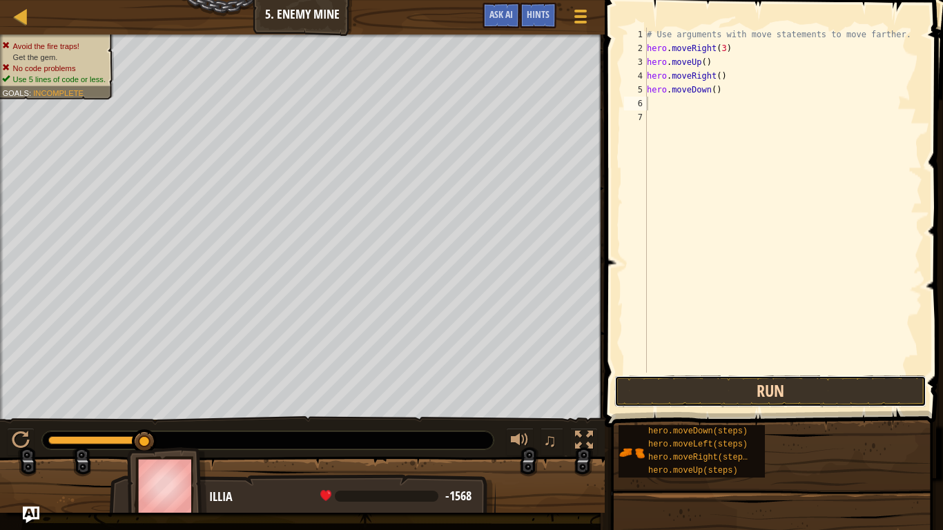
click at [662, 389] on button "Run" at bounding box center [770, 391] width 312 height 32
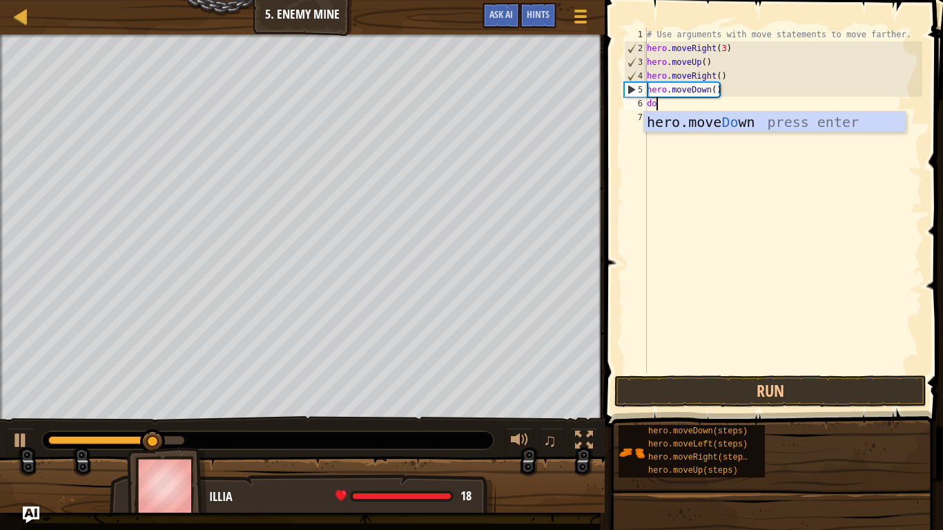
type textarea "down"
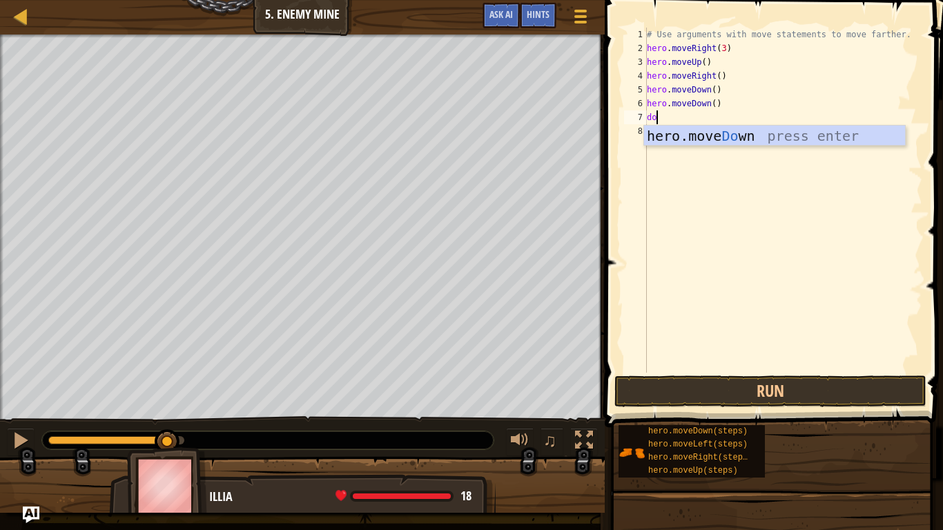
type textarea "down"
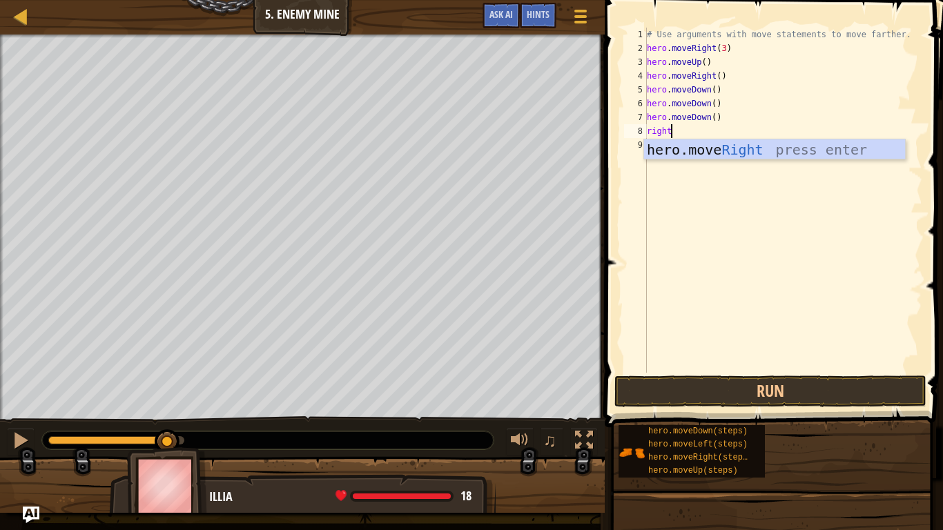
scroll to position [6, 3]
type textarea "right"
type textarea "\"
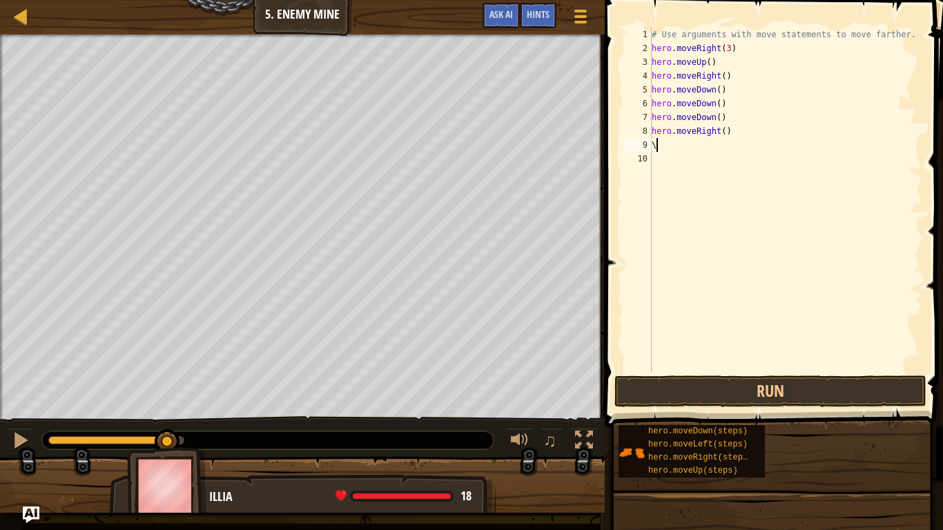
scroll to position [6, 0]
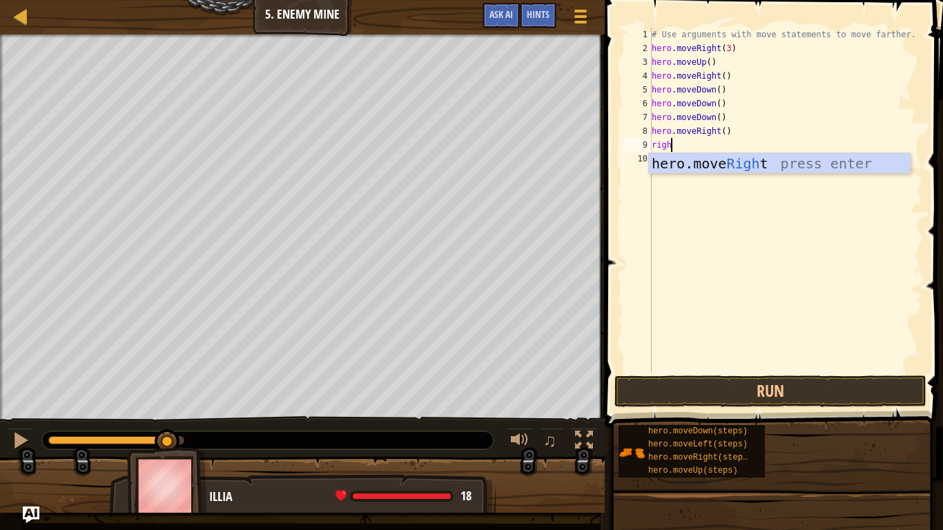
type textarea "right"
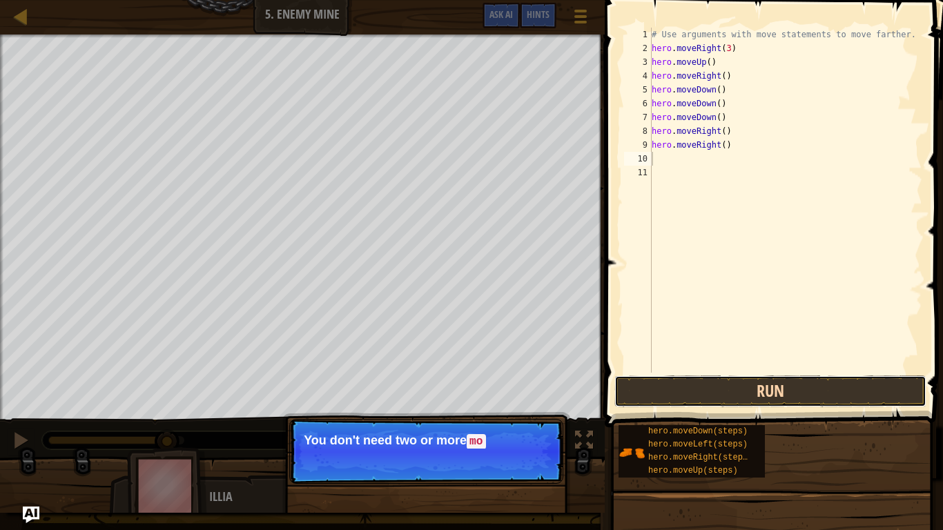
click at [761, 381] on button "Run" at bounding box center [770, 391] width 312 height 32
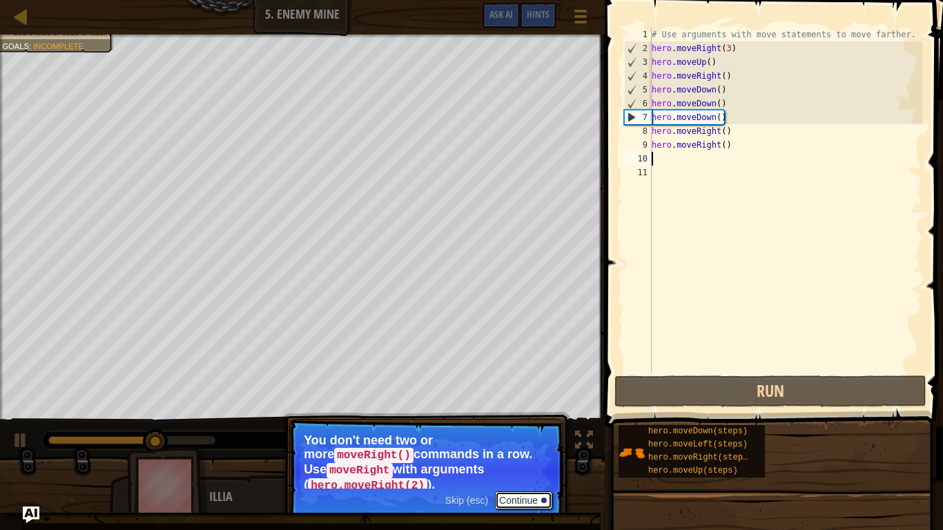
click at [533, 446] on button "Continue" at bounding box center [523, 500] width 57 height 18
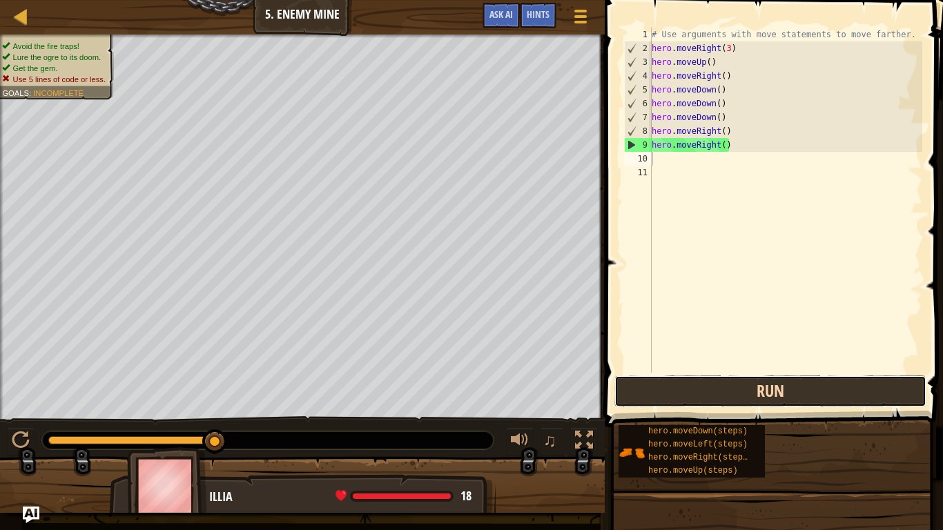
click at [672, 382] on button "Run" at bounding box center [770, 391] width 312 height 32
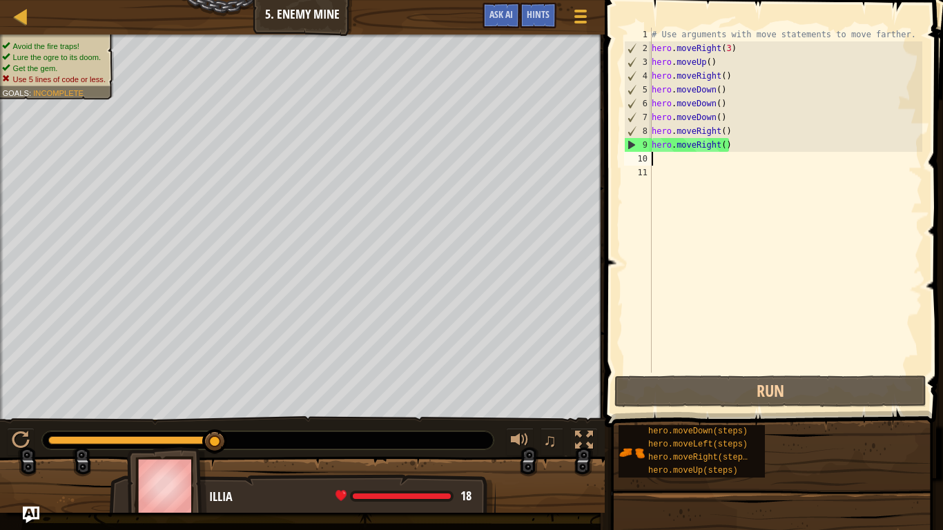
drag, startPoint x: 214, startPoint y: 438, endPoint x: 305, endPoint y: 442, distance: 91.2
click at [251, 436] on div at bounding box center [267, 440] width 451 height 18
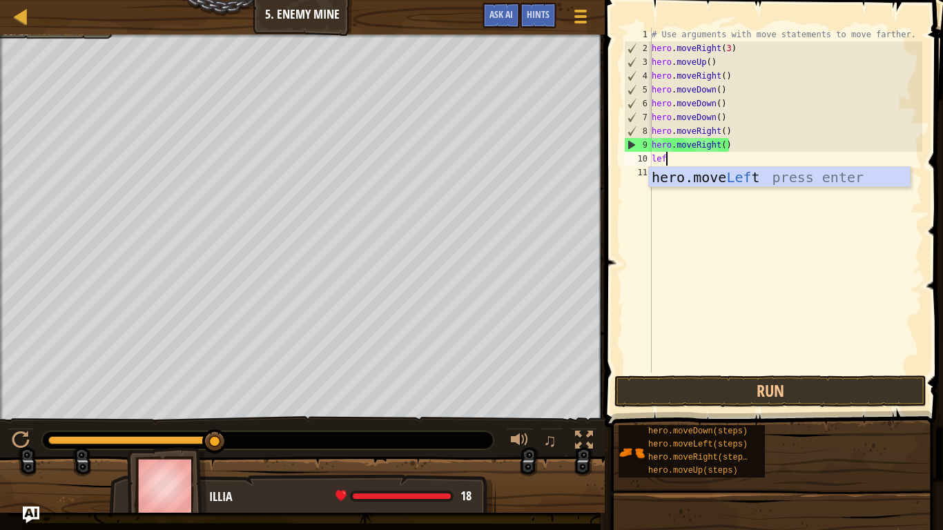
type textarea "left"
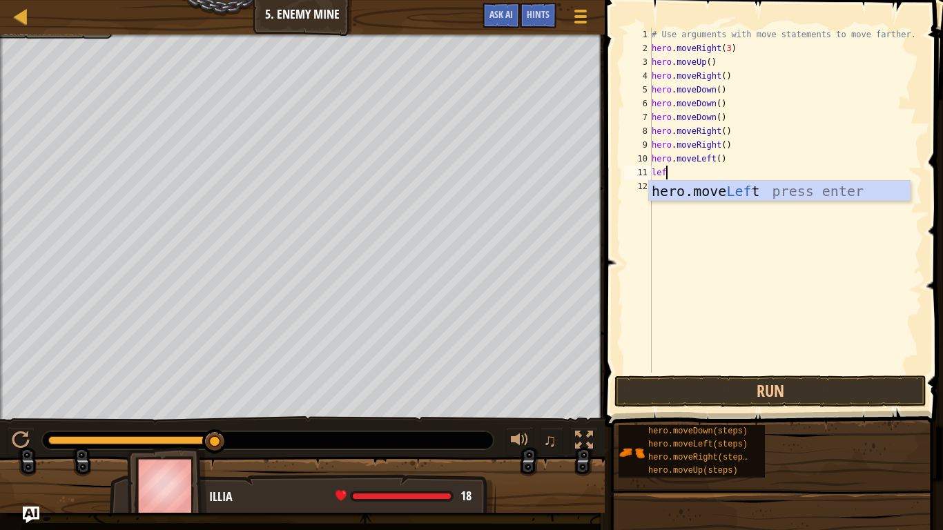
type textarea "left"
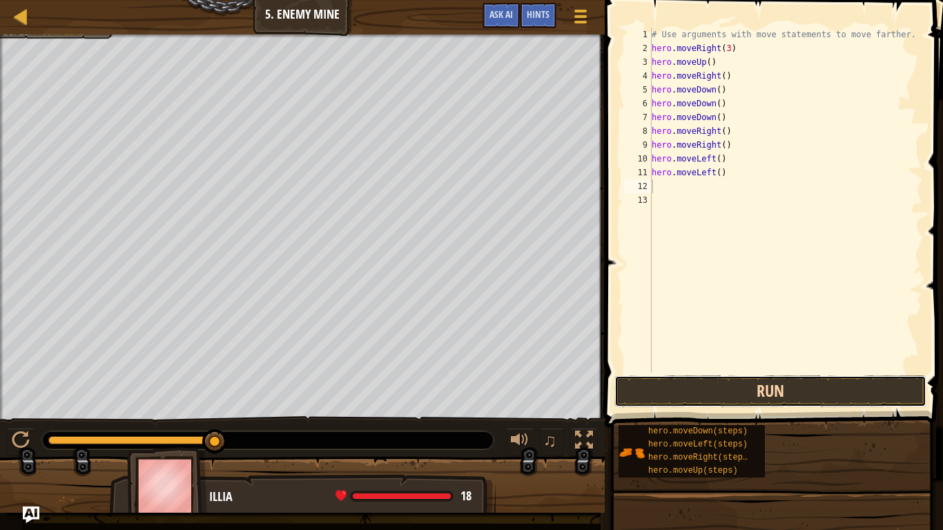
click at [658, 391] on button "Run" at bounding box center [770, 391] width 312 height 32
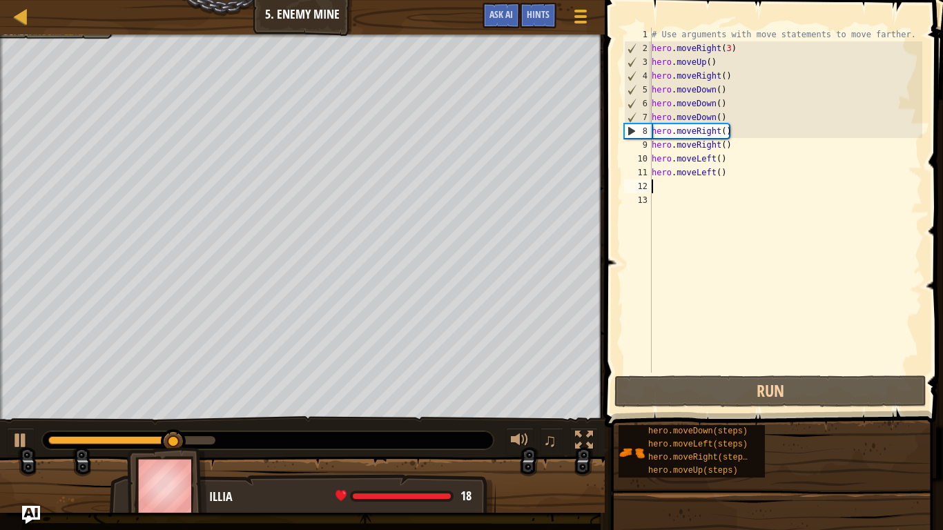
click at [28, 446] on img "Ask AI" at bounding box center [31, 515] width 18 height 18
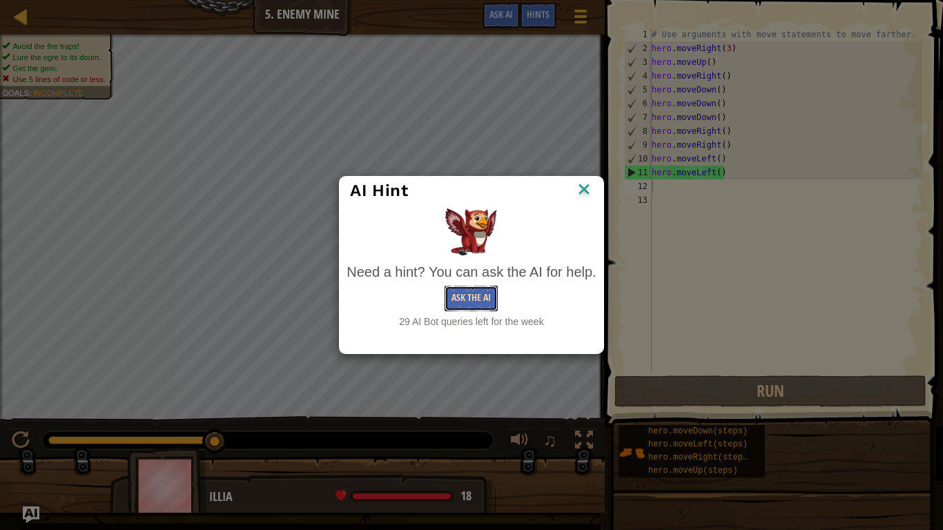
click at [465, 294] on button "Ask the AI" at bounding box center [471, 299] width 53 height 26
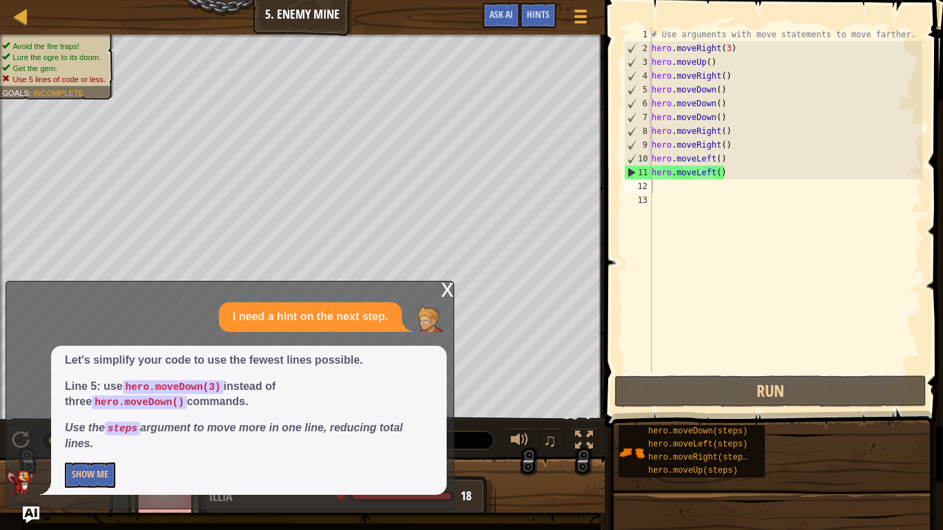
click at [444, 295] on div "x" at bounding box center [447, 289] width 12 height 14
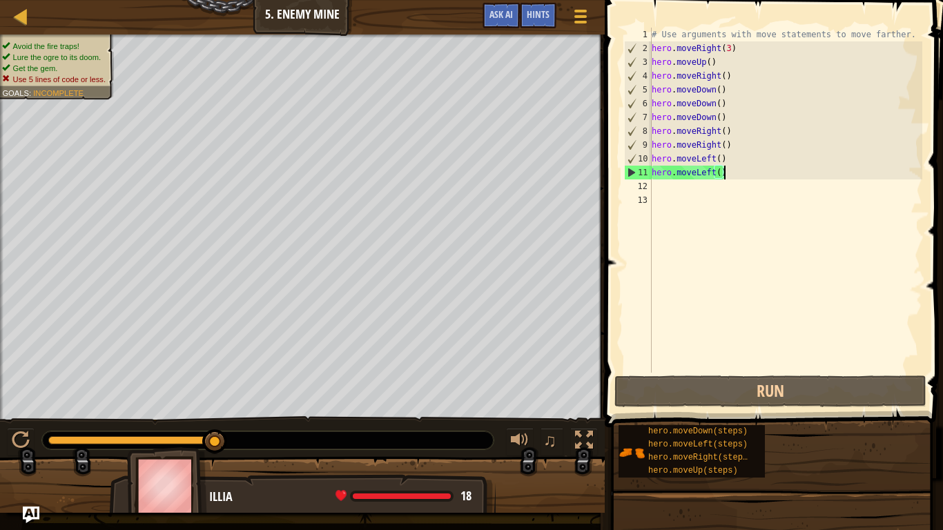
click at [731, 171] on div "# Use arguments with move statements to move farther. hero . moveRight ( 3 ) he…" at bounding box center [785, 214] width 273 height 373
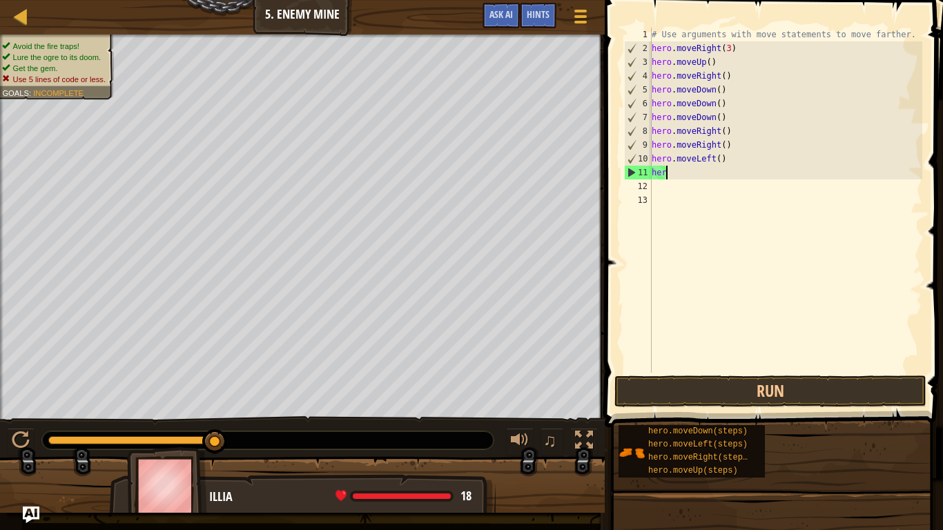
type textarea "h"
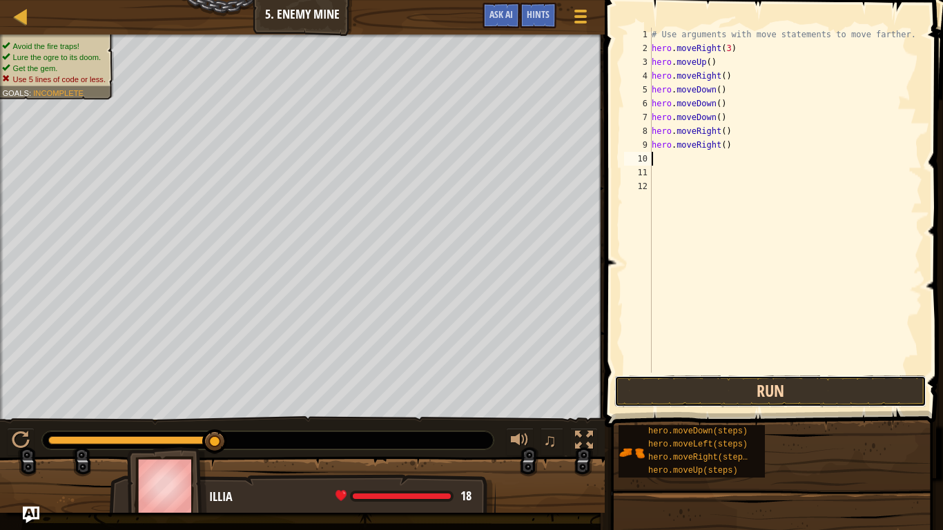
click at [663, 399] on button "Run" at bounding box center [770, 391] width 312 height 32
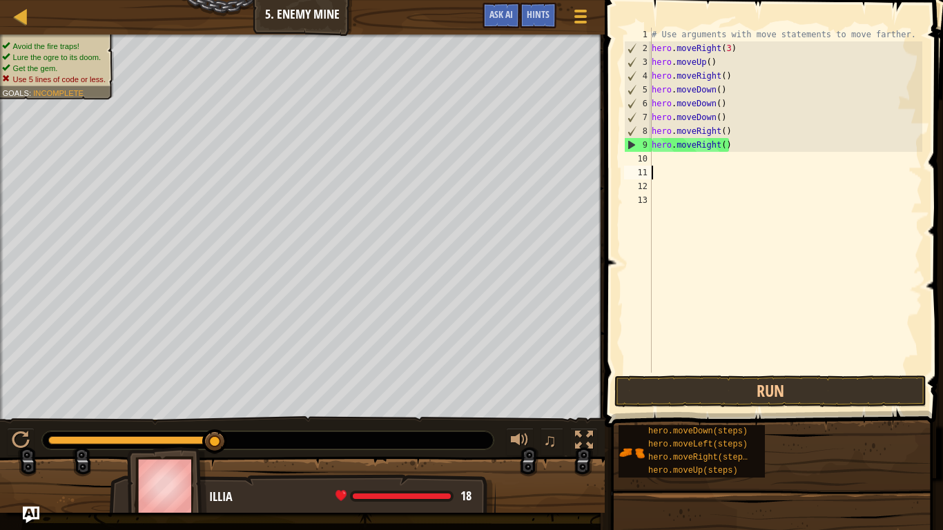
click at [729, 150] on div "# Use arguments with move statements to move farther. hero . moveRight ( 3 ) he…" at bounding box center [785, 214] width 273 height 373
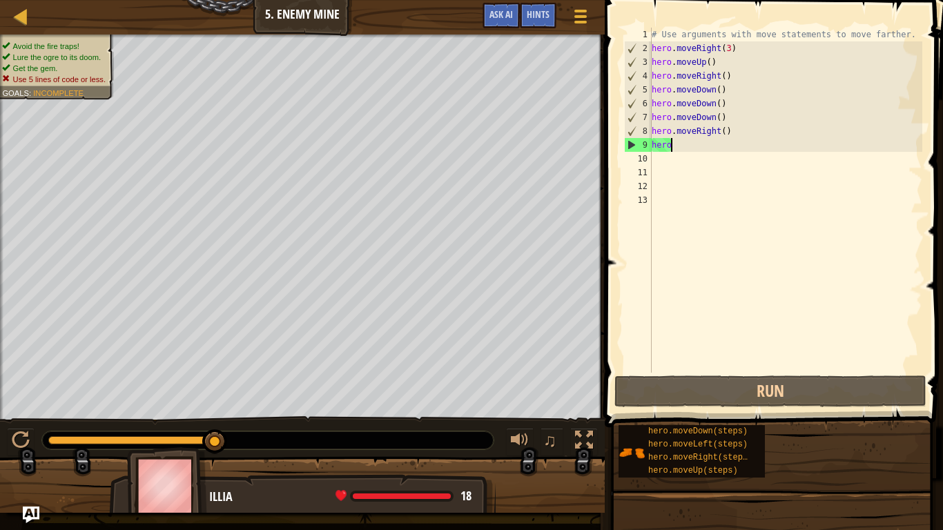
scroll to position [6, 2]
type textarea "h"
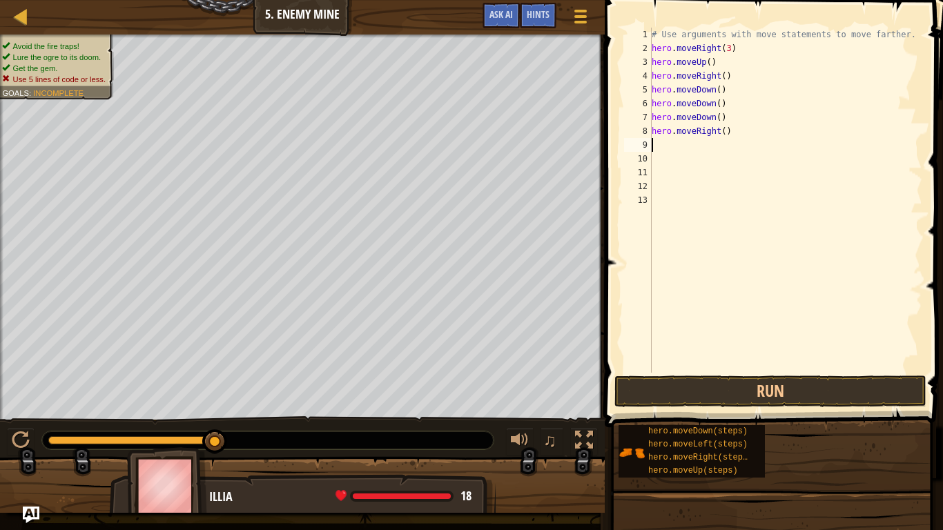
click at [725, 133] on div "# Use arguments with move statements to move farther. hero . moveRight ( 3 ) he…" at bounding box center [785, 214] width 273 height 373
click at [728, 115] on div "# Use arguments with move statements to move farther. hero . moveRight ( 3 ) he…" at bounding box center [785, 214] width 273 height 373
type textarea "h"
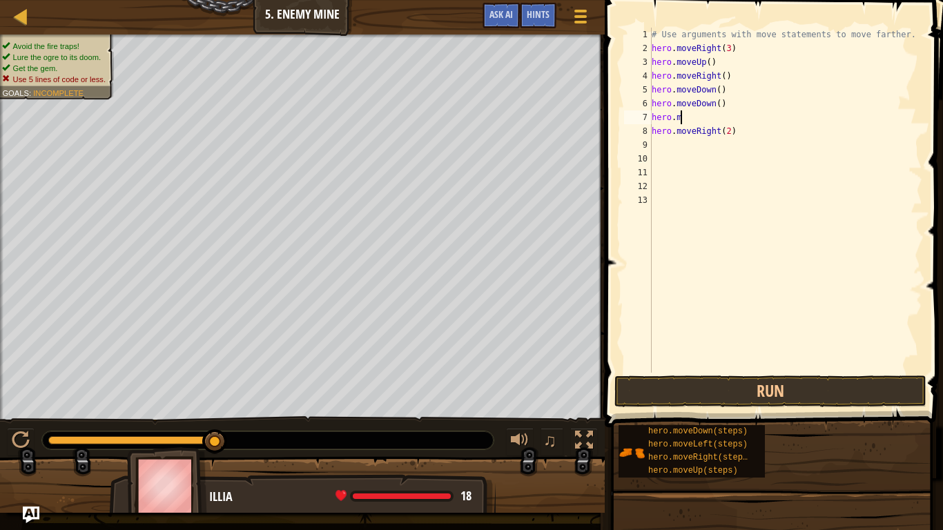
scroll to position [6, 0]
type textarea "h"
click at [717, 87] on div "# Use arguments with move statements to move farther. hero . moveRight ( 3 ) he…" at bounding box center [785, 214] width 273 height 373
type textarea "hero.moveDown(3)"
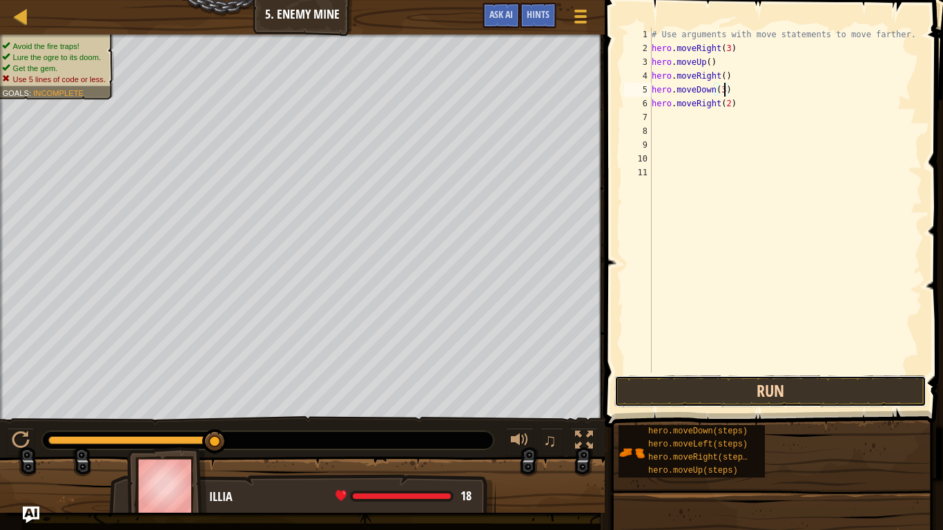
click at [689, 389] on button "Run" at bounding box center [770, 391] width 312 height 32
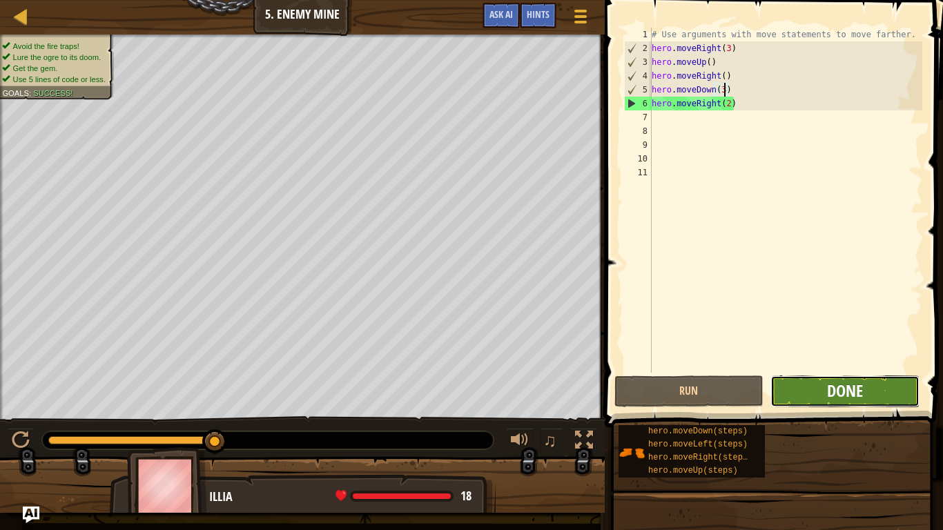
click at [852, 393] on span "Done" at bounding box center [845, 391] width 36 height 22
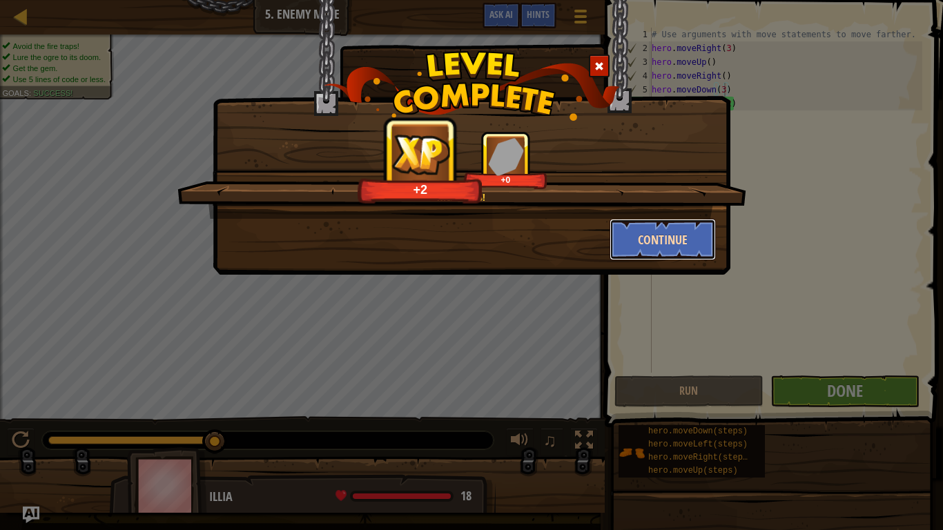
click at [661, 242] on button "Continue" at bounding box center [662, 239] width 107 height 41
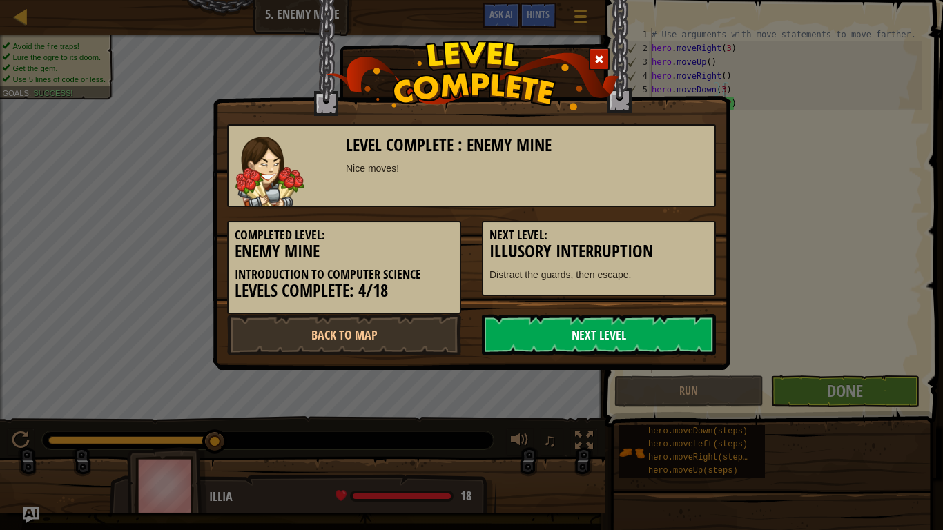
click at [661, 331] on link "Next Level" at bounding box center [599, 334] width 234 height 41
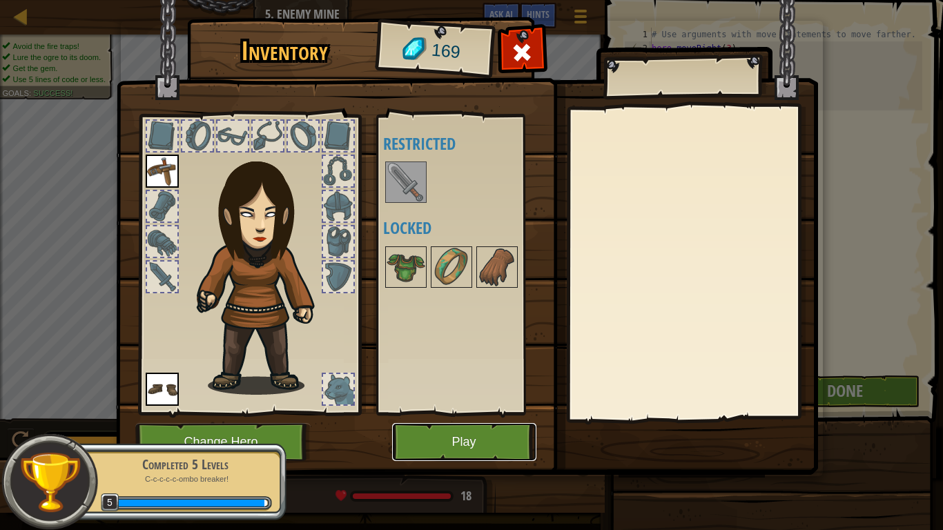
click at [449, 432] on button "Play" at bounding box center [464, 442] width 144 height 38
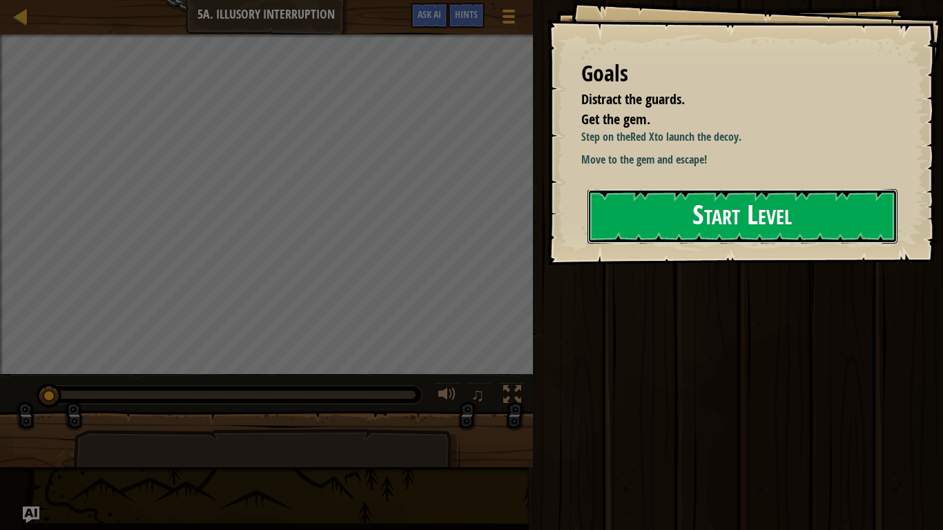
click at [629, 228] on button "Start Level" at bounding box center [742, 216] width 310 height 55
